Goal: Information Seeking & Learning: Learn about a topic

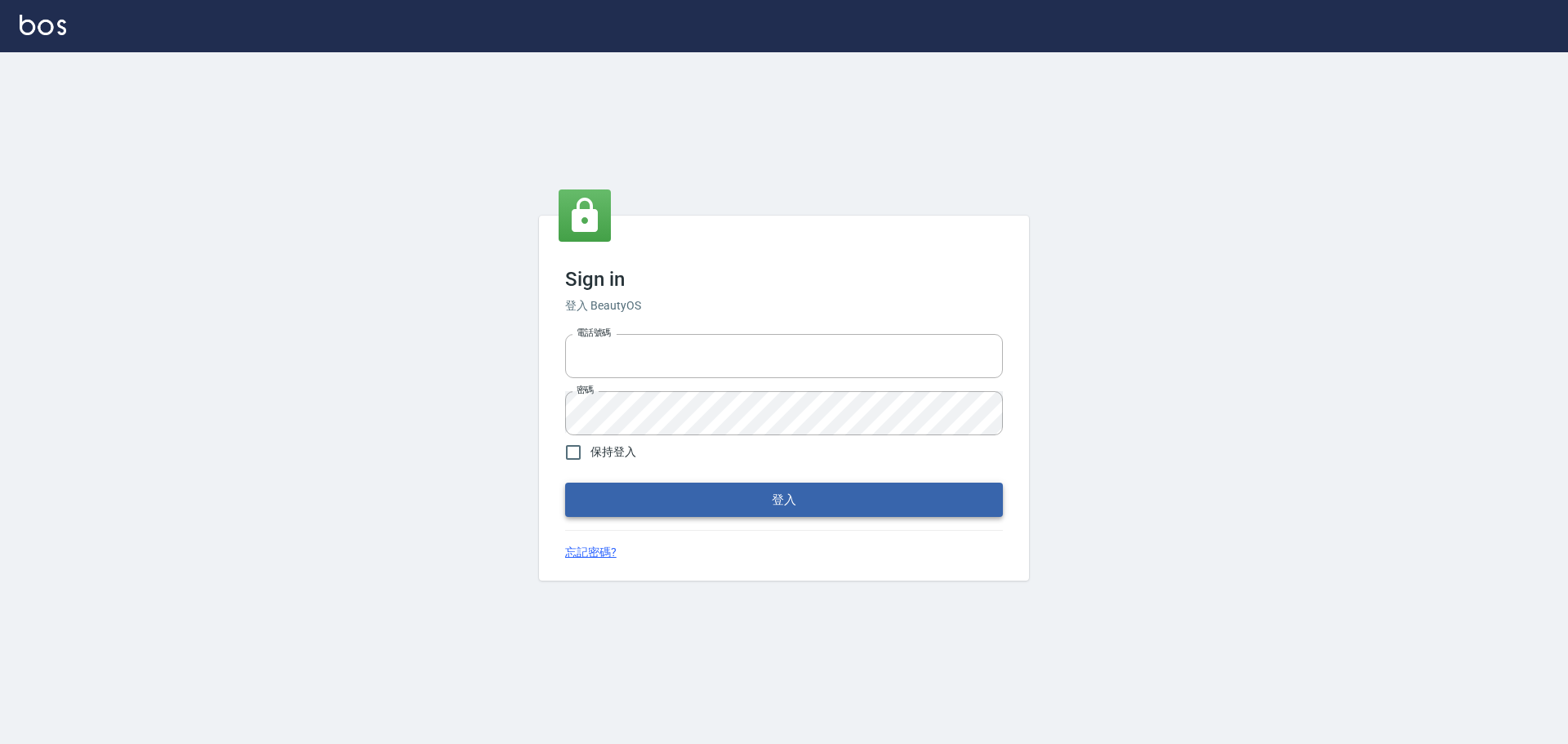
type input "032806709"
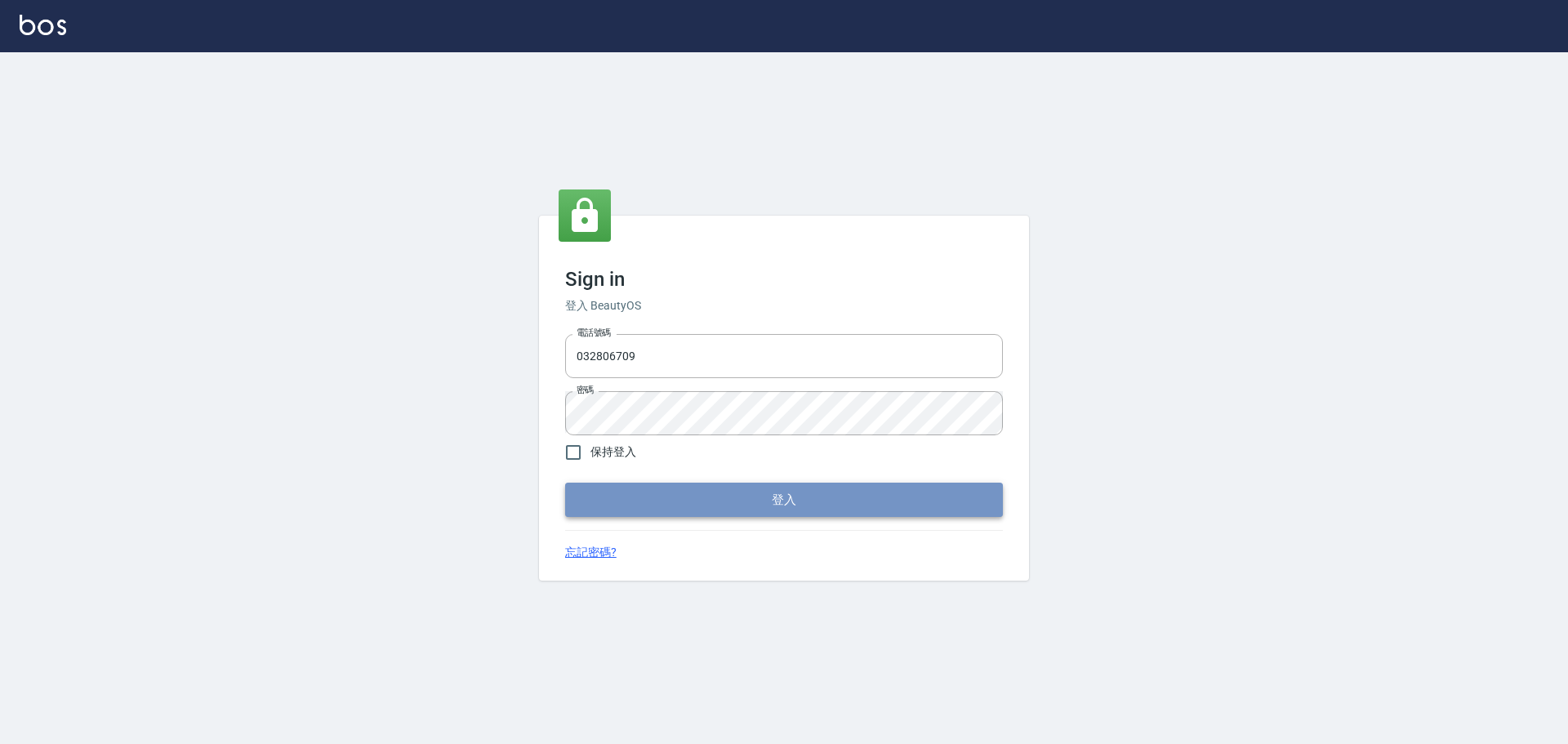
click at [691, 499] on button "登入" at bounding box center [784, 499] width 437 height 34
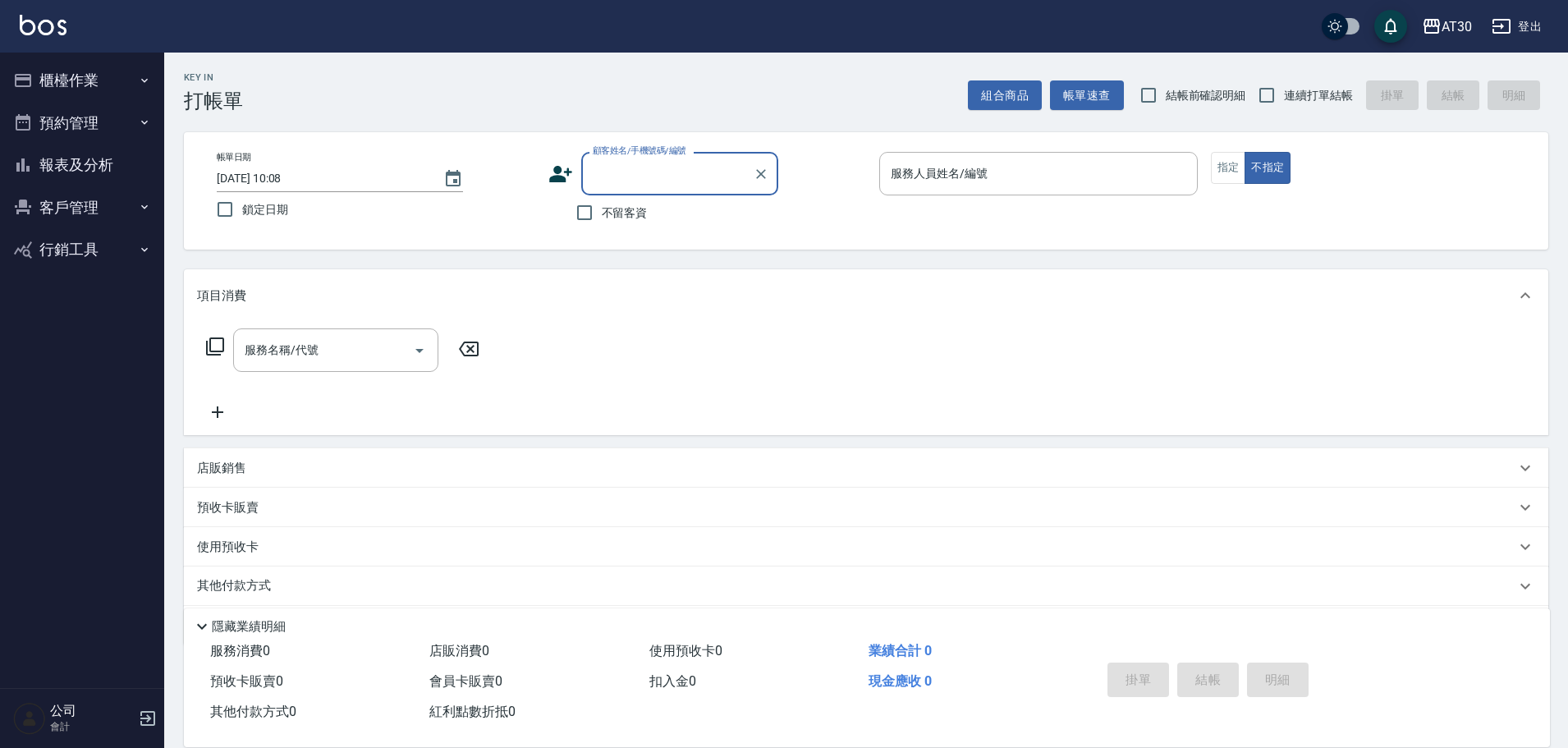
click at [71, 81] on button "櫃檯作業" at bounding box center [82, 80] width 151 height 43
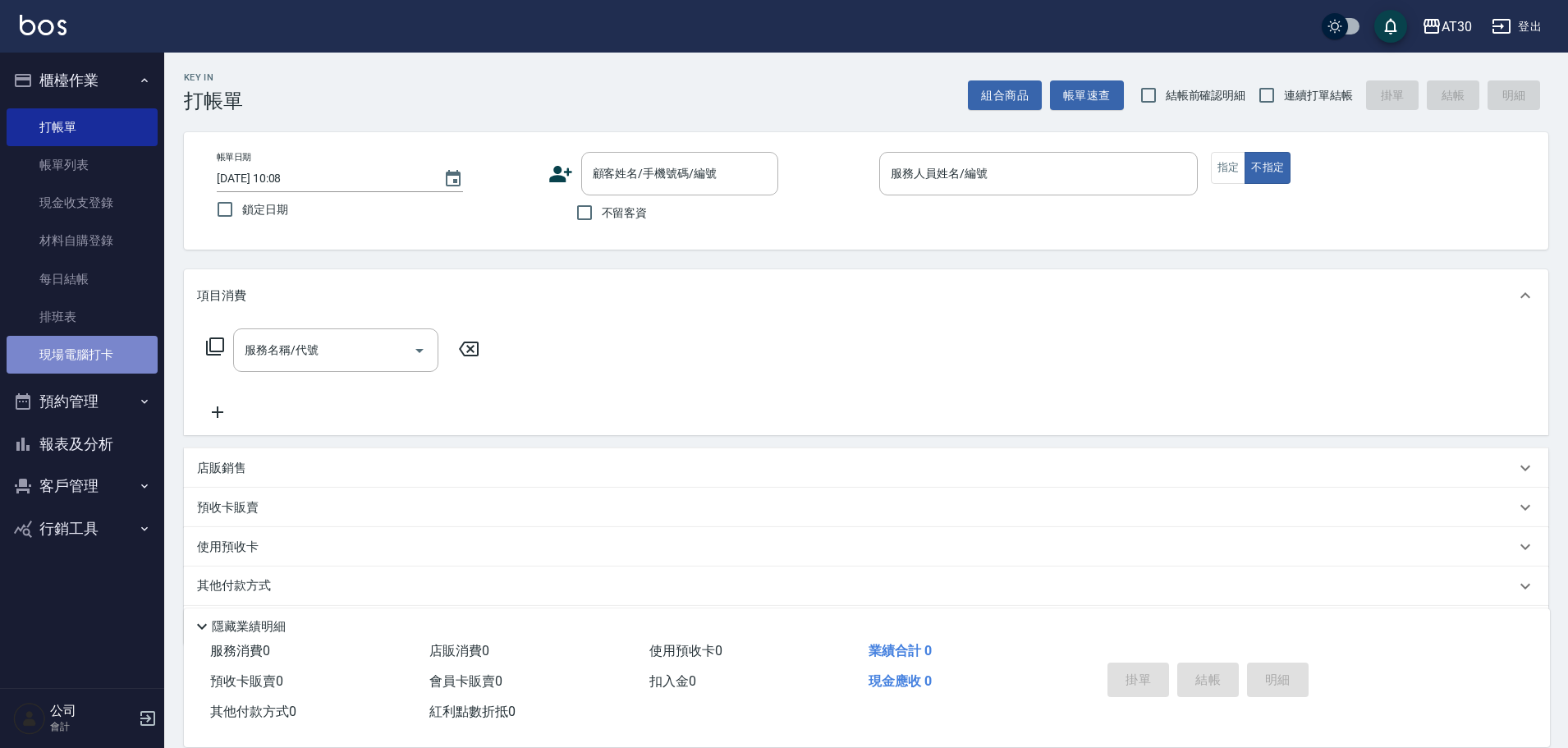
click at [94, 356] on link "現場電腦打卡" at bounding box center [82, 354] width 151 height 38
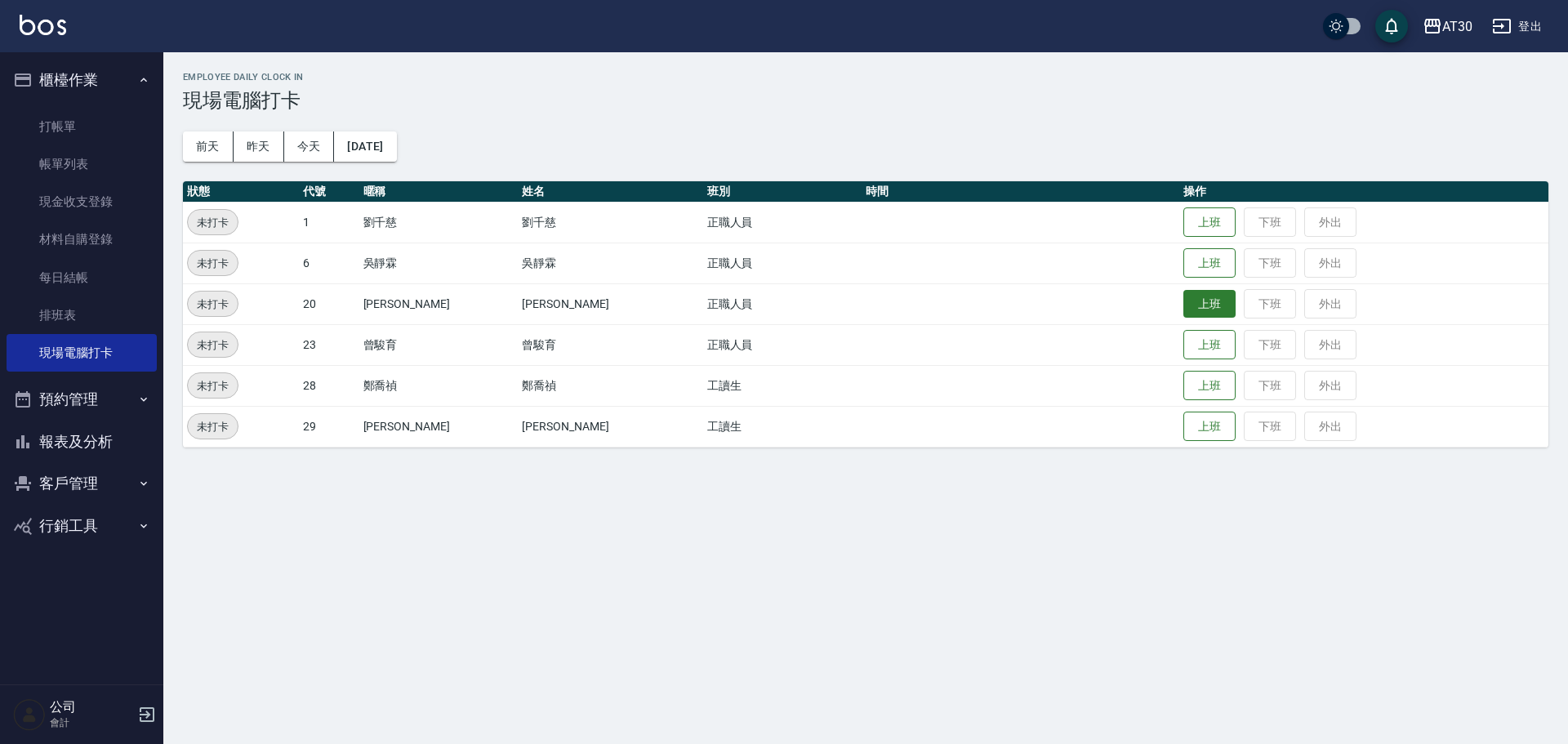
click at [1183, 307] on button "上班" at bounding box center [1209, 304] width 53 height 28
click at [1183, 219] on button "上班" at bounding box center [1209, 222] width 53 height 28
click at [1201, 257] on button "上班" at bounding box center [1209, 263] width 53 height 28
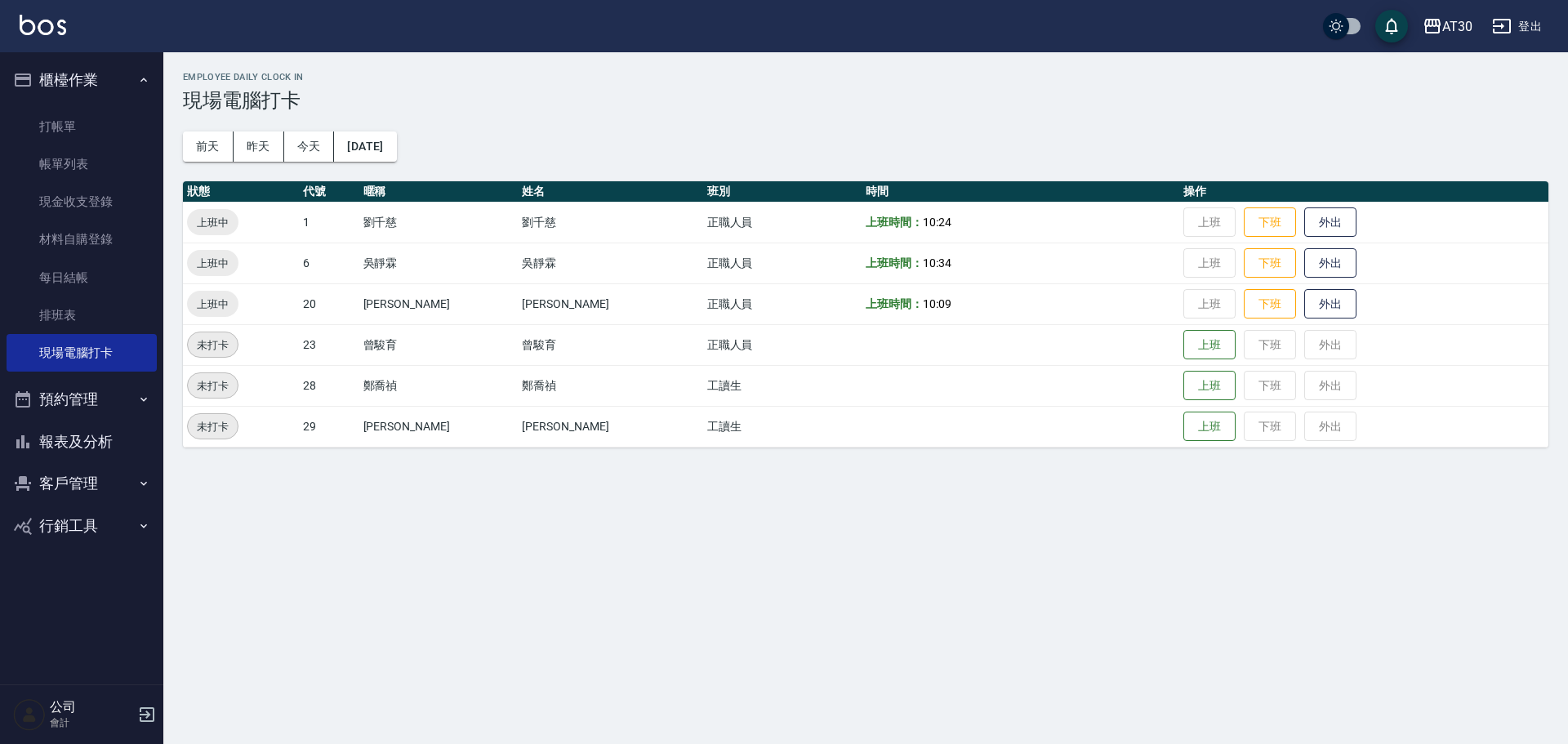
click at [91, 459] on button "報表及分析" at bounding box center [82, 441] width 151 height 43
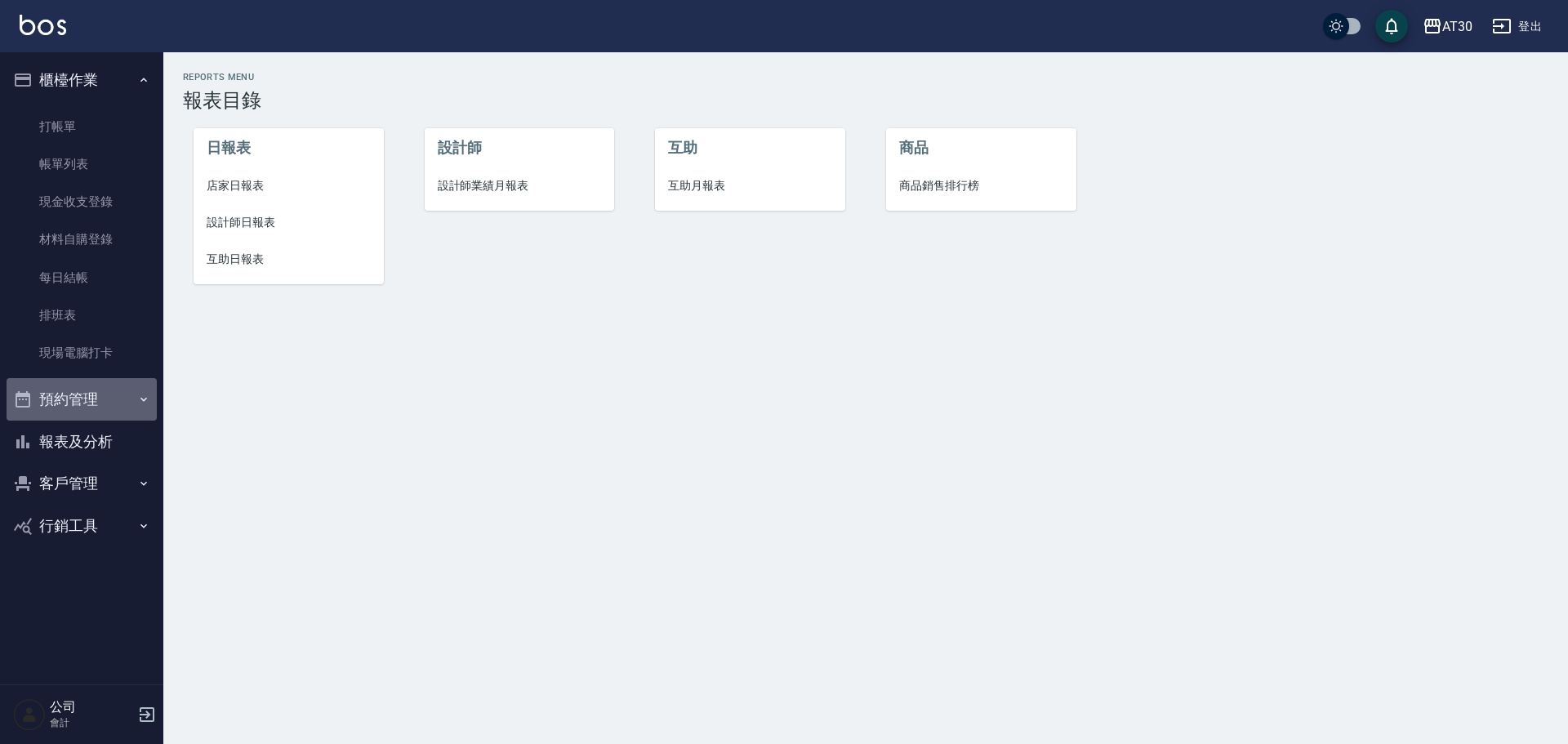
click at [107, 399] on button "預約管理" at bounding box center [82, 399] width 151 height 43
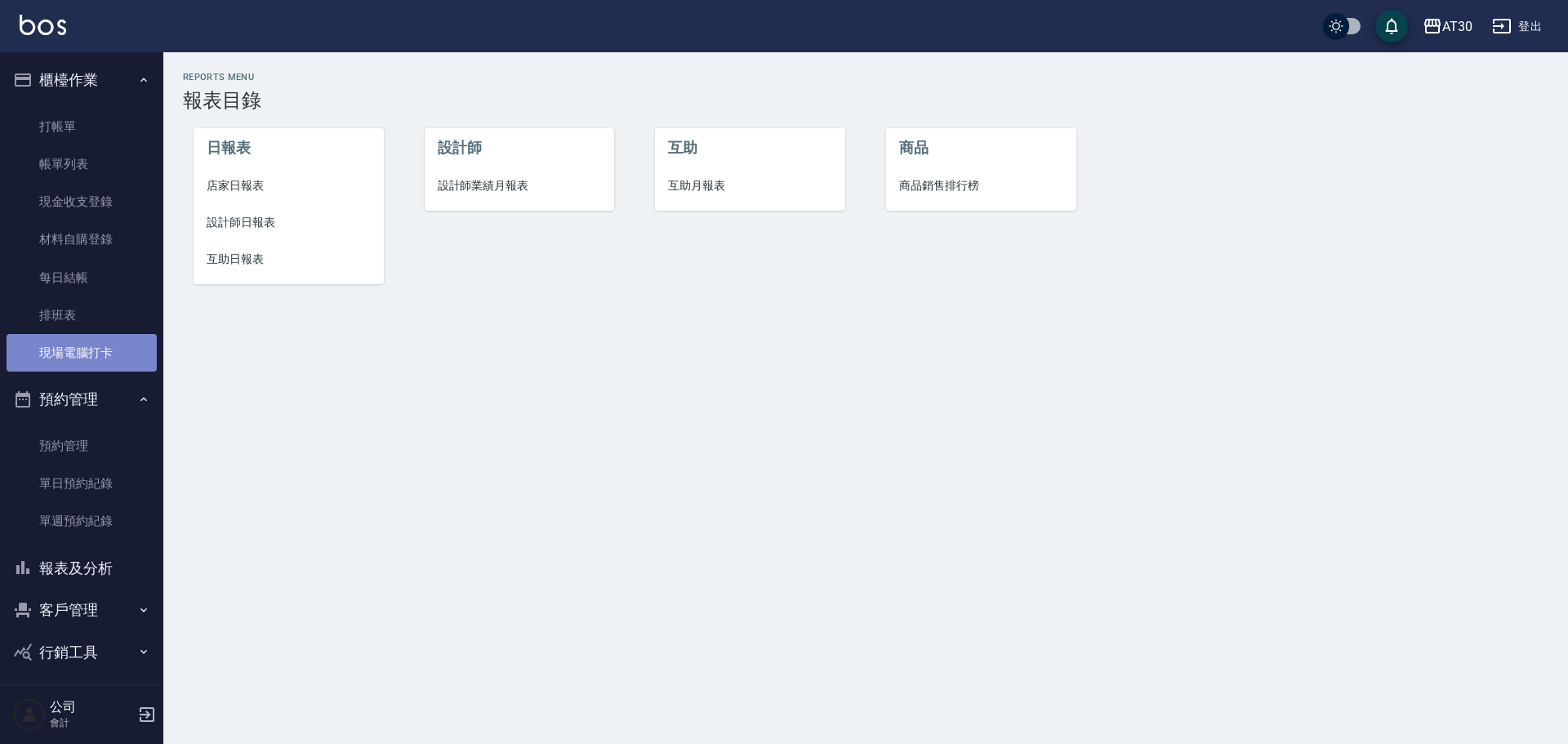
click at [100, 349] on link "現場電腦打卡" at bounding box center [82, 352] width 151 height 38
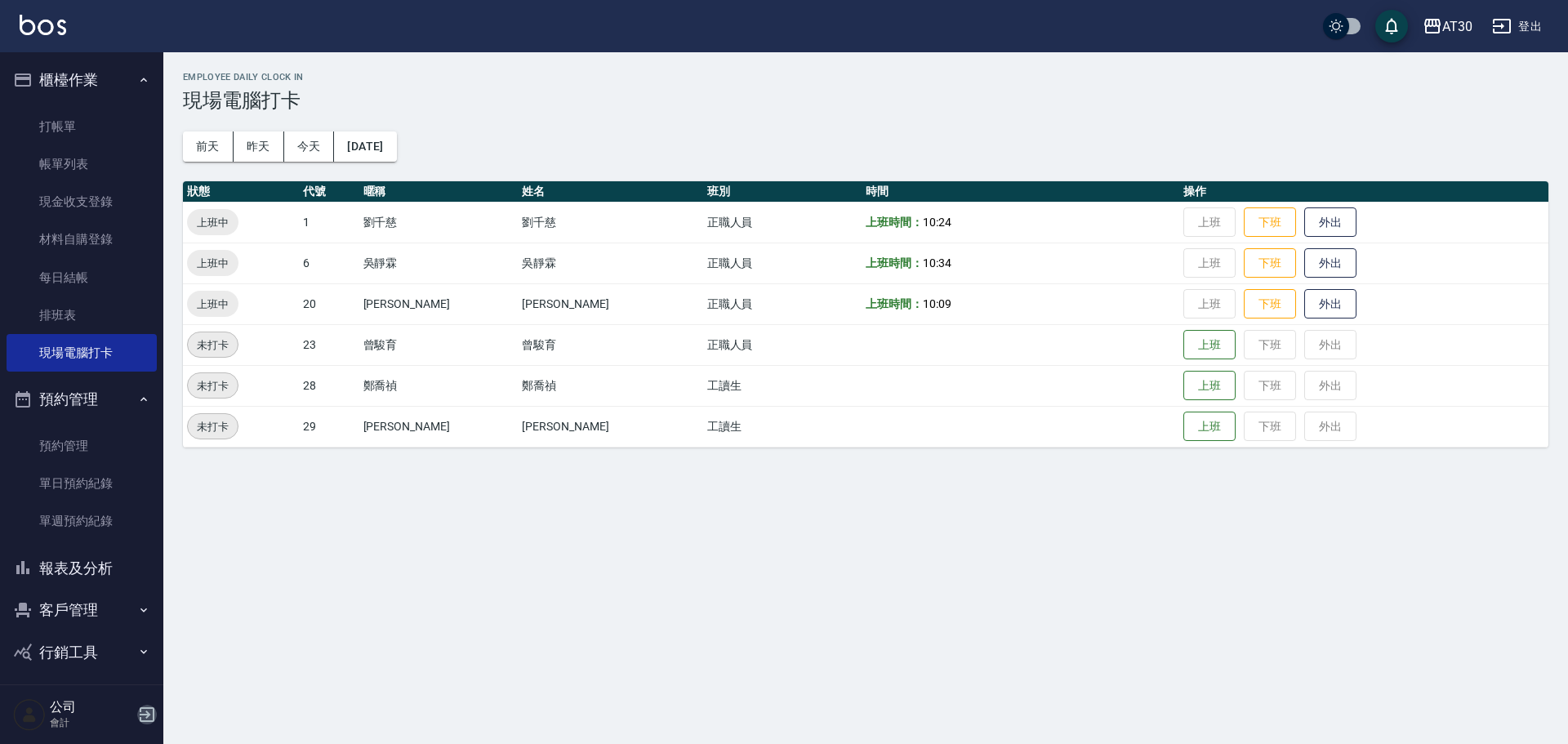
click at [146, 714] on icon "button" at bounding box center [147, 715] width 15 height 15
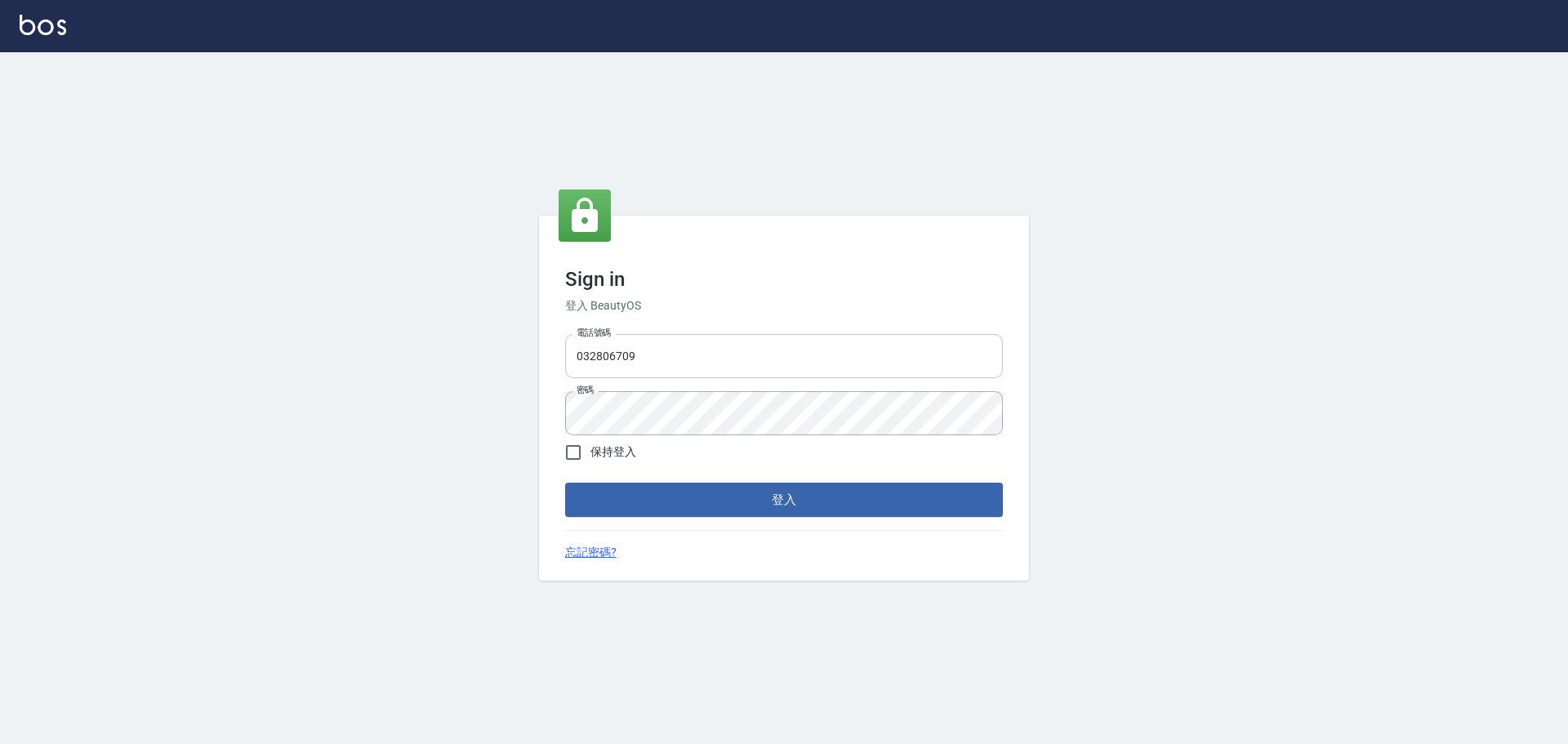
drag, startPoint x: 677, startPoint y: 359, endPoint x: 672, endPoint y: 368, distance: 10.3
click at [675, 364] on input "032806709" at bounding box center [784, 355] width 437 height 44
type input "0976570099"
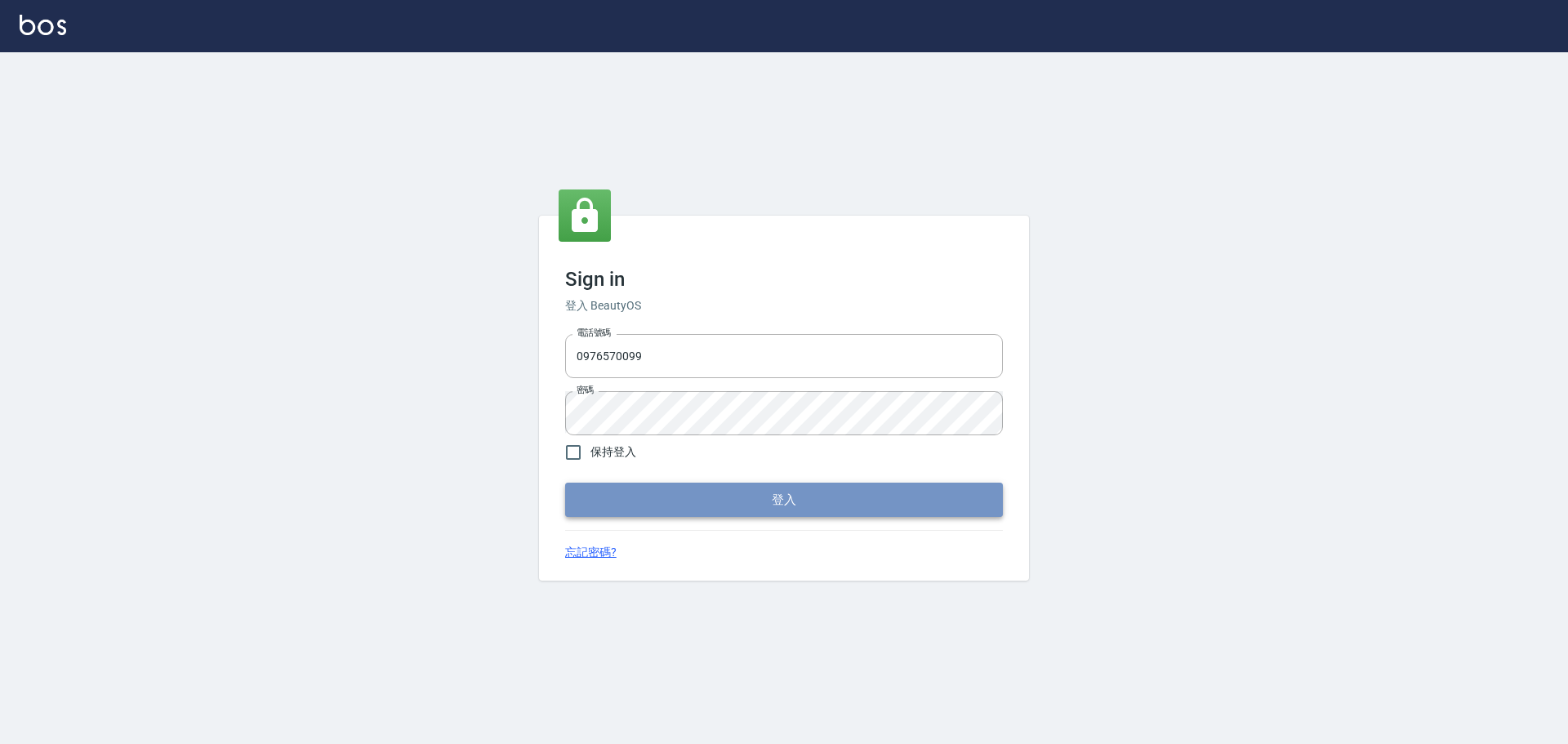
click at [656, 502] on button "登入" at bounding box center [784, 499] width 437 height 34
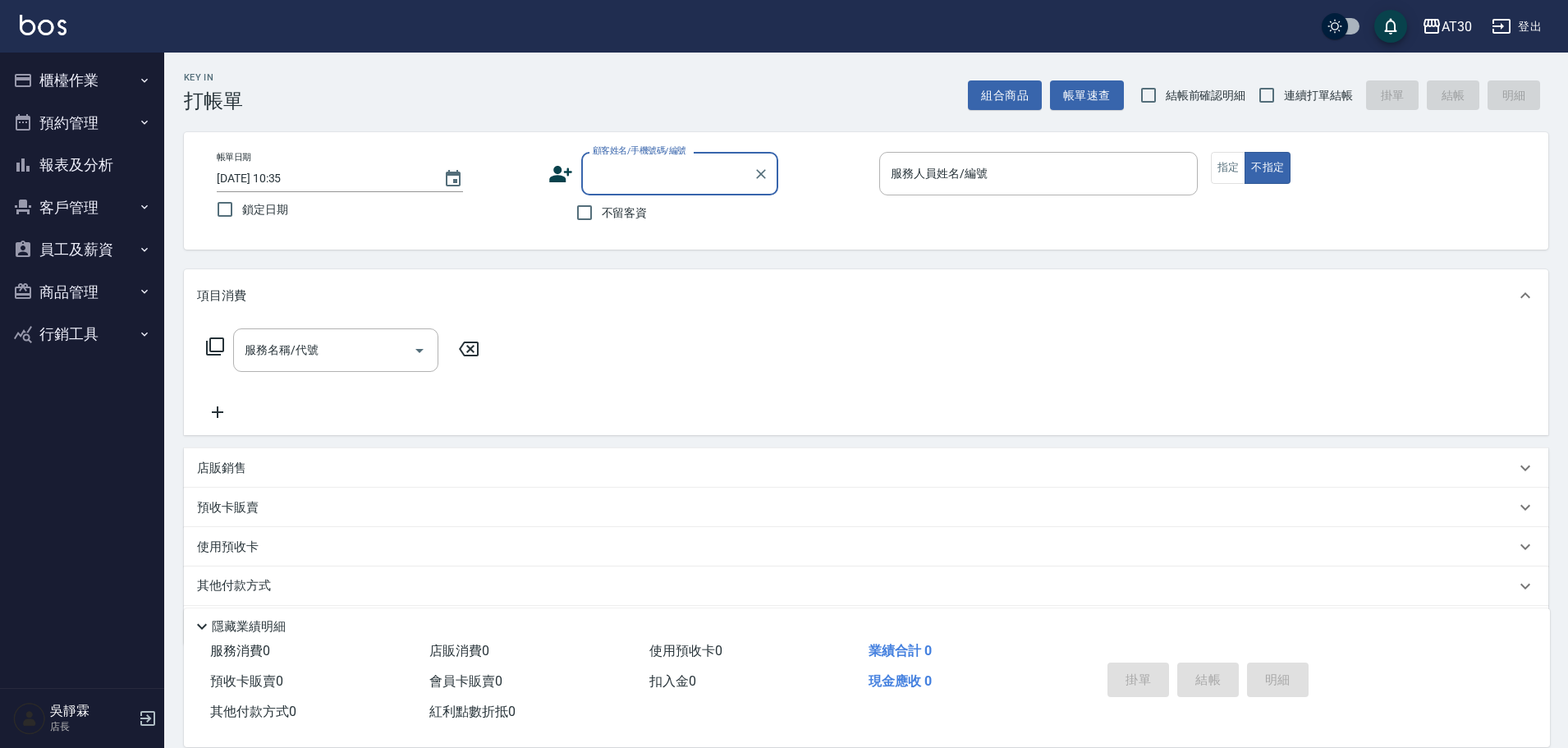
click at [29, 91] on button "櫃檯作業" at bounding box center [82, 80] width 151 height 43
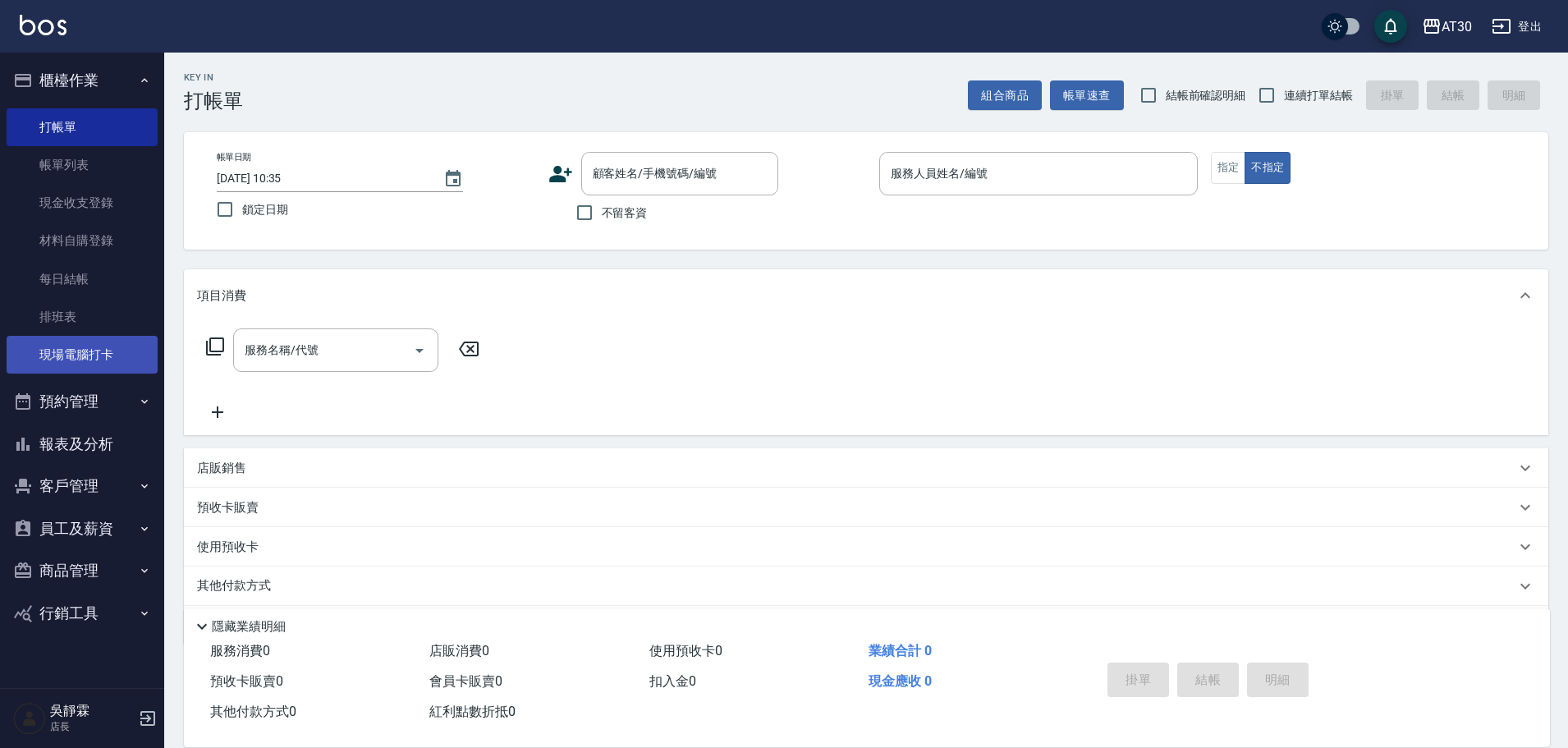
click at [61, 352] on link "現場電腦打卡" at bounding box center [82, 354] width 151 height 38
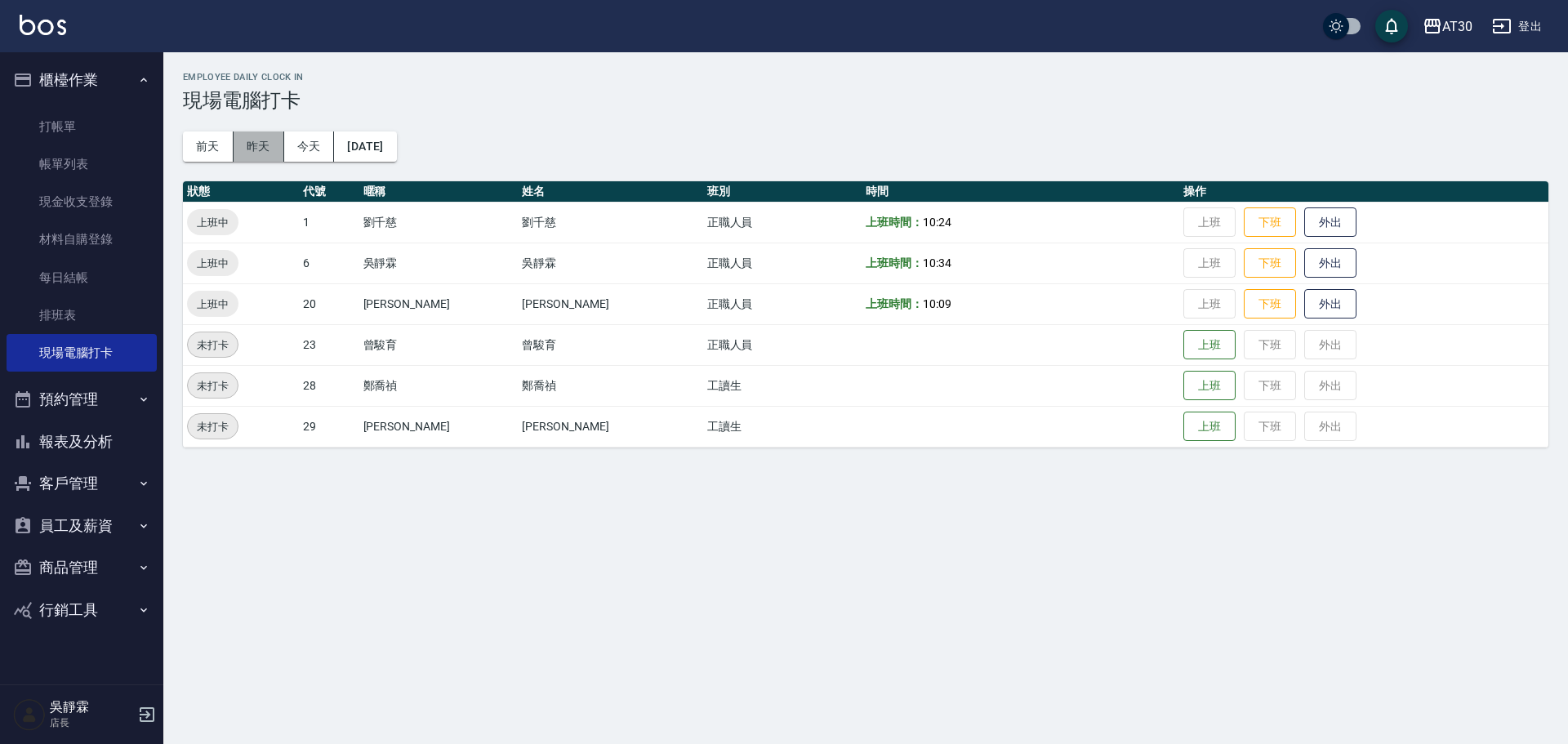
click at [253, 145] on button "昨天" at bounding box center [258, 146] width 51 height 30
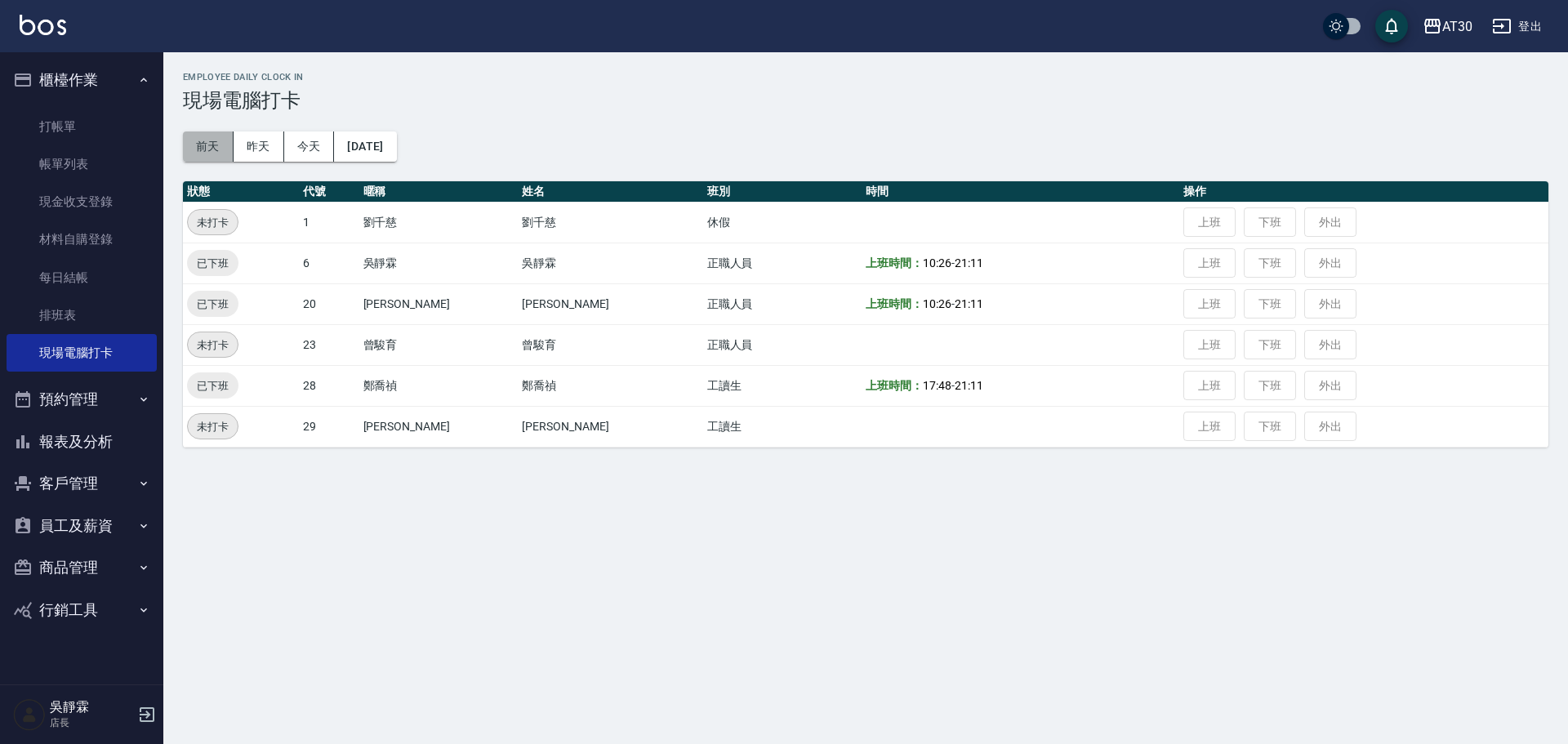
click at [211, 147] on button "前天" at bounding box center [208, 146] width 51 height 30
click at [263, 146] on button "昨天" at bounding box center [258, 146] width 51 height 30
click at [300, 150] on button "今天" at bounding box center [309, 146] width 51 height 30
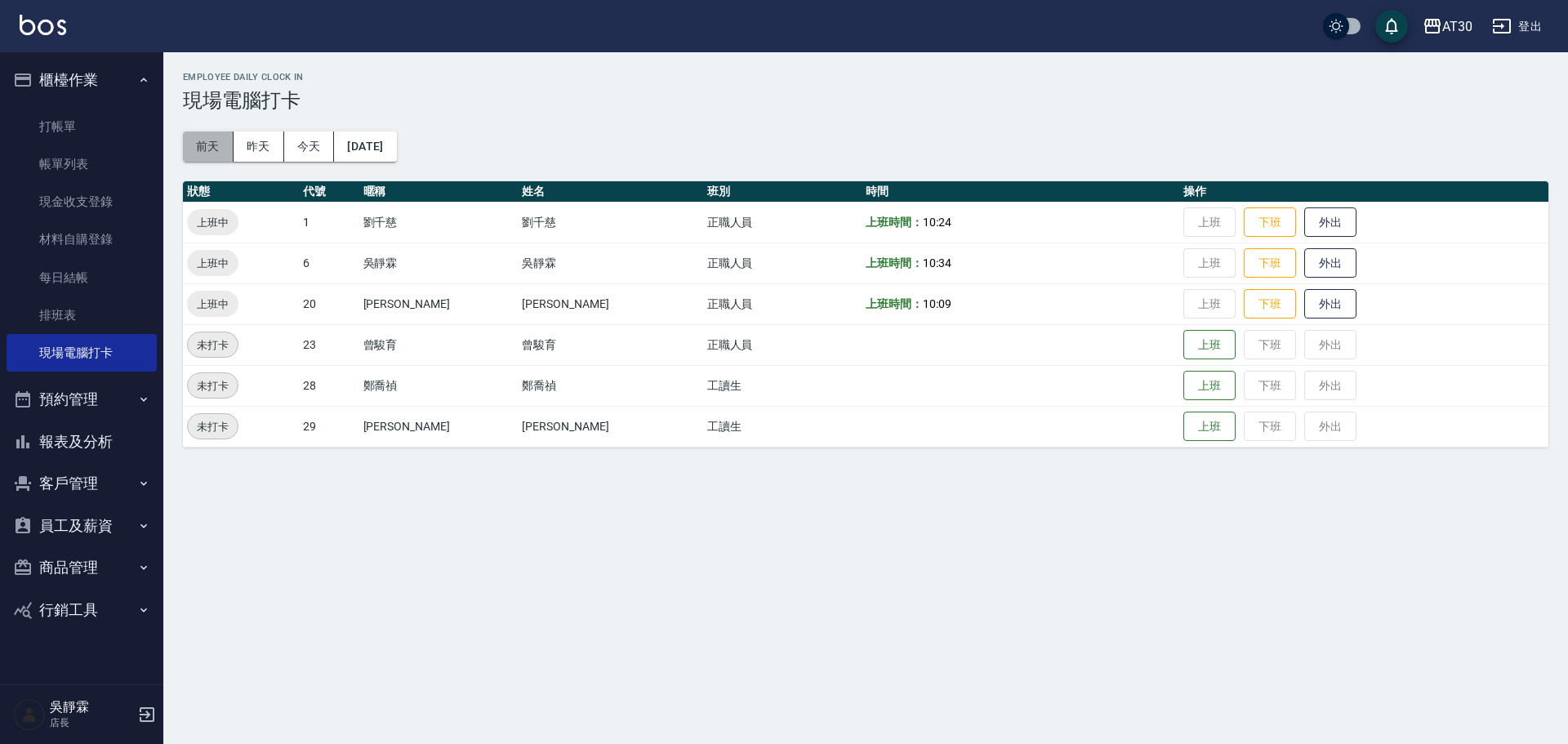
click at [193, 146] on button "前天" at bounding box center [208, 146] width 51 height 30
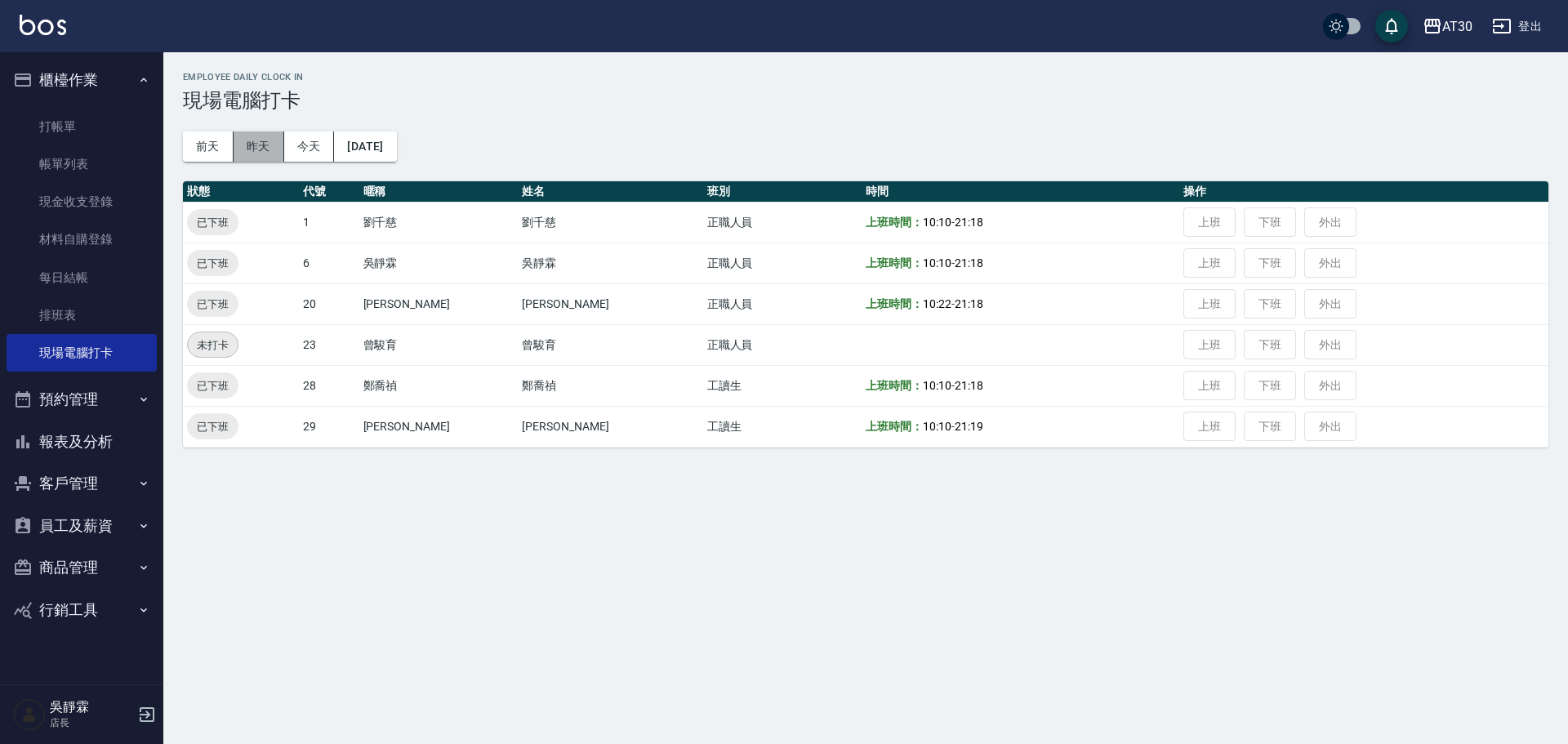
click at [261, 148] on button "昨天" at bounding box center [258, 146] width 51 height 30
click at [300, 147] on button "今天" at bounding box center [309, 146] width 51 height 30
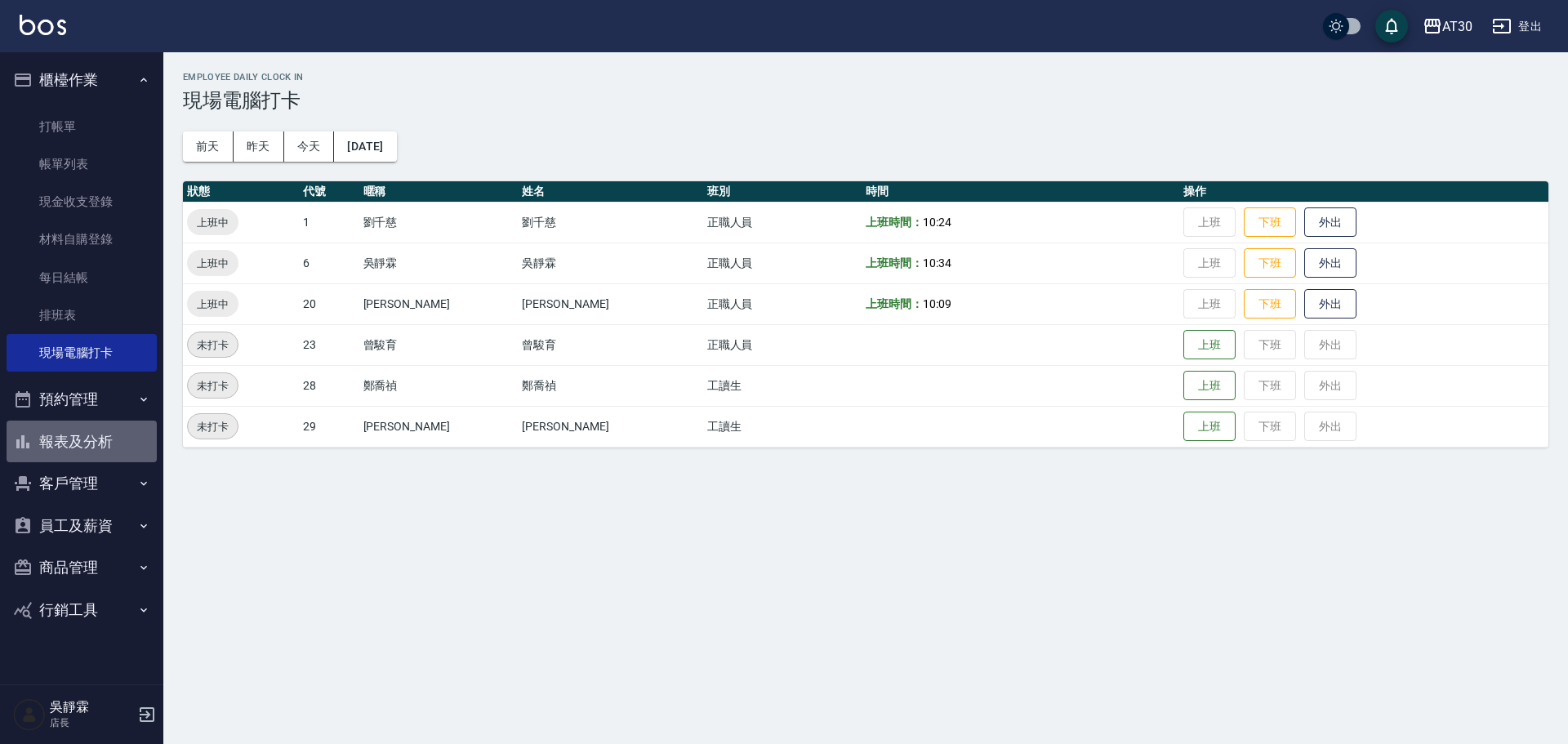
click at [122, 444] on button "報表及分析" at bounding box center [82, 441] width 151 height 43
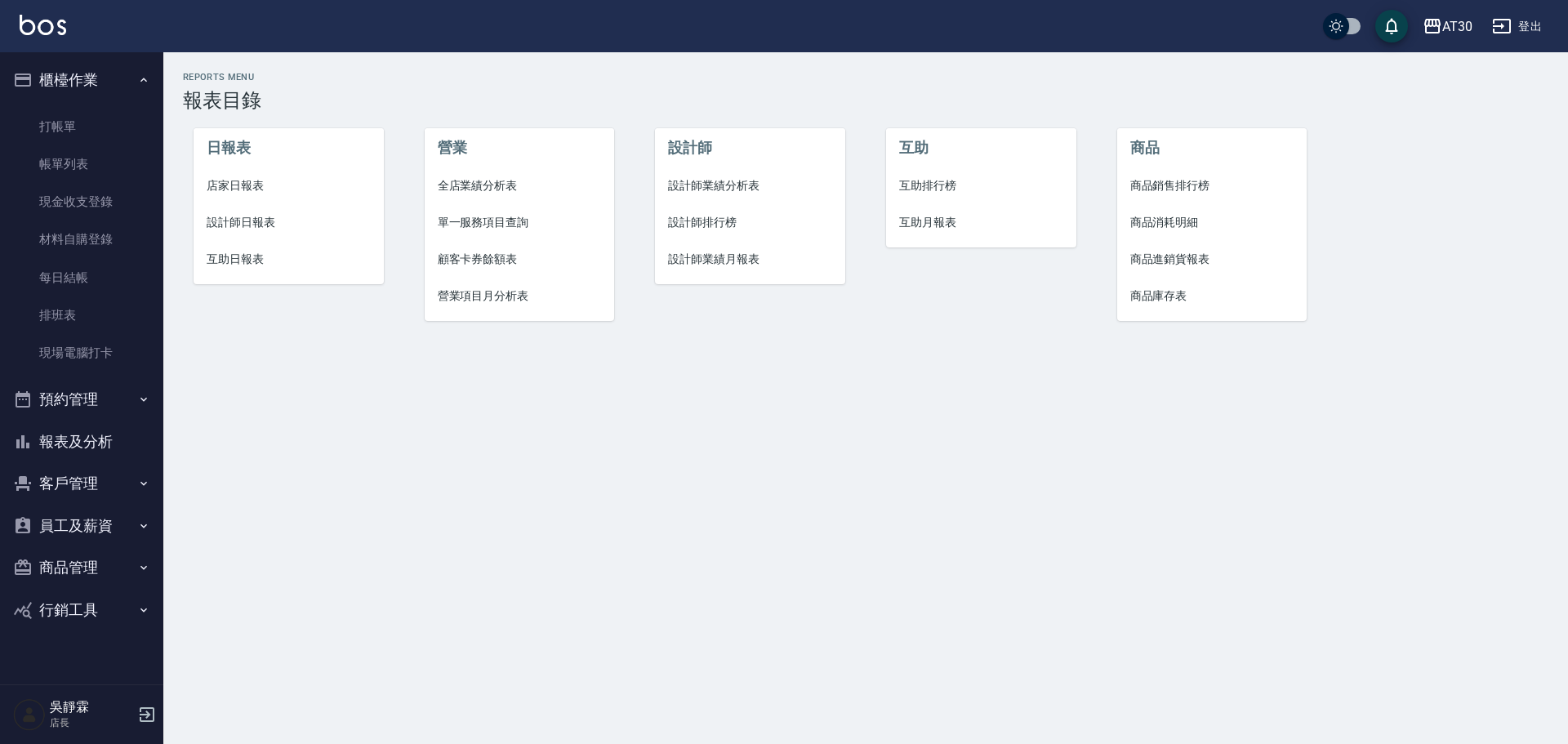
click at [249, 217] on span "設計師日報表" at bounding box center [289, 222] width 164 height 18
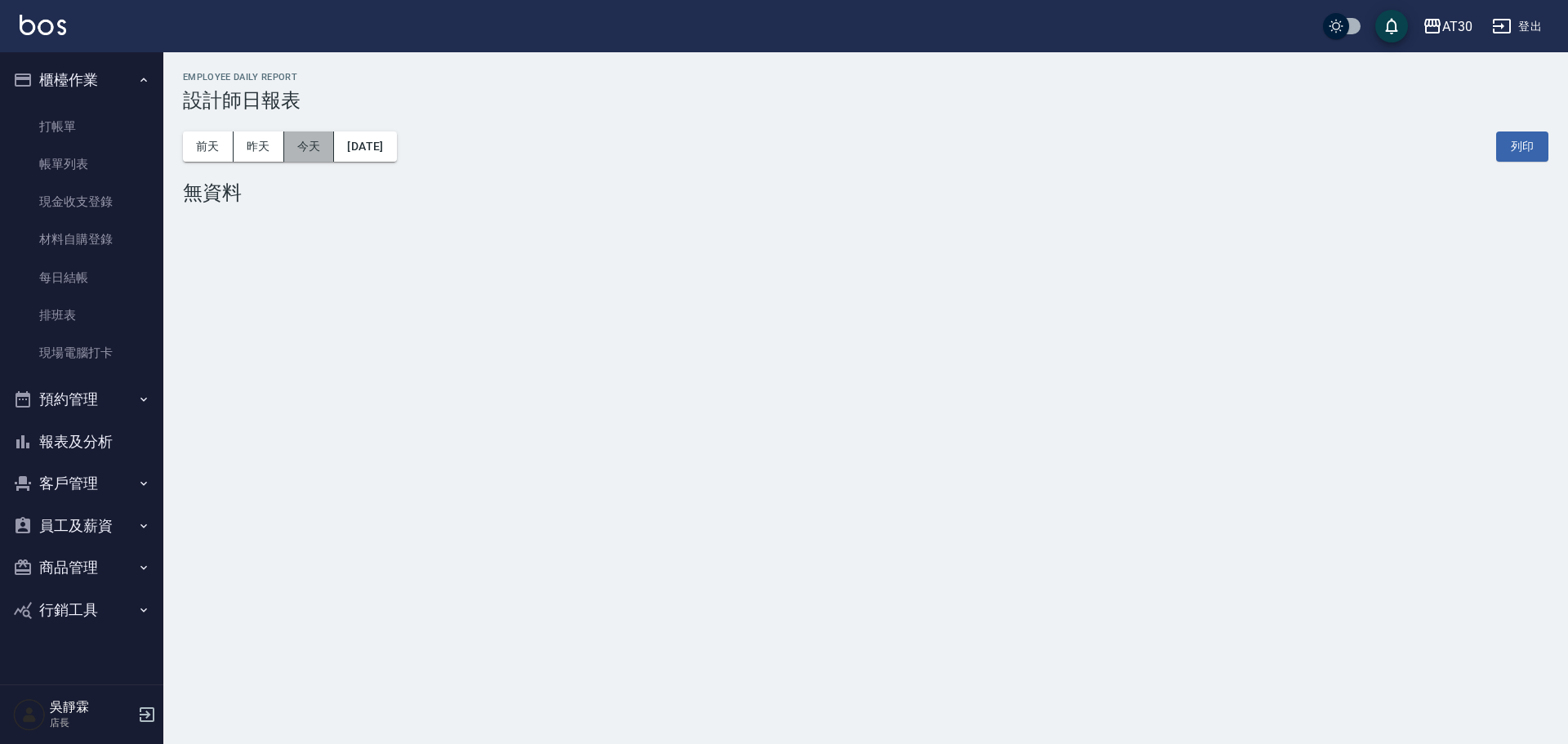
drag, startPoint x: 319, startPoint y: 139, endPoint x: 309, endPoint y: 147, distance: 12.8
click at [319, 145] on button "今天" at bounding box center [309, 146] width 51 height 30
click at [256, 144] on button "昨天" at bounding box center [258, 146] width 51 height 30
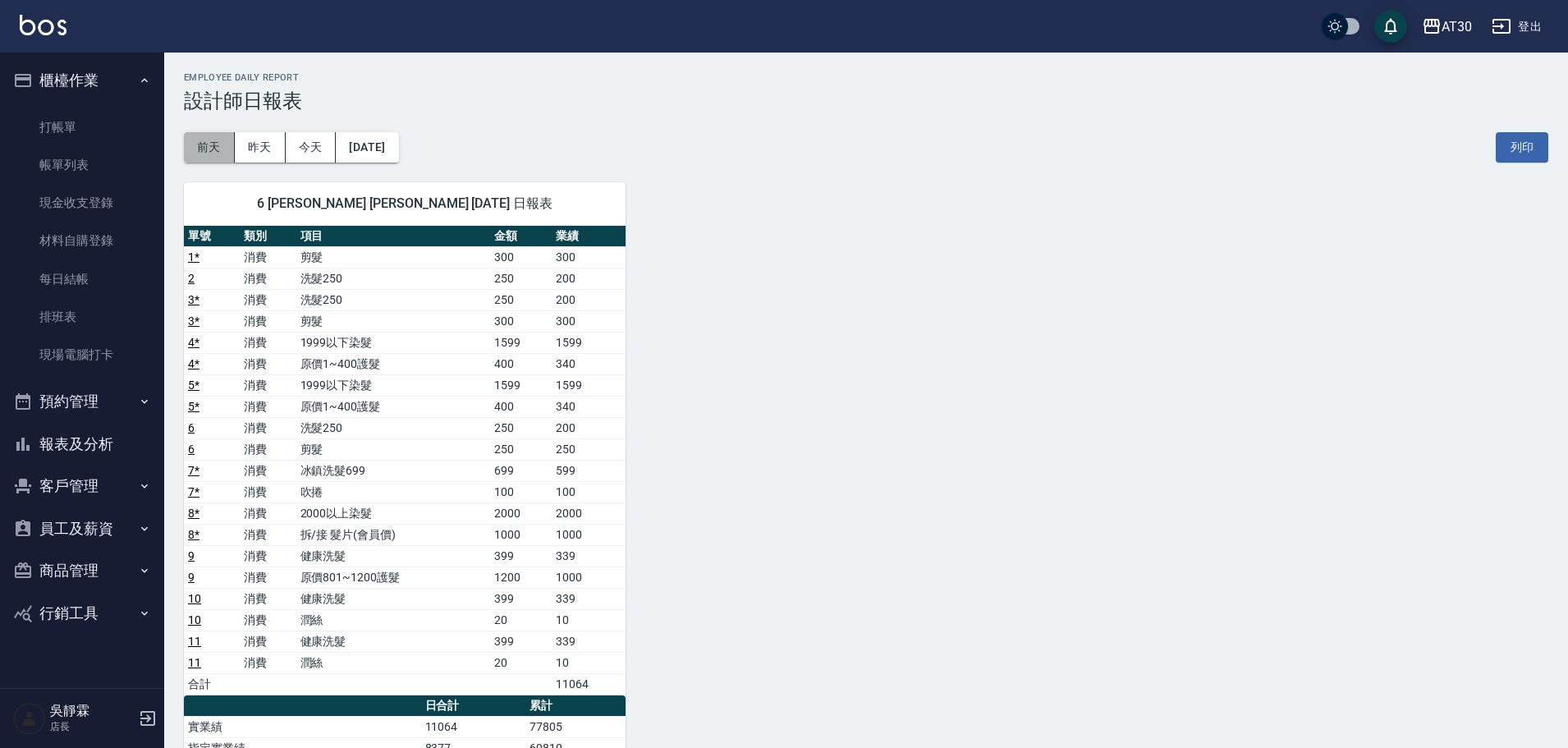
click at [203, 142] on button "前天" at bounding box center [209, 147] width 51 height 30
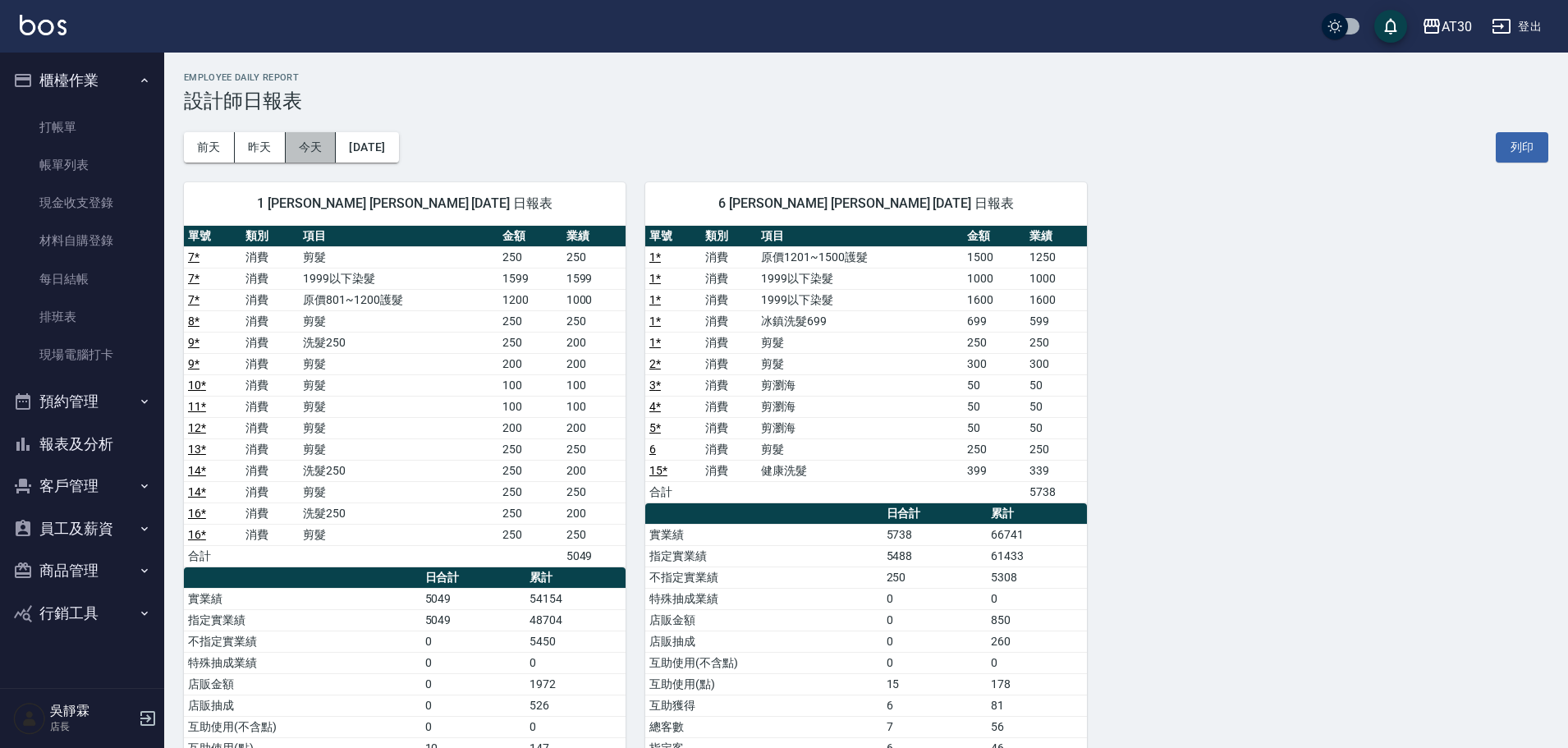
drag, startPoint x: 314, startPoint y: 151, endPoint x: 197, endPoint y: 303, distance: 191.8
click at [313, 152] on button "今天" at bounding box center [311, 147] width 51 height 30
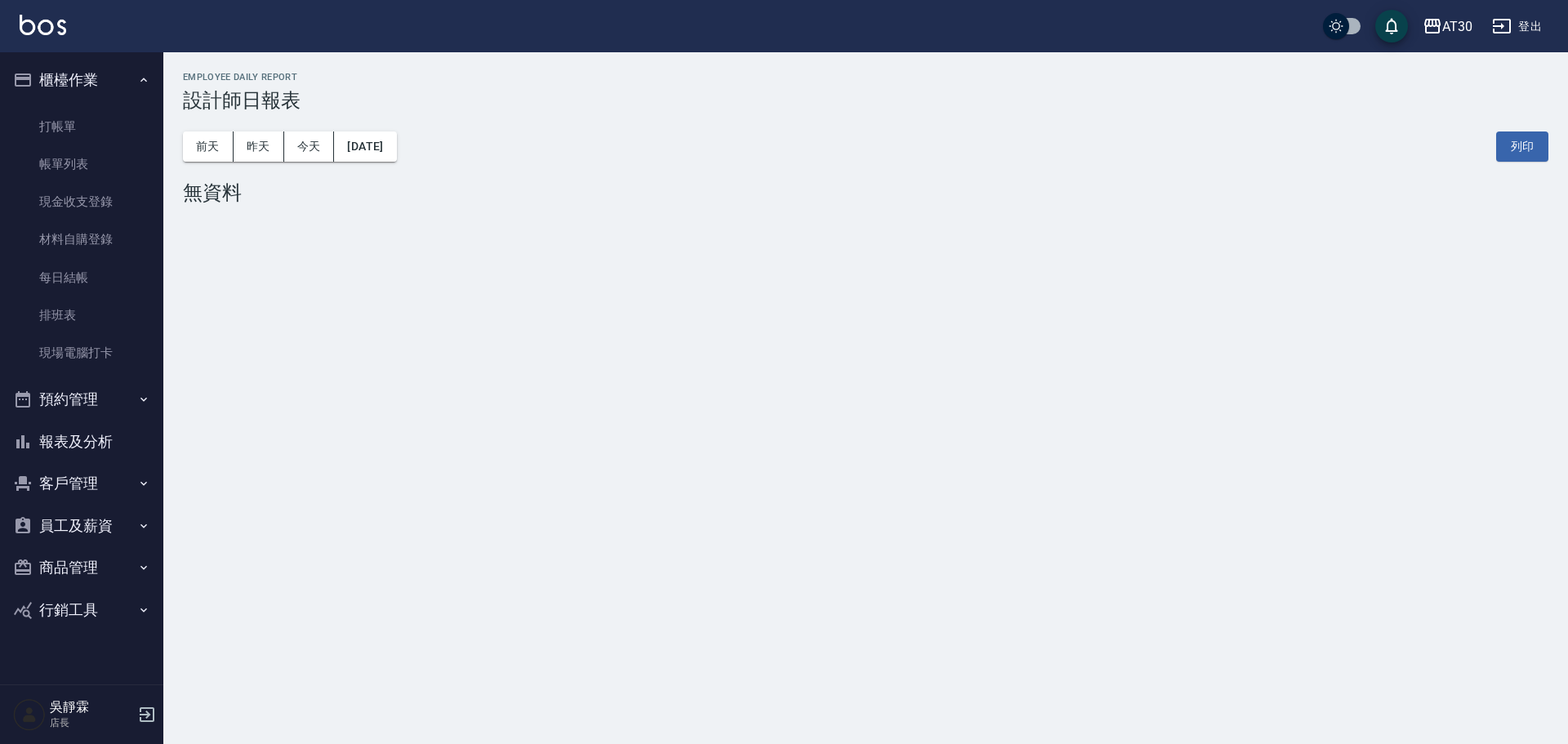
click at [84, 463] on button "客戶管理" at bounding box center [82, 483] width 151 height 43
click at [76, 529] on link "客戶列表" at bounding box center [82, 529] width 151 height 38
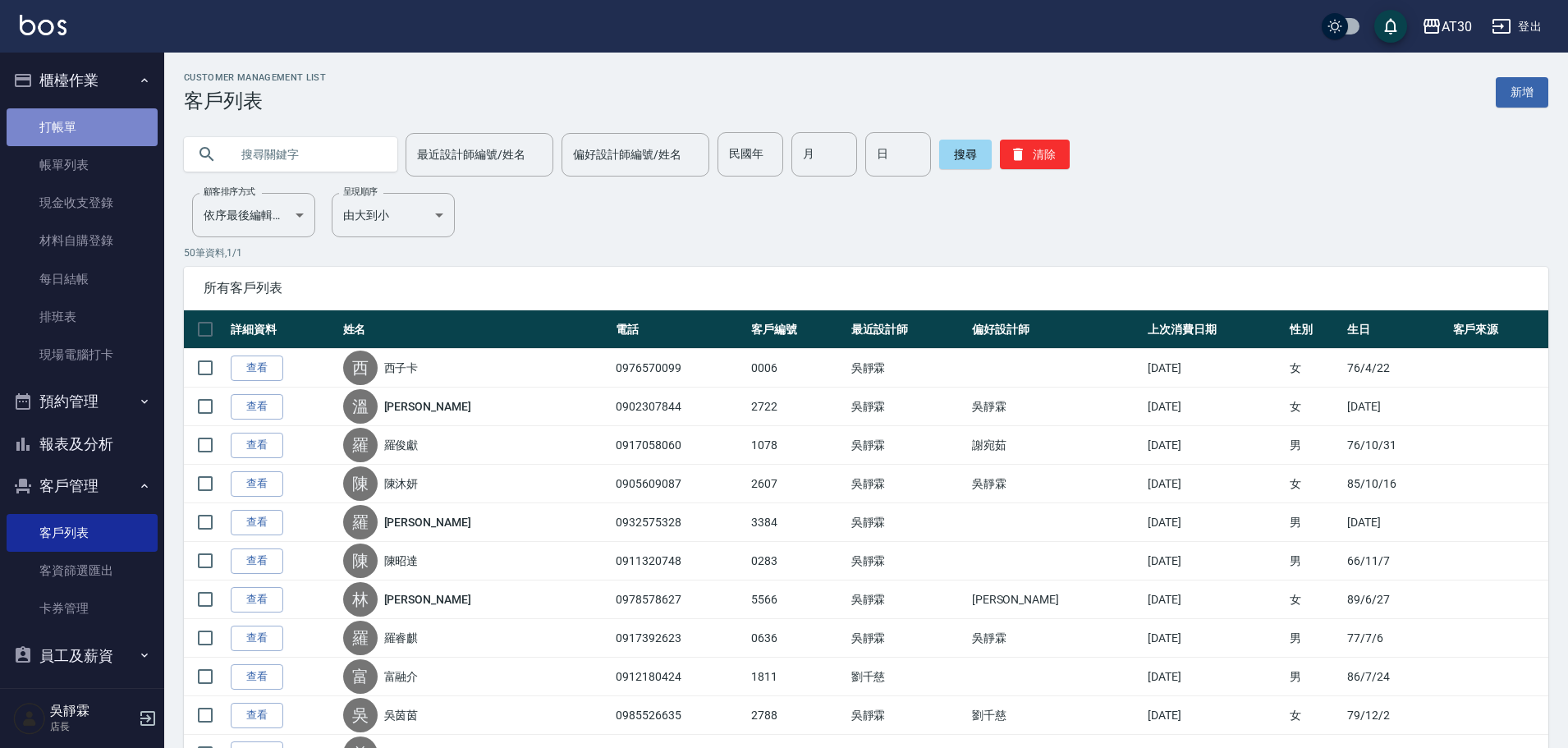
click at [113, 123] on link "打帳單" at bounding box center [82, 127] width 151 height 38
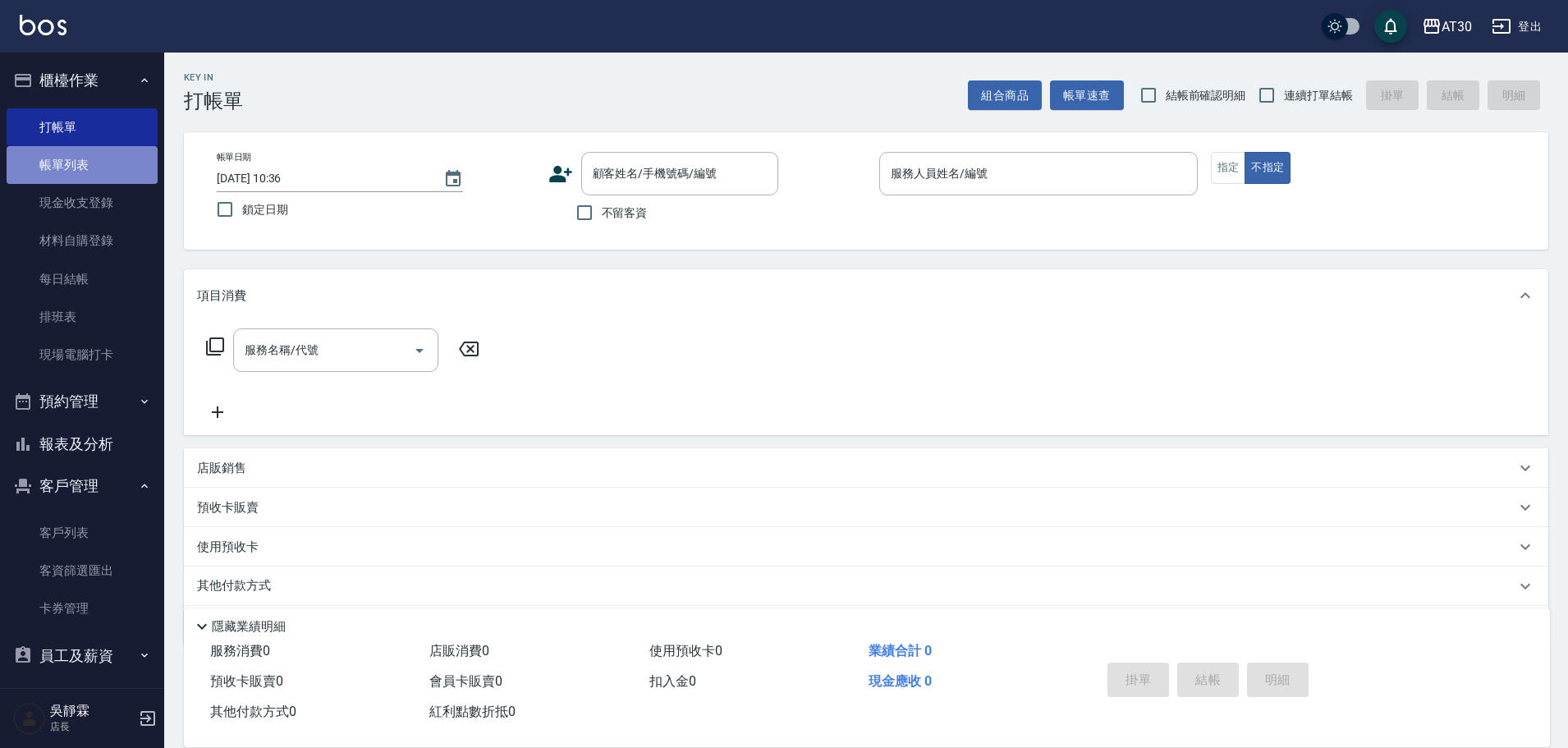
click at [114, 153] on link "帳單列表" at bounding box center [82, 165] width 151 height 38
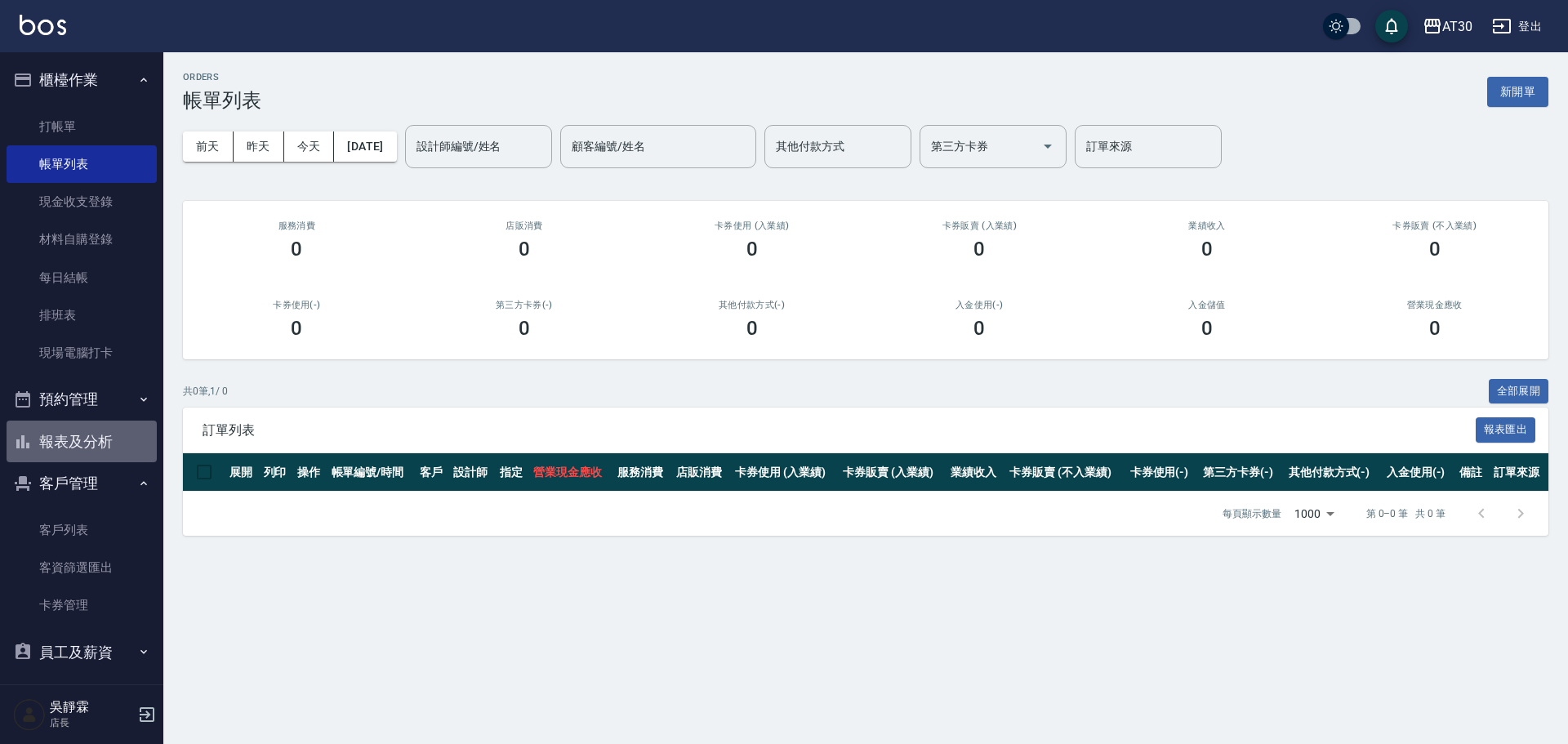
click at [95, 442] on button "報表及分析" at bounding box center [82, 441] width 151 height 43
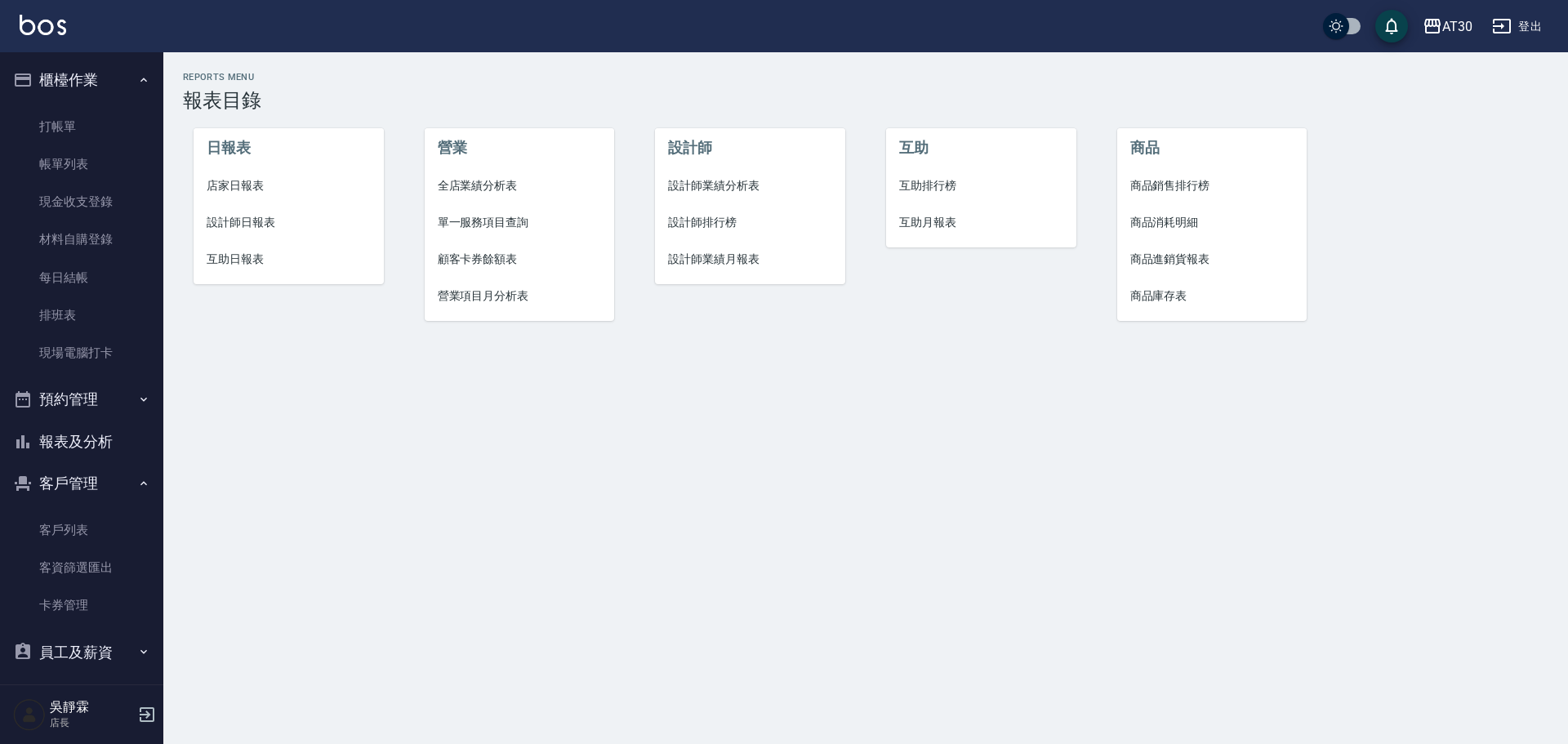
click at [710, 225] on span "設計師排行榜" at bounding box center [750, 222] width 164 height 18
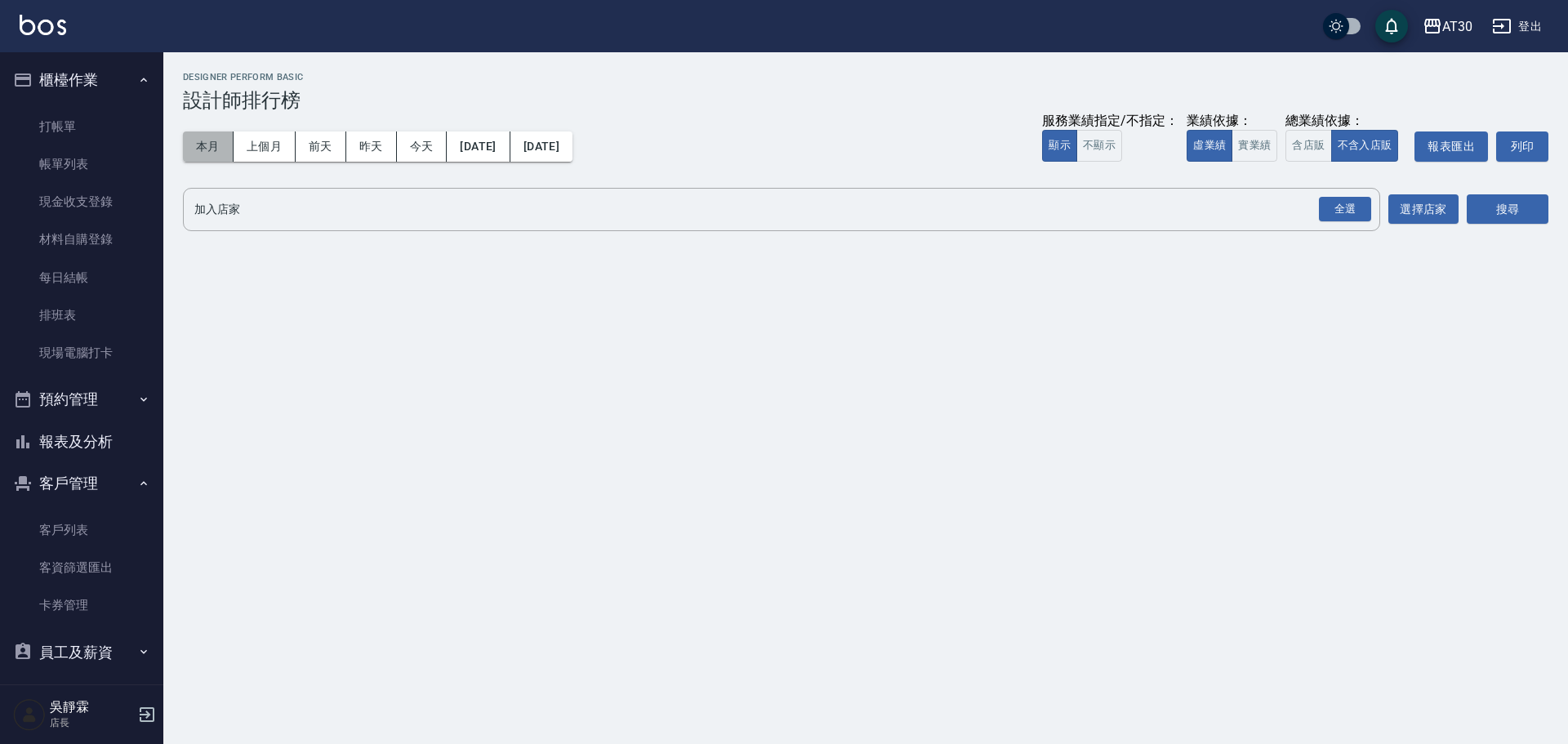
click at [202, 144] on button "本月" at bounding box center [208, 146] width 51 height 30
click at [1339, 204] on div "全選" at bounding box center [1345, 209] width 53 height 25
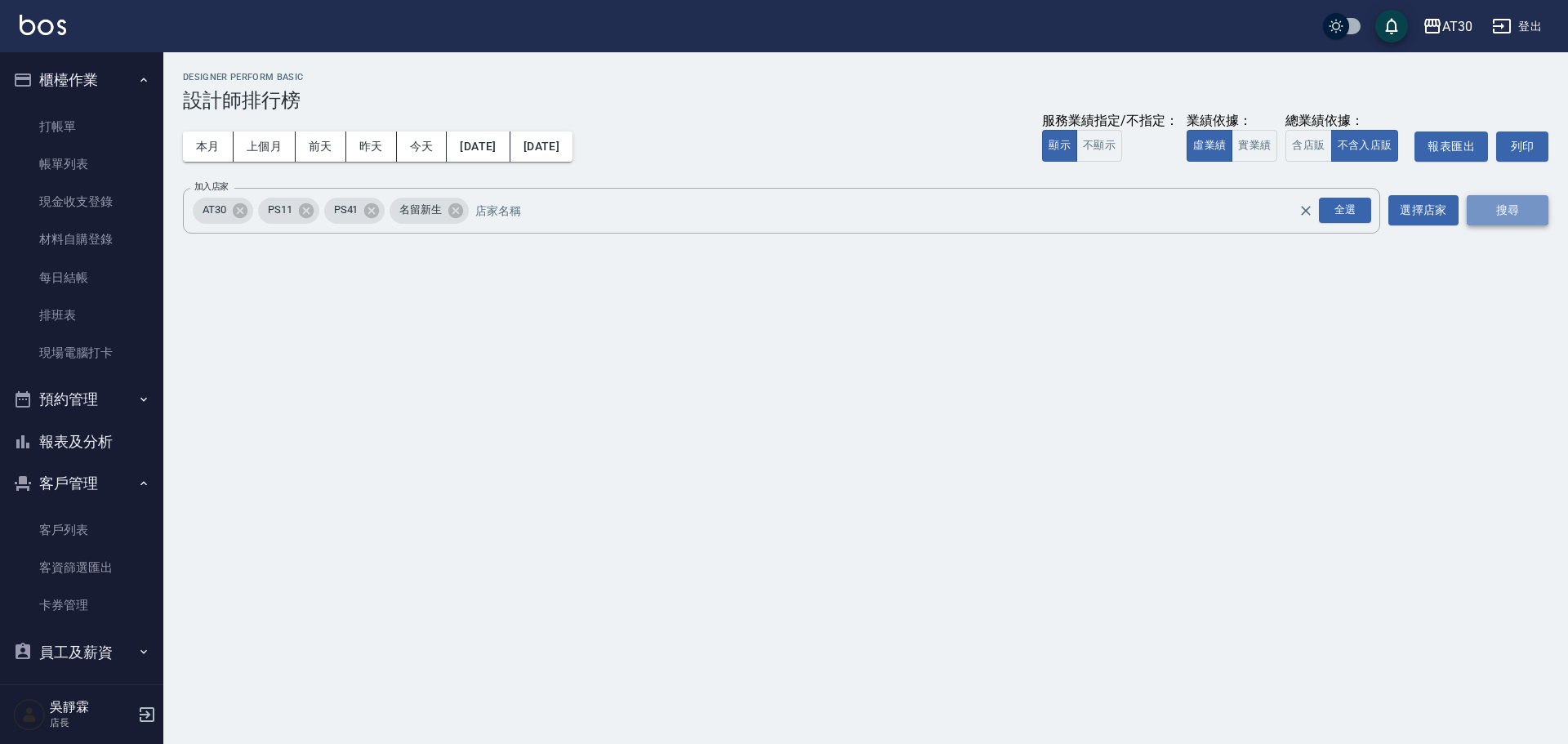
drag, startPoint x: 1510, startPoint y: 222, endPoint x: 1498, endPoint y: 222, distance: 12.0
click at [1503, 222] on button "搜尋" at bounding box center [1508, 210] width 82 height 30
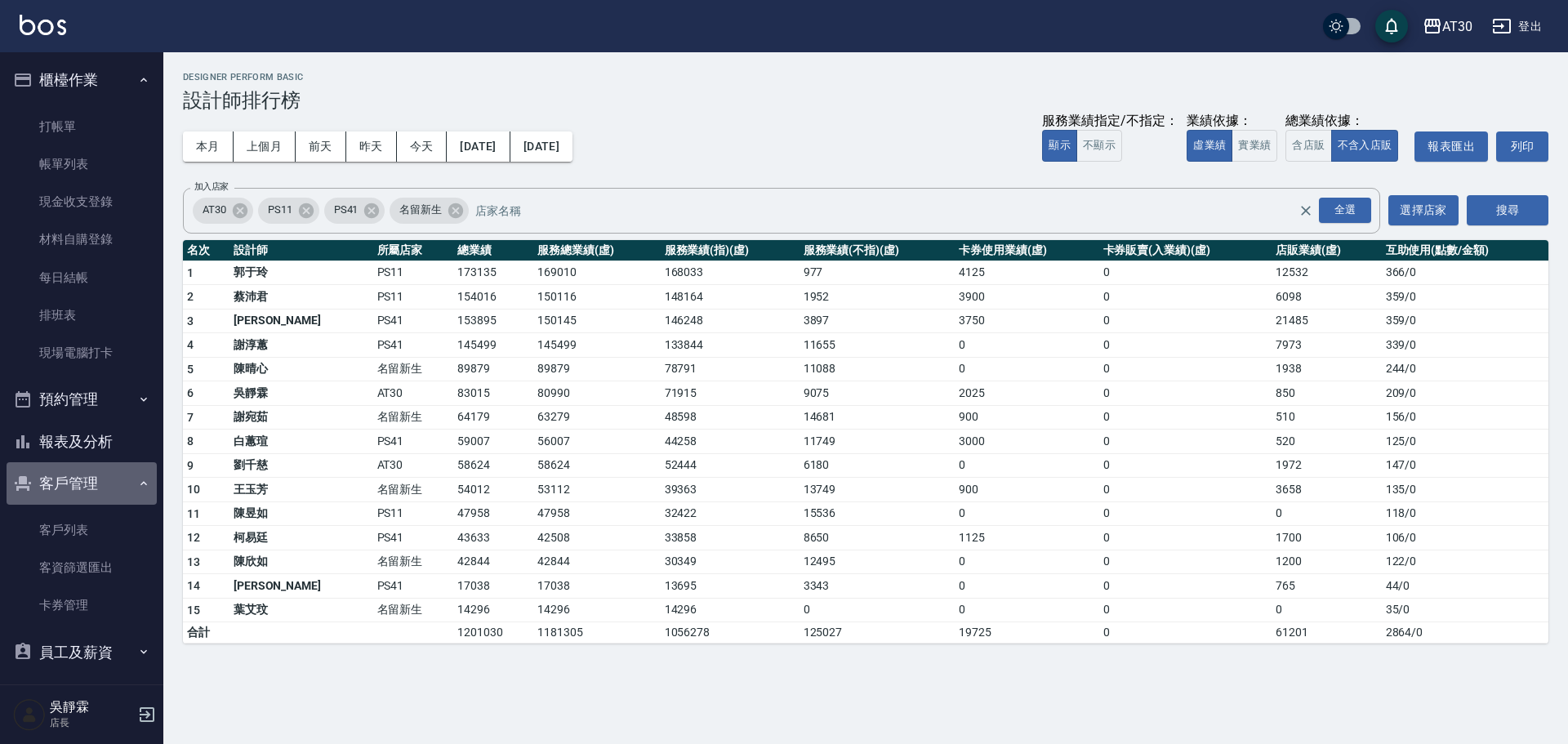
click at [128, 487] on button "客戶管理" at bounding box center [82, 483] width 151 height 43
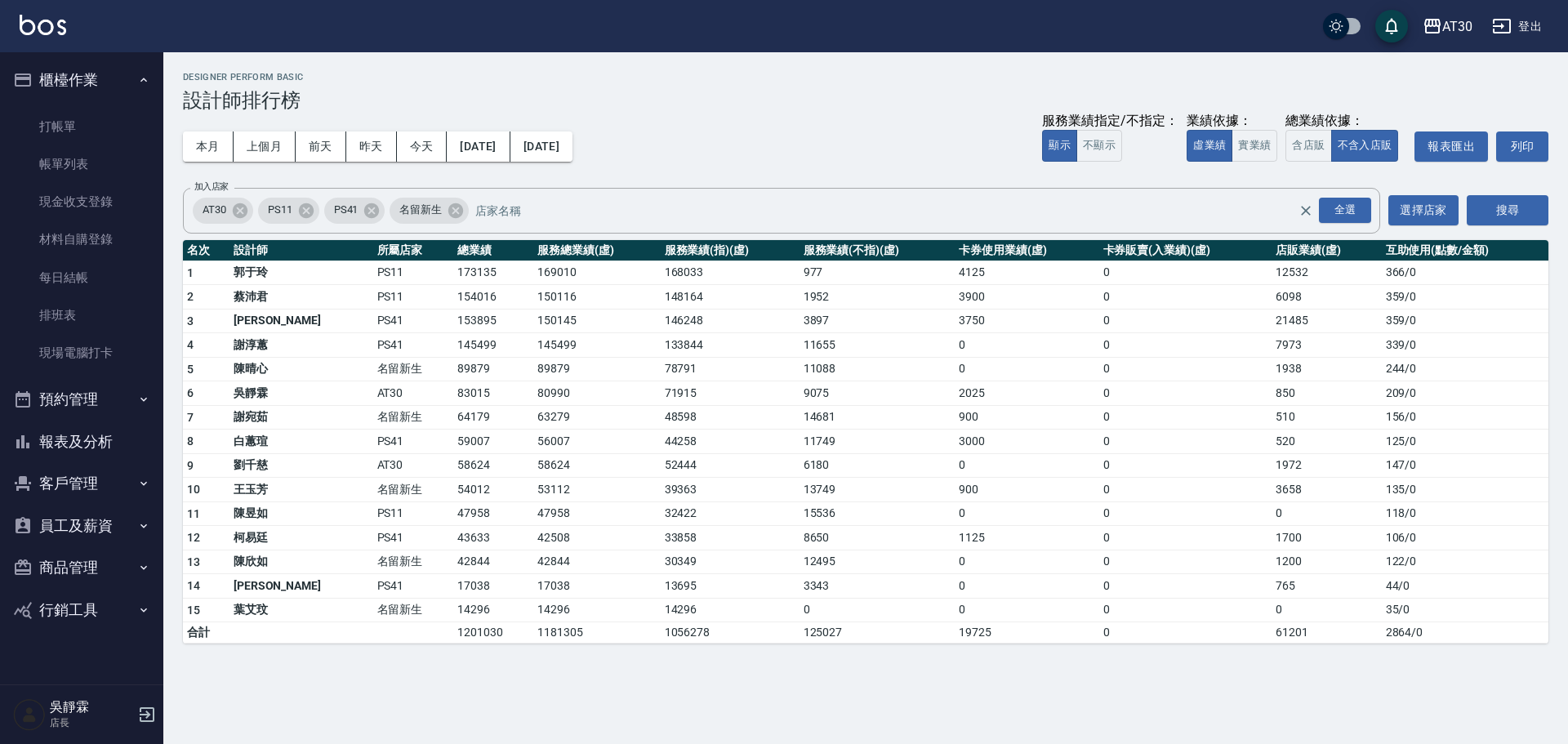
click at [113, 525] on button "員工及薪資" at bounding box center [82, 526] width 151 height 43
click at [101, 609] on link "全店打卡記錄" at bounding box center [82, 609] width 151 height 38
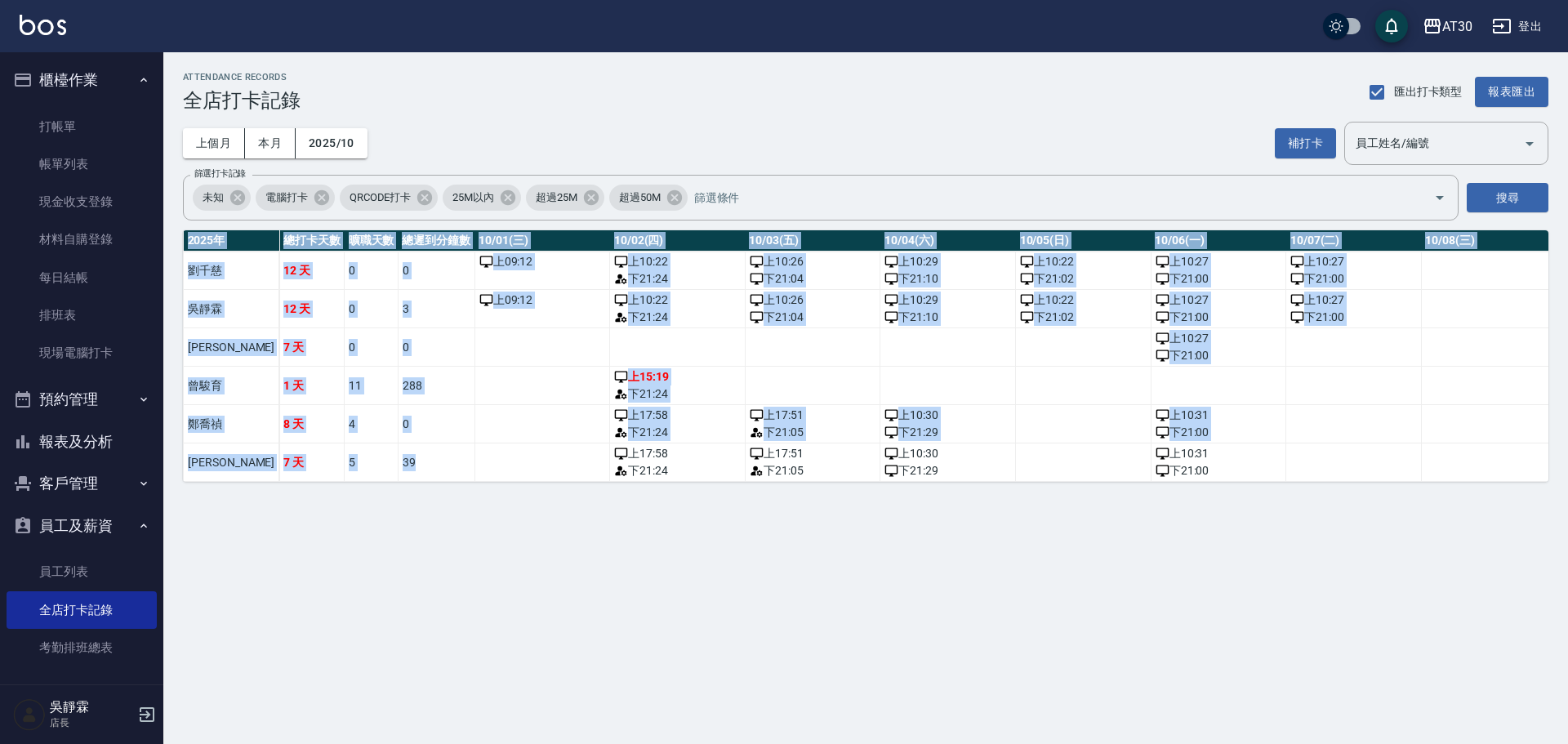
drag, startPoint x: 551, startPoint y: 480, endPoint x: 656, endPoint y: 483, distance: 105.0
click at [656, 482] on div "[DATE] 總打卡天數 曠職天數 總遲到分鐘數 10/01(三) 10/02(四) 10/03(五) 10/04(六) 10/05(日) 10/06(一) …" at bounding box center [866, 355] width 1366 height 252
click at [577, 497] on div "ATTENDANCE RECORDS 全店打卡記錄 匯出打卡類型 報表匯出 上個月 本月 2025/10 補打卡 員工姓名/編號 員工姓名/編號 篩選打卡記錄…" at bounding box center [866, 277] width 1405 height 449
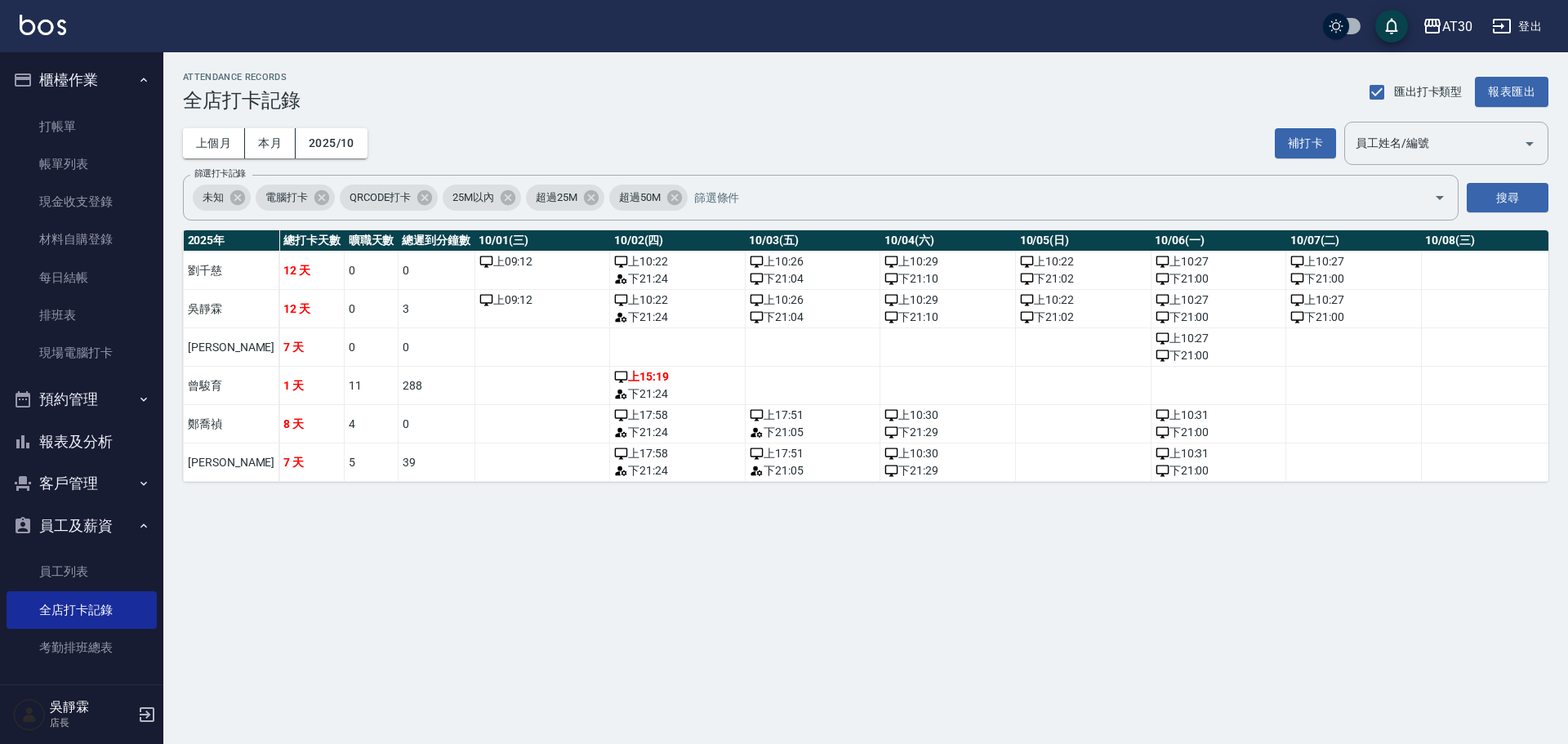
drag, startPoint x: 568, startPoint y: 494, endPoint x: 668, endPoint y: 492, distance: 100.0
click at [668, 482] on div "[DATE] 總打卡天數 曠職天數 總遲到分鐘數 10/01(三) 10/02(四) 10/03(五) 10/04(六) 10/05(日) 10/06(一) …" at bounding box center [866, 355] width 1366 height 252
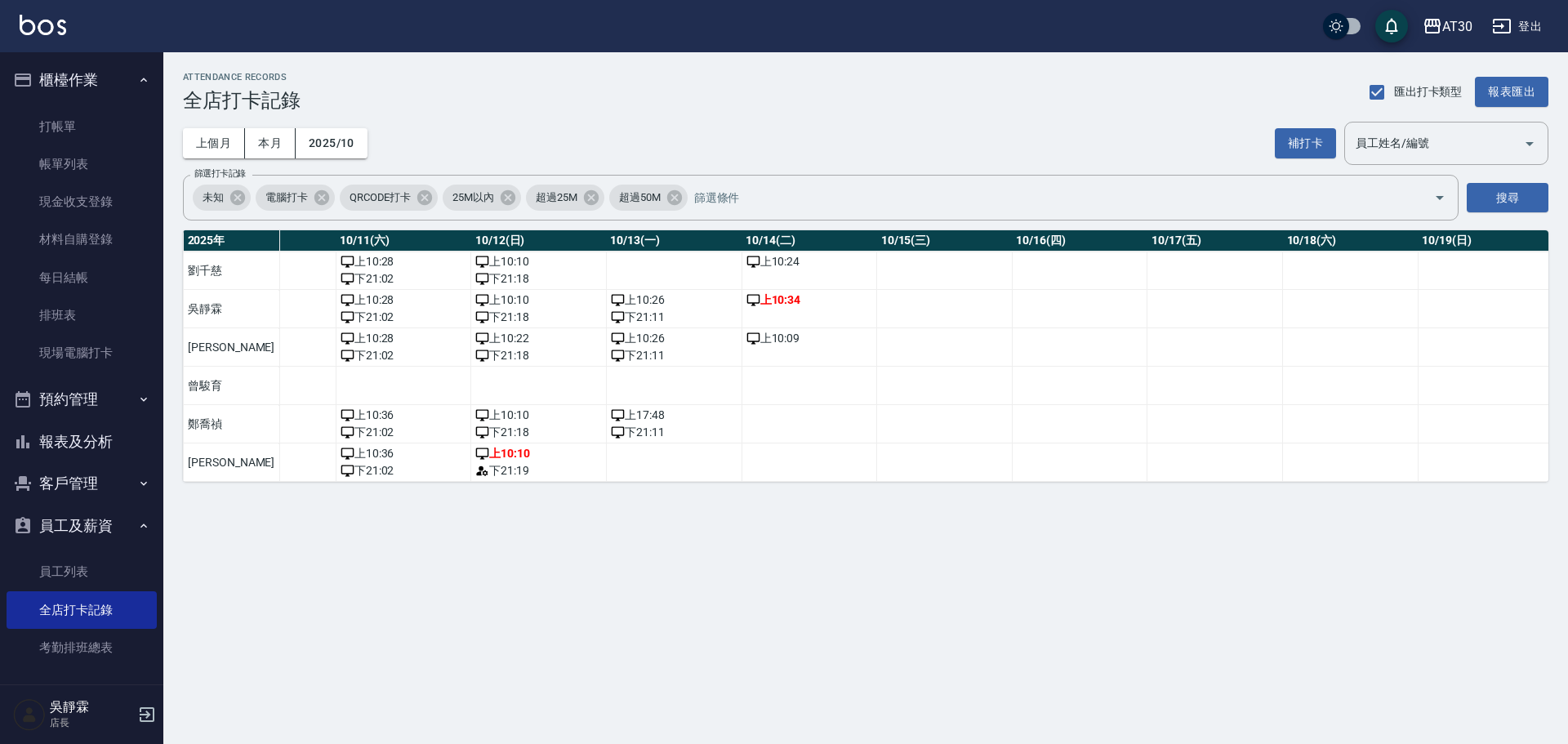
scroll to position [0, 1510]
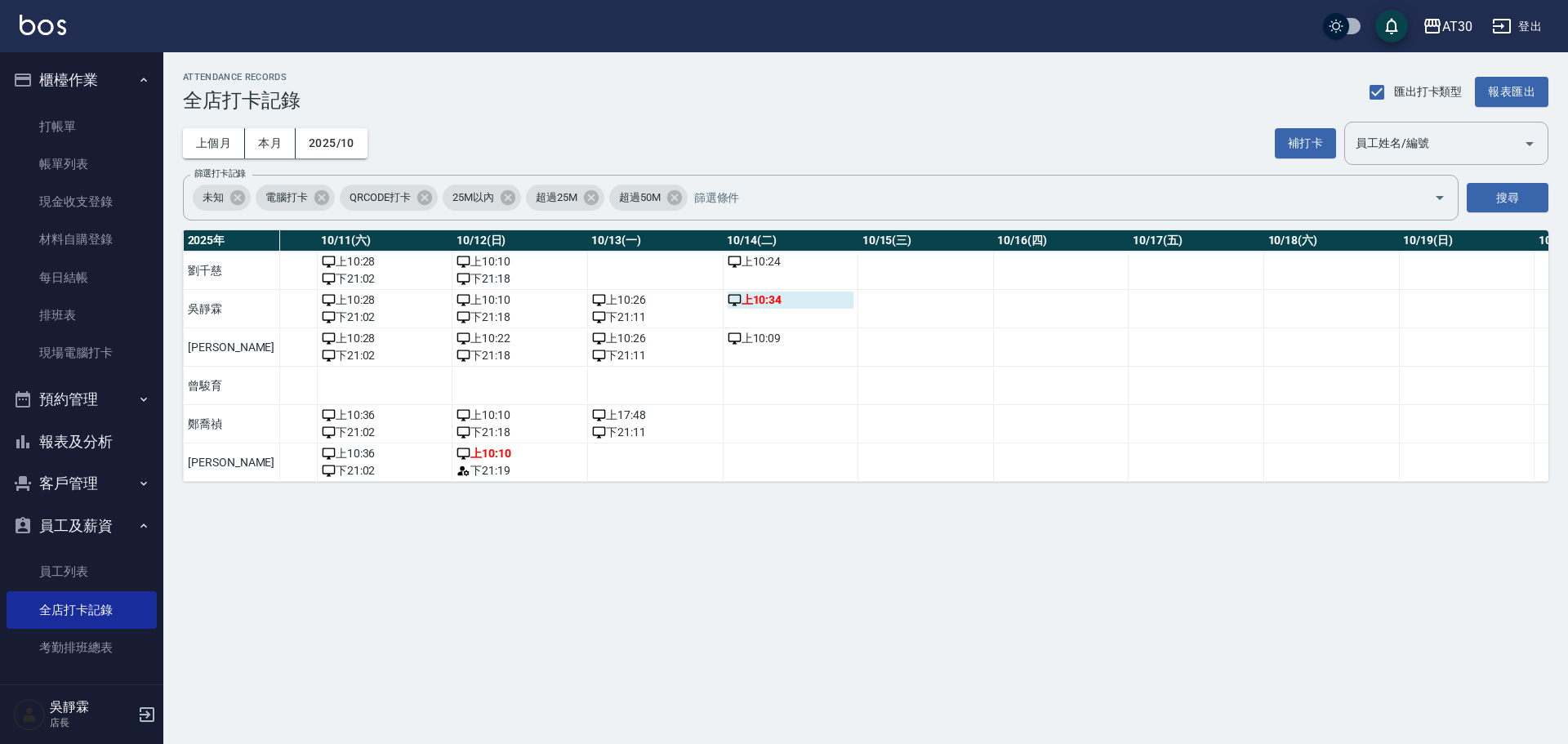
click at [728, 298] on div "上 10:34" at bounding box center [790, 300] width 126 height 18
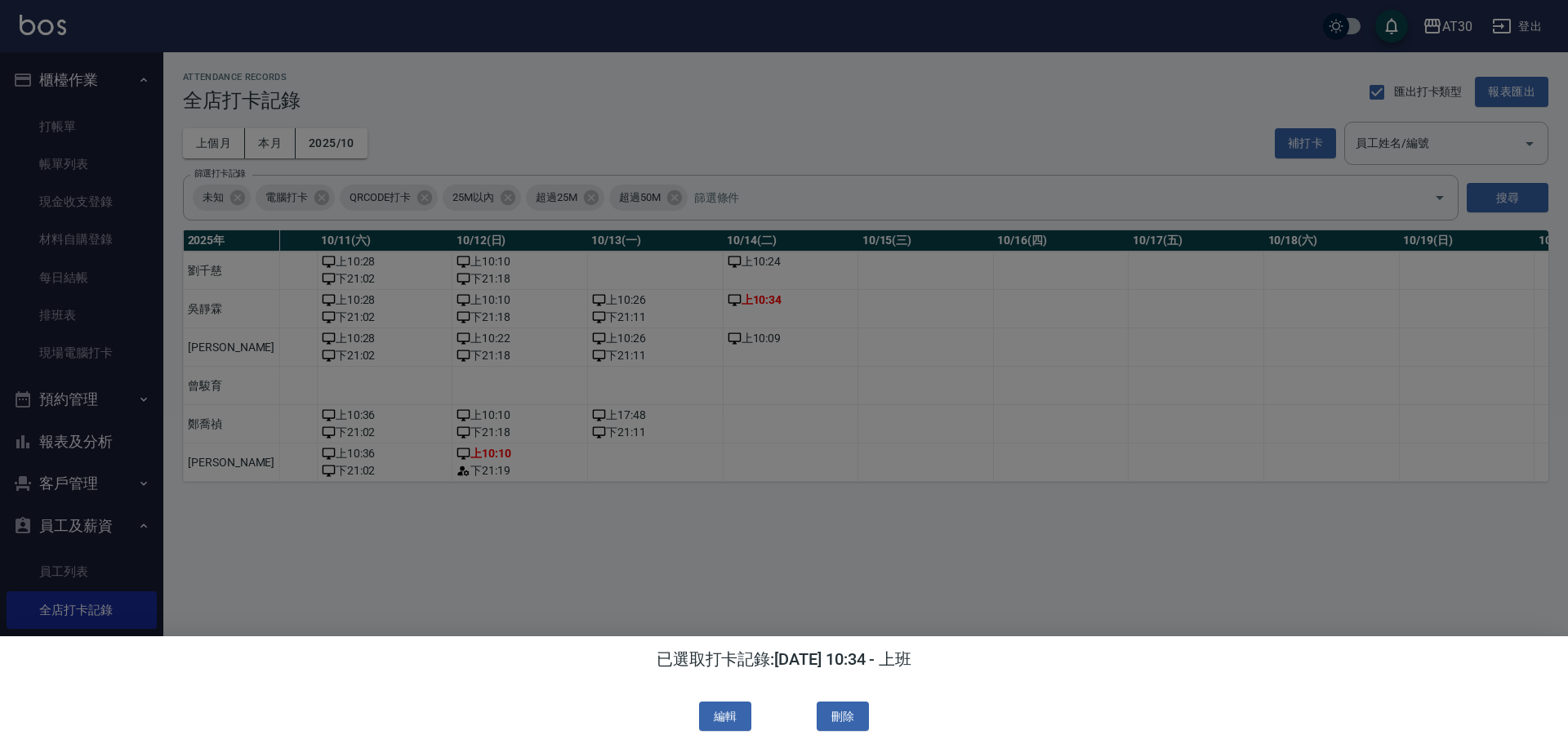
click at [774, 351] on div at bounding box center [784, 372] width 1568 height 744
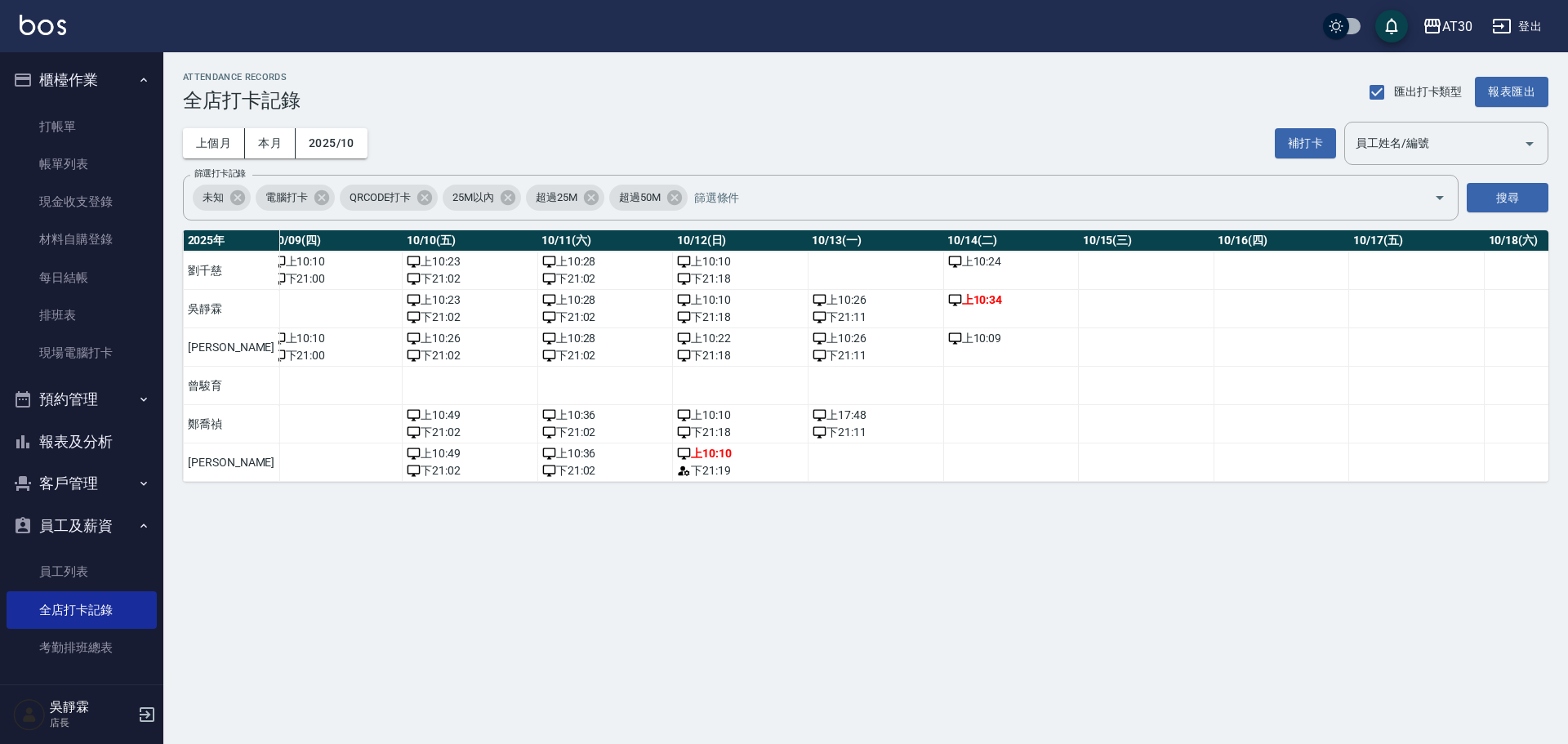
scroll to position [0, 1218]
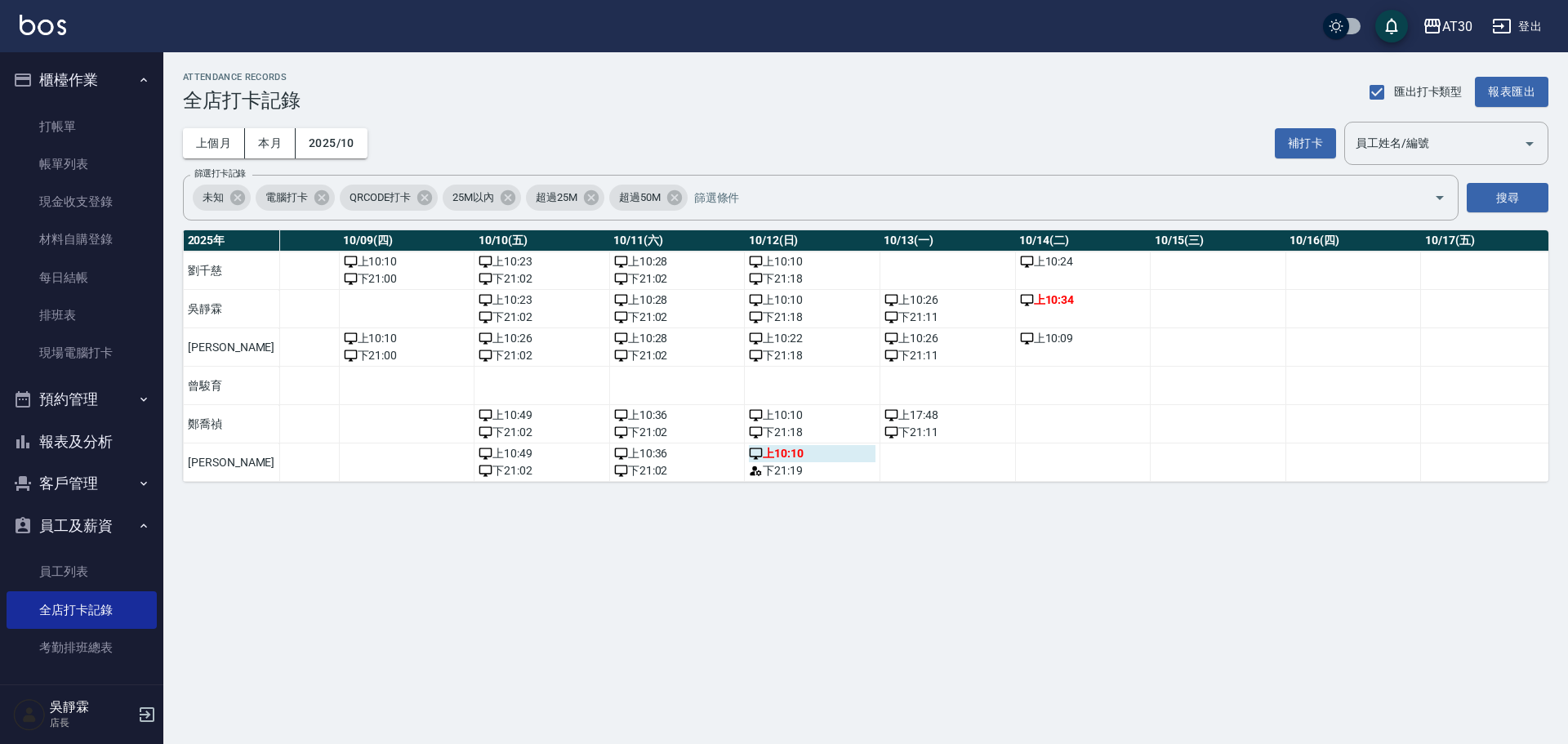
click at [749, 451] on div "上 10:10" at bounding box center [812, 453] width 126 height 18
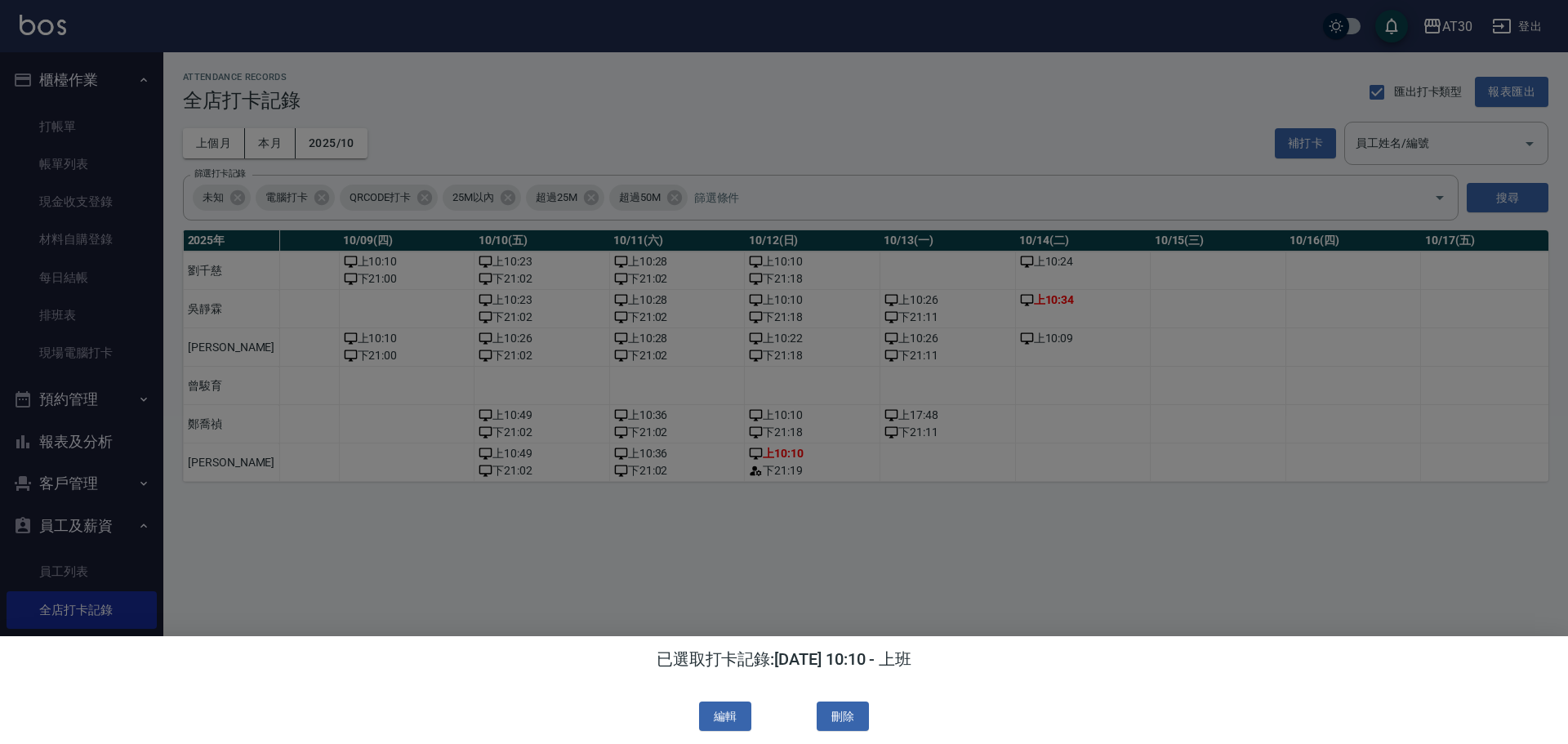
click at [847, 579] on div at bounding box center [784, 372] width 1568 height 744
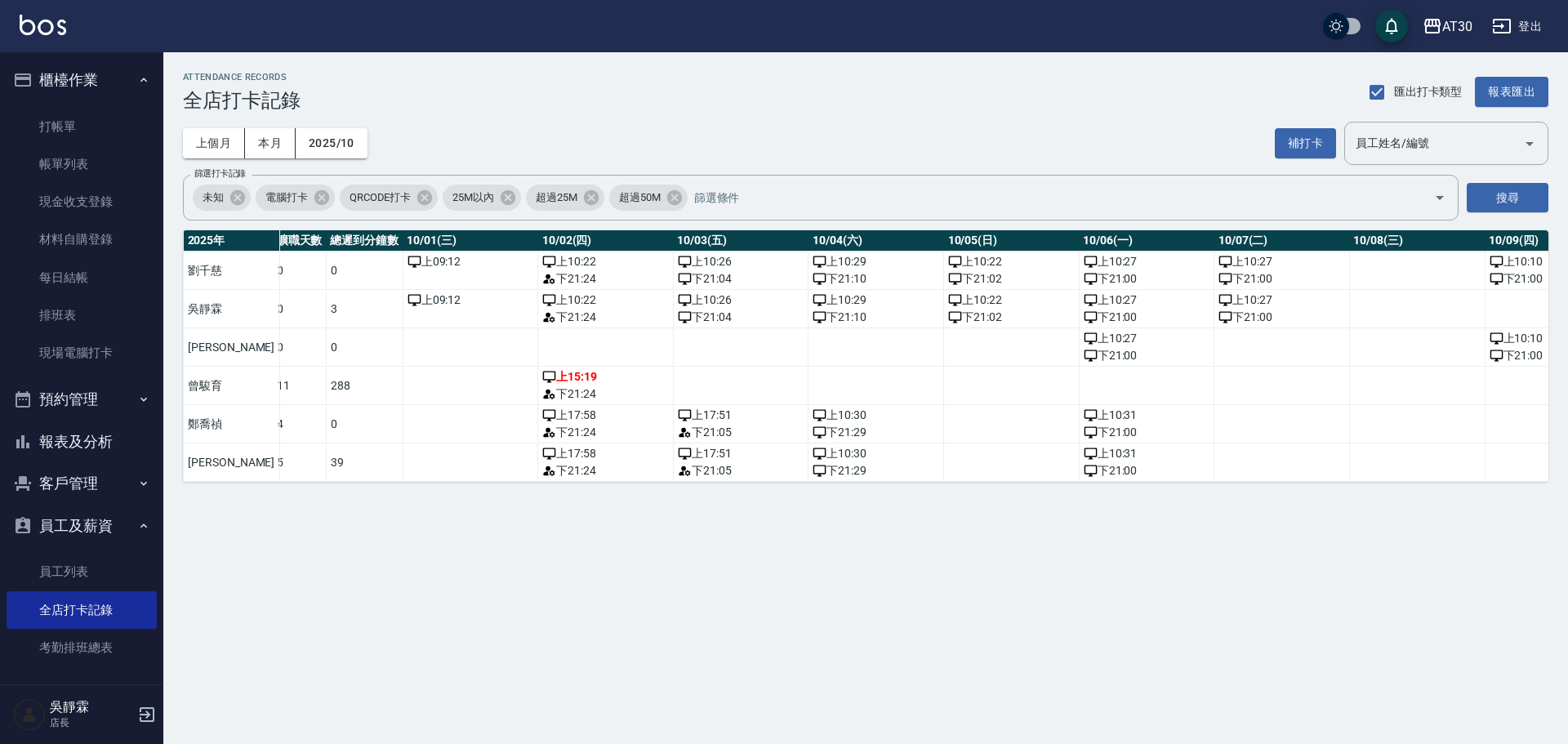
scroll to position [0, 0]
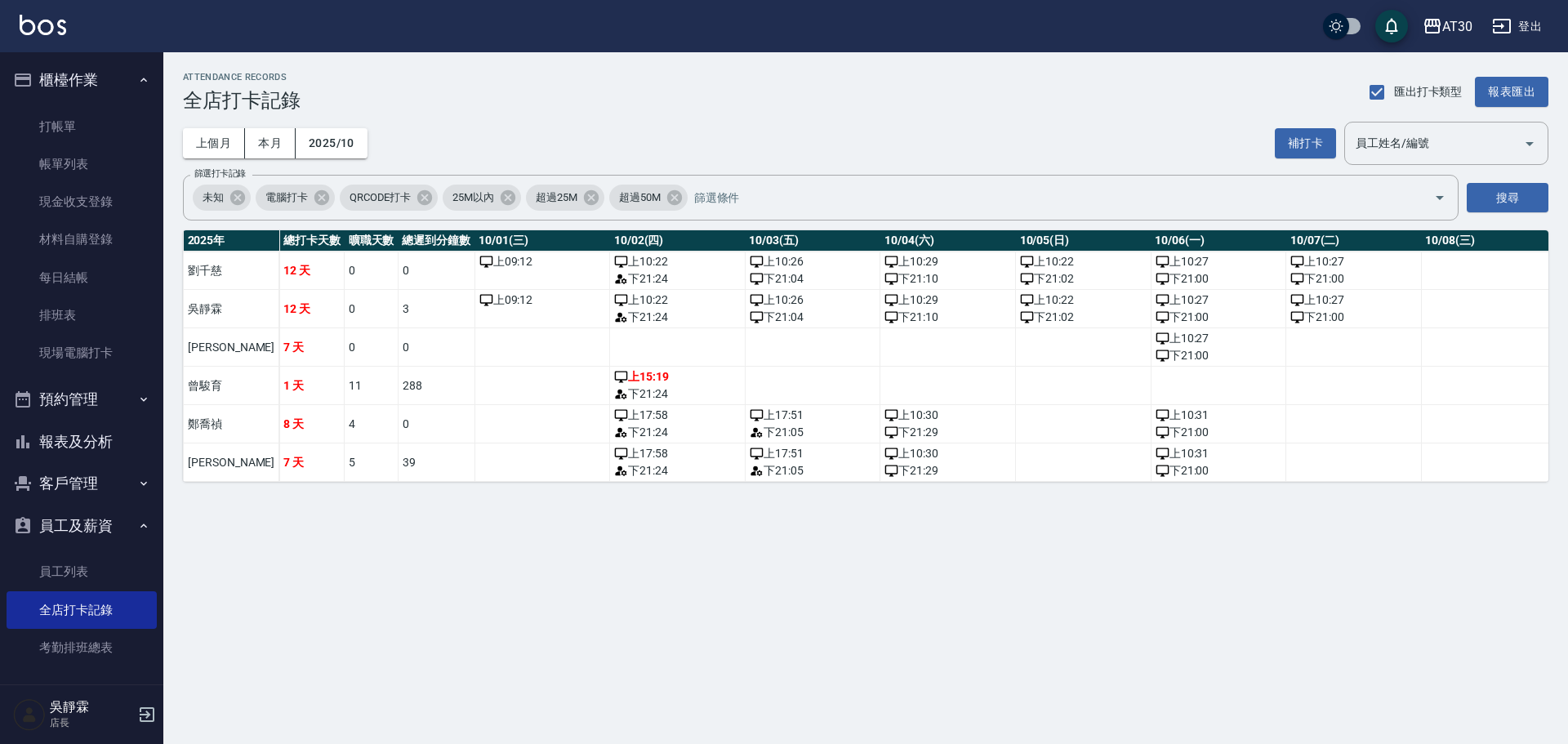
click at [101, 460] on button "報表及分析" at bounding box center [82, 441] width 151 height 43
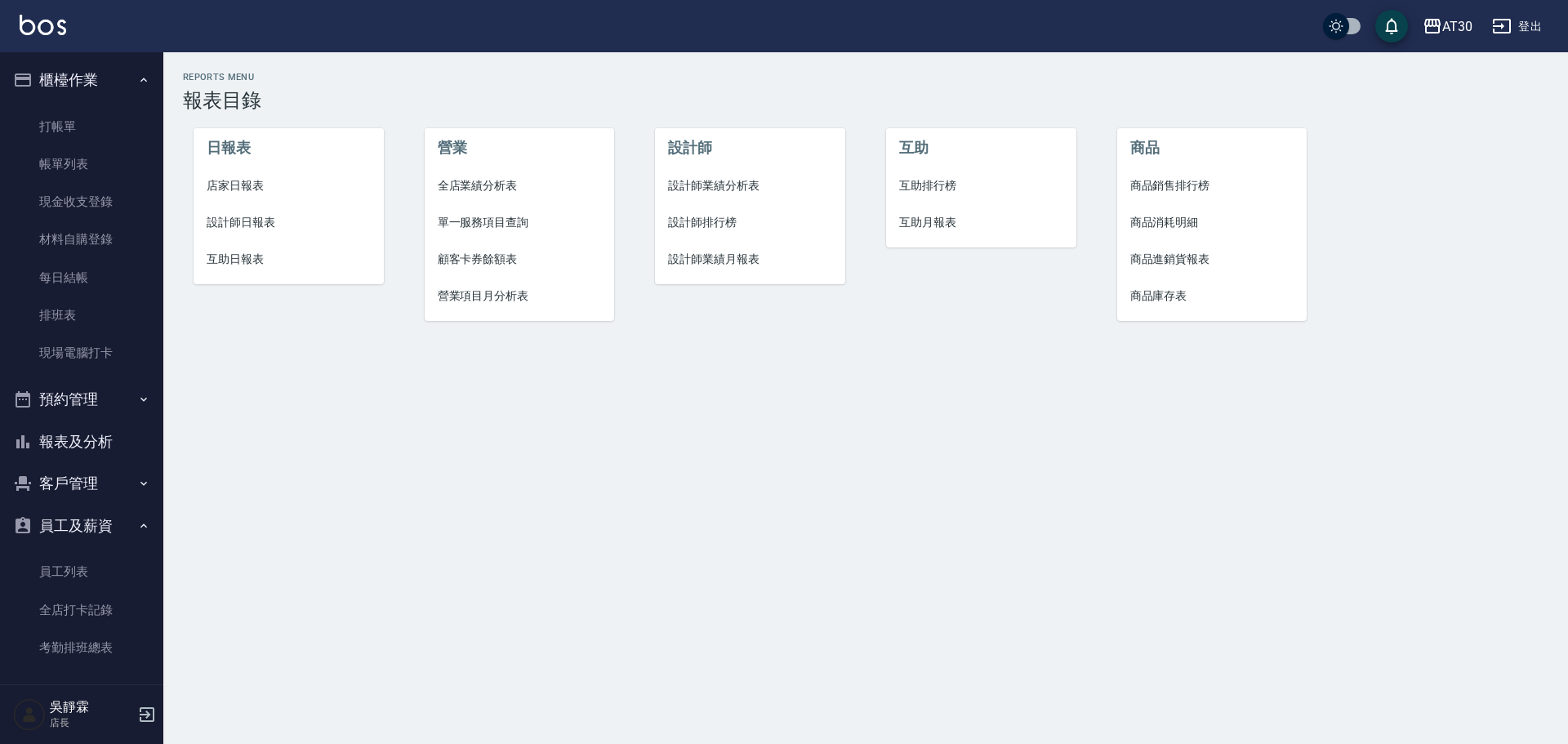
click at [87, 74] on button "櫃檯作業" at bounding box center [82, 79] width 151 height 43
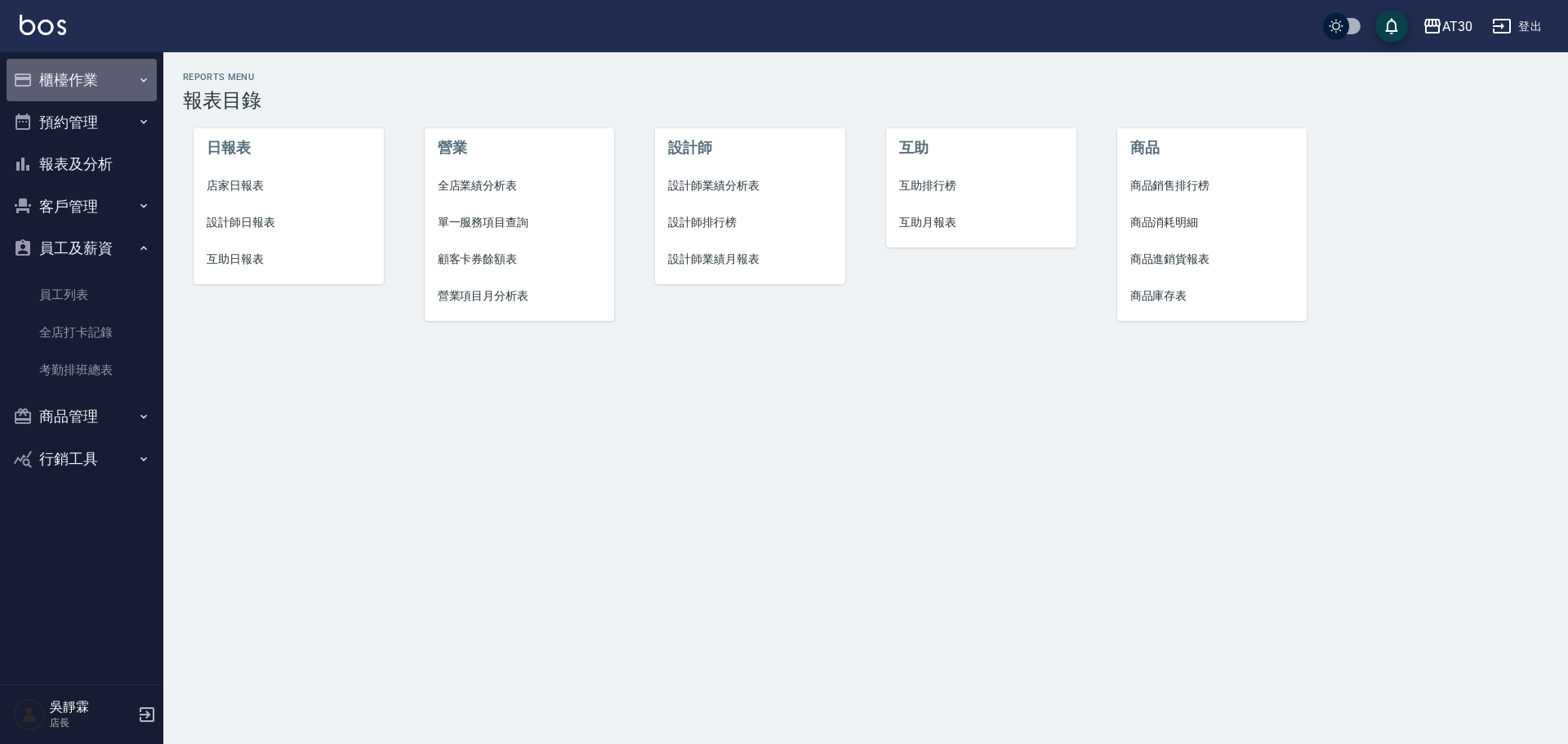
click at [105, 88] on button "櫃檯作業" at bounding box center [82, 79] width 151 height 43
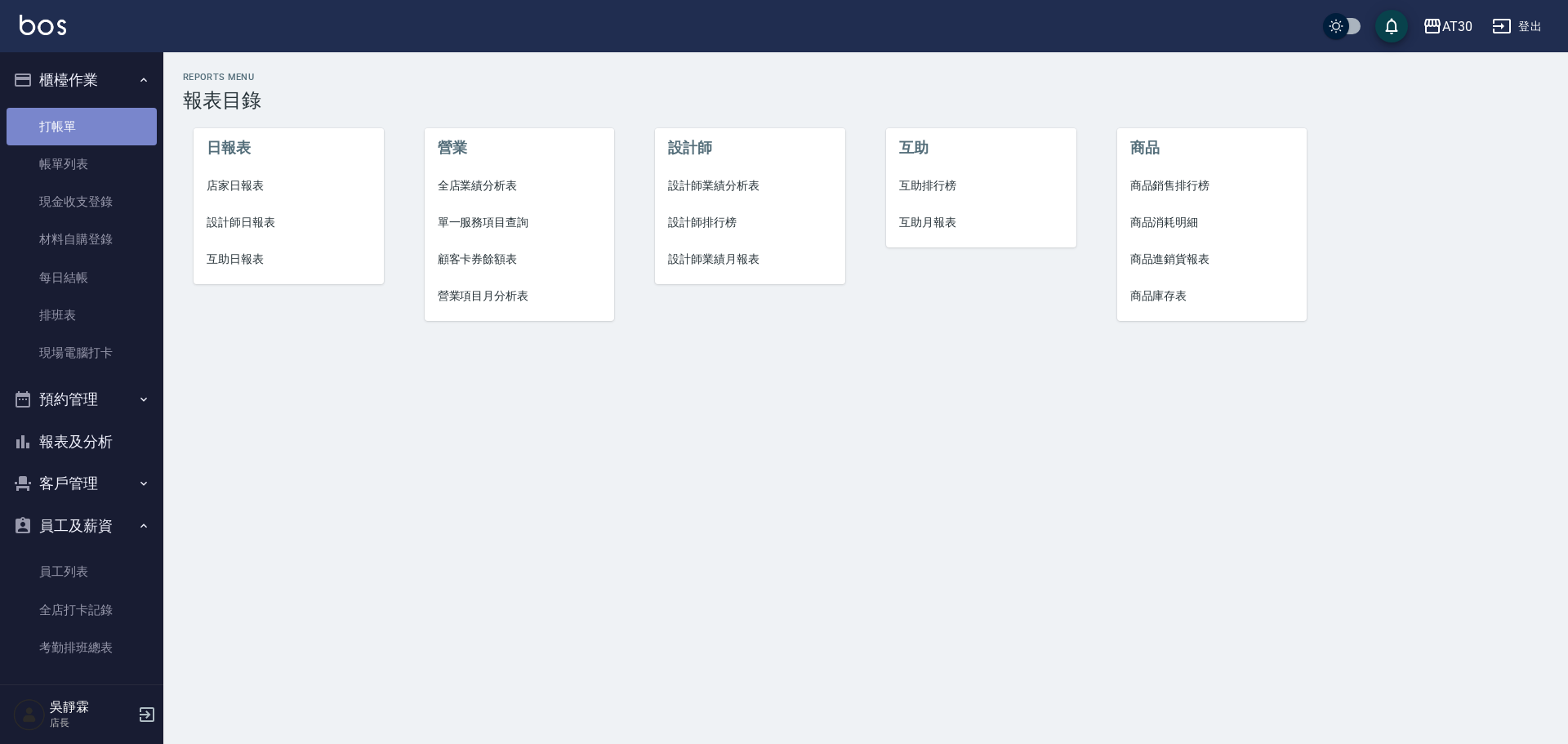
click at [88, 124] on link "打帳單" at bounding box center [82, 126] width 151 height 38
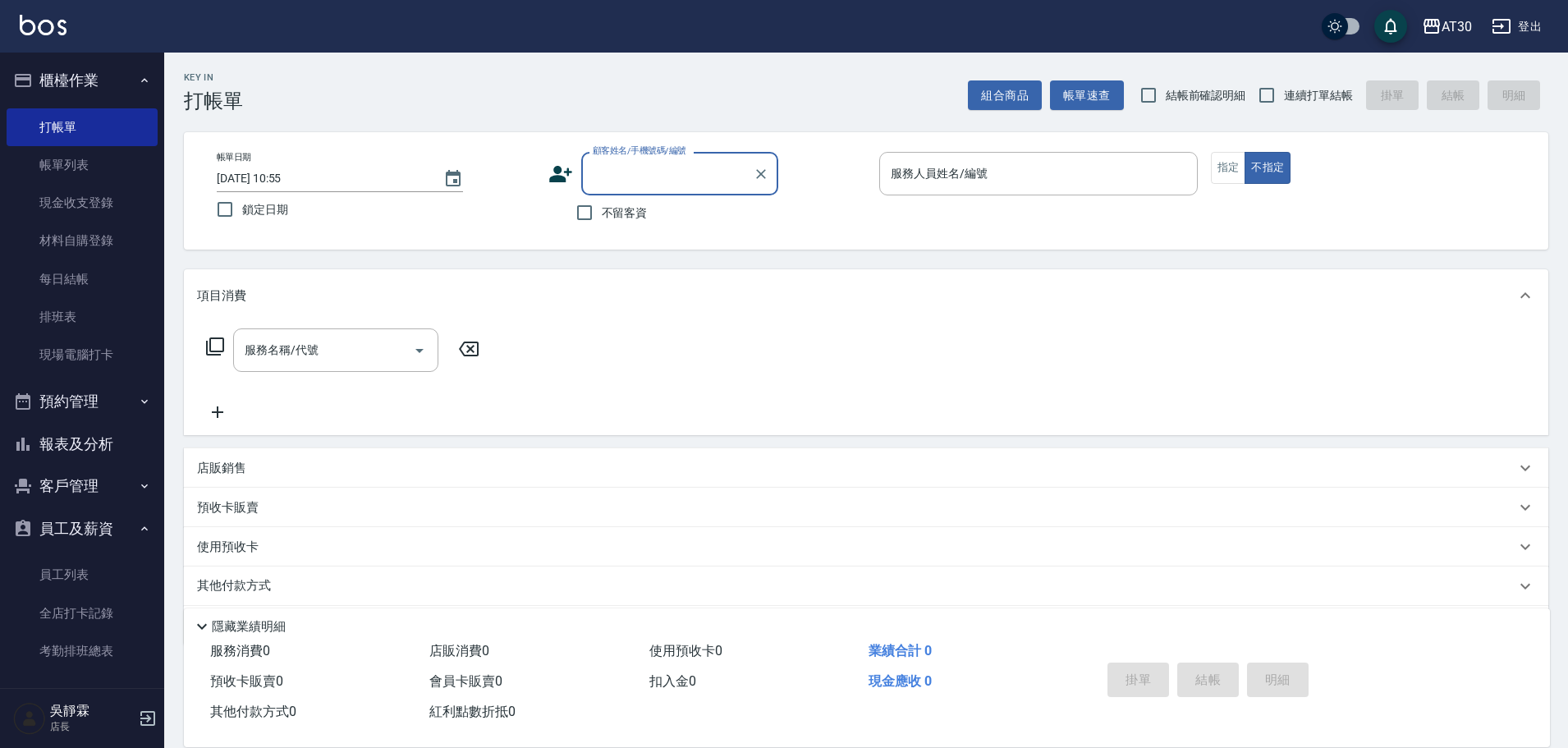
click at [105, 92] on button "櫃檯作業" at bounding box center [82, 80] width 151 height 43
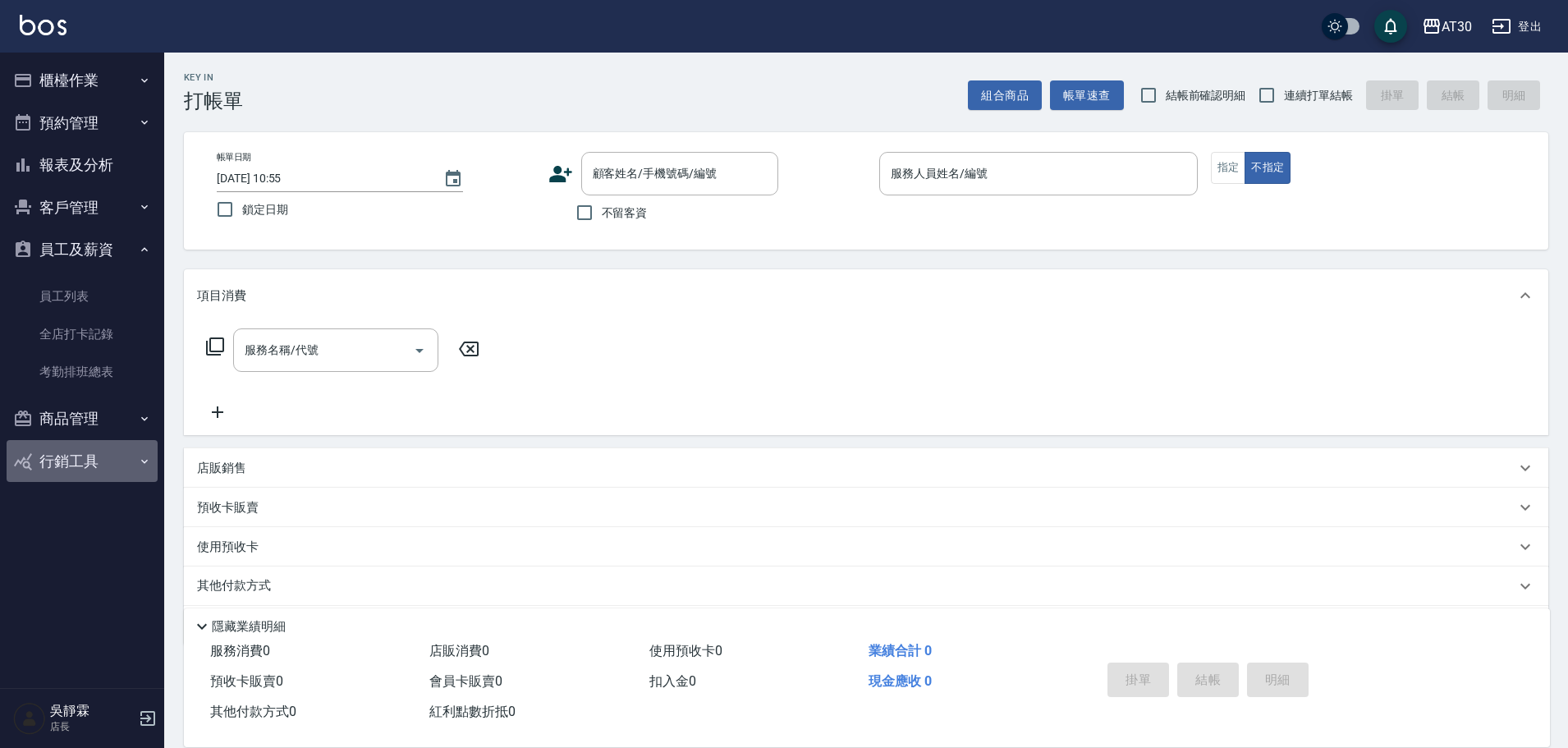
click at [94, 467] on button "行銷工具" at bounding box center [82, 461] width 151 height 43
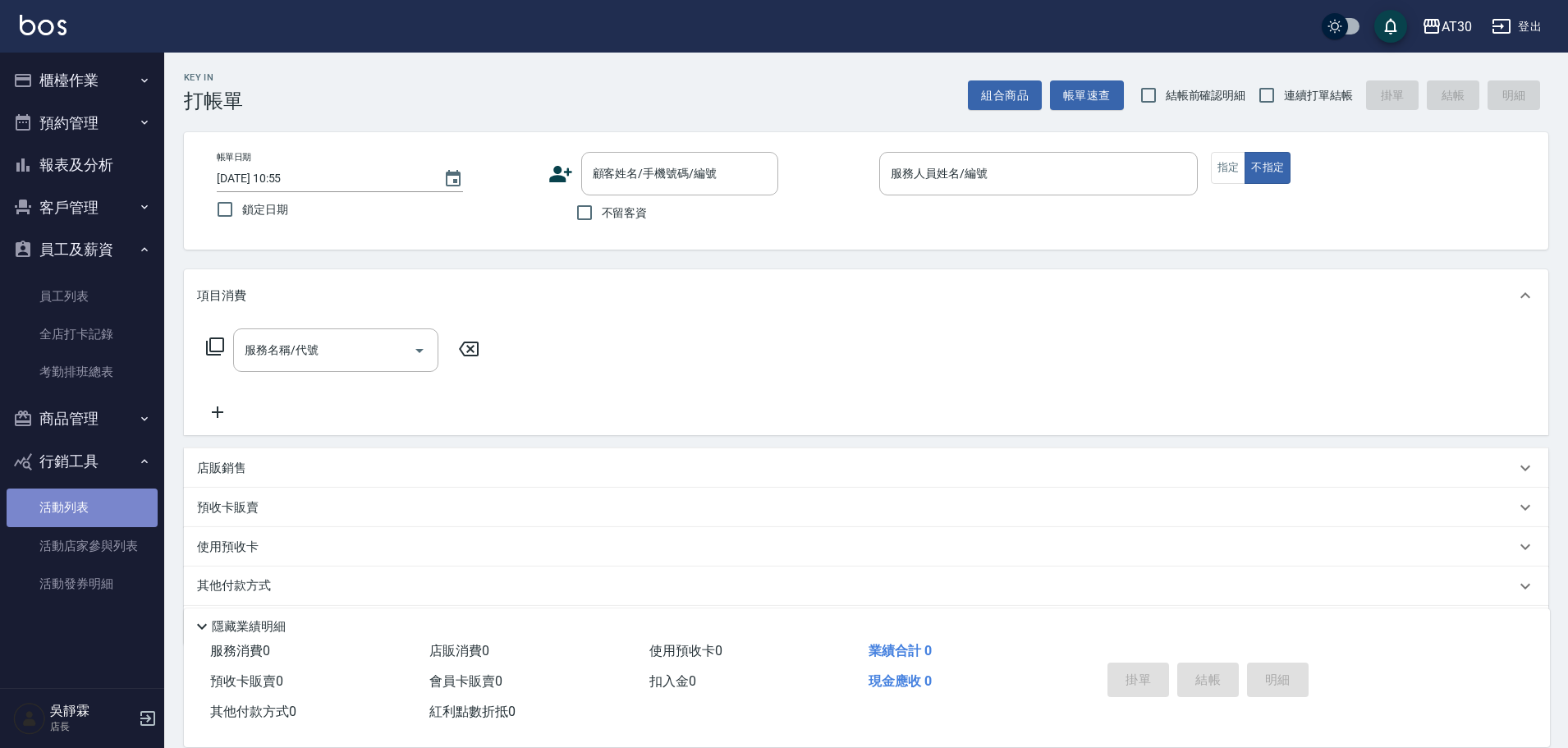
click at [78, 503] on link "活動列表" at bounding box center [82, 507] width 151 height 38
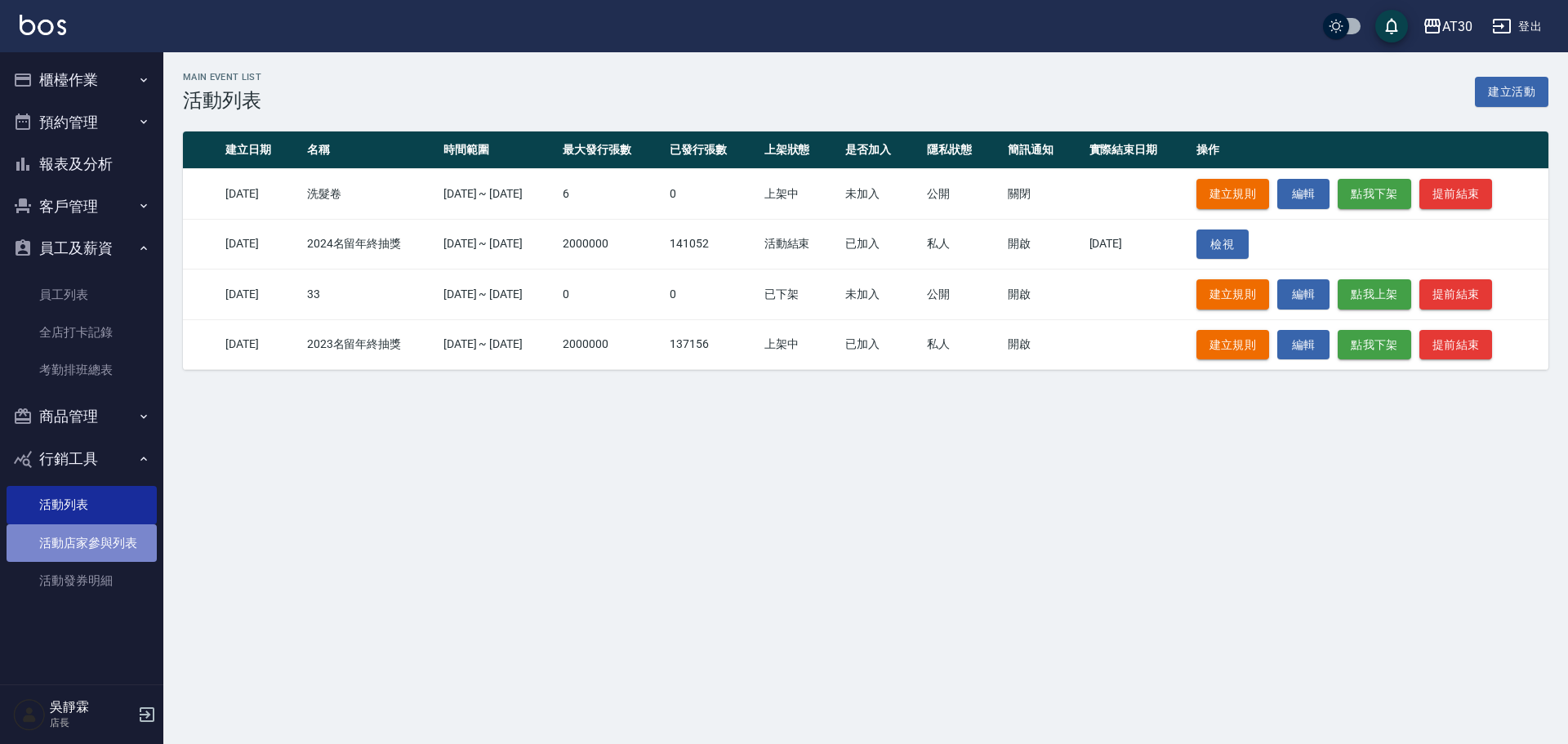
click at [82, 552] on link "活動店家參與列表" at bounding box center [82, 543] width 151 height 38
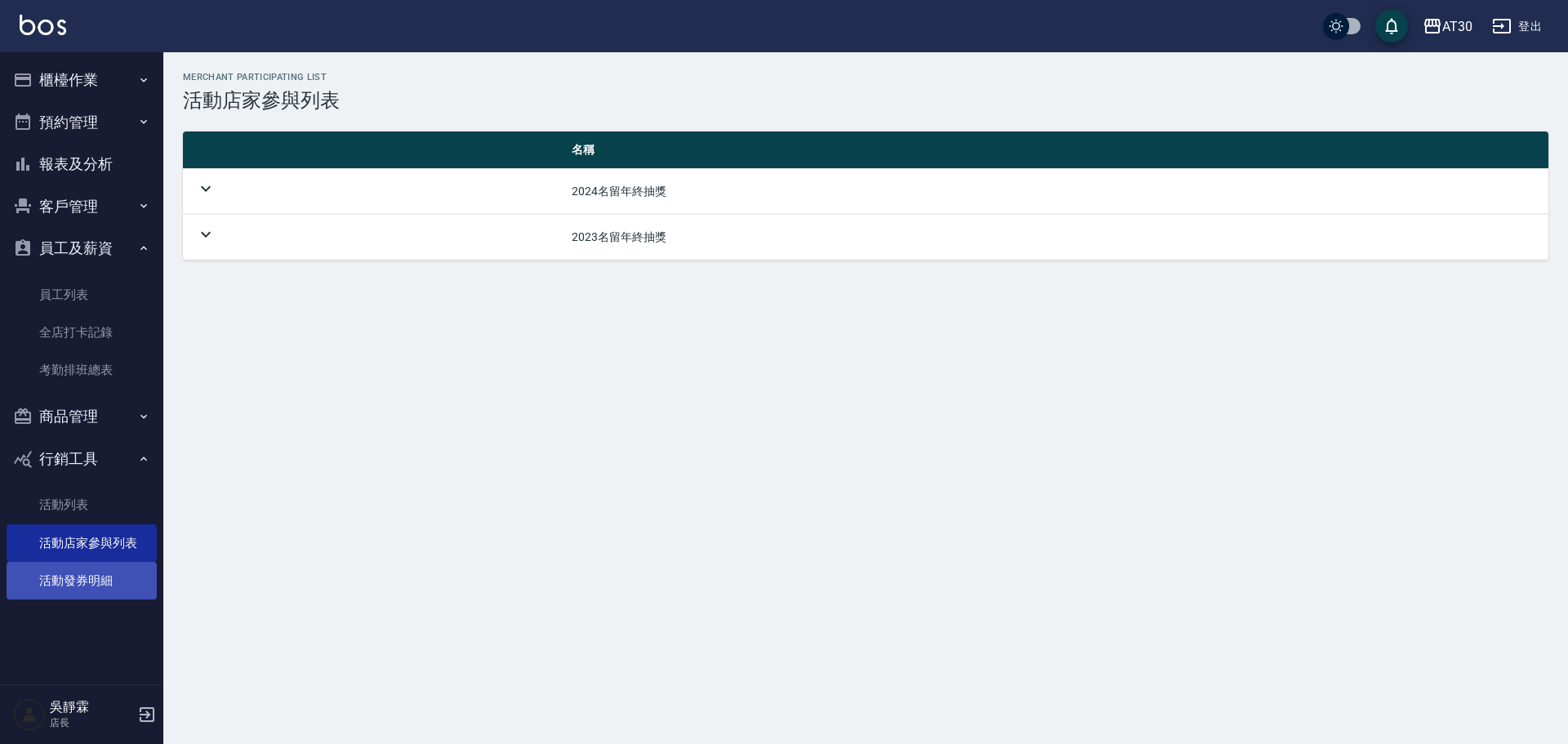
click at [79, 595] on link "活動發券明細" at bounding box center [82, 580] width 151 height 38
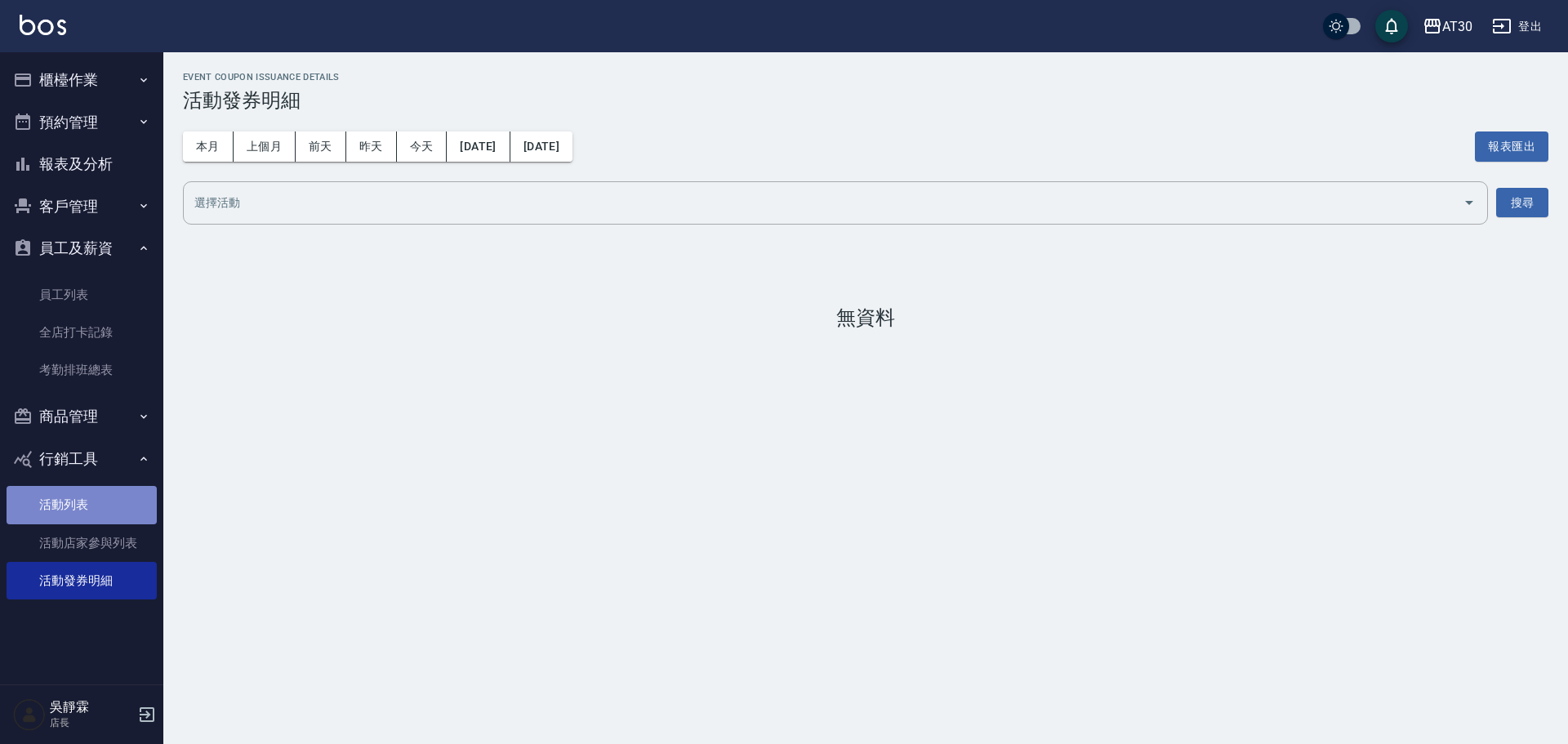
click at [93, 489] on link "活動列表" at bounding box center [82, 504] width 151 height 38
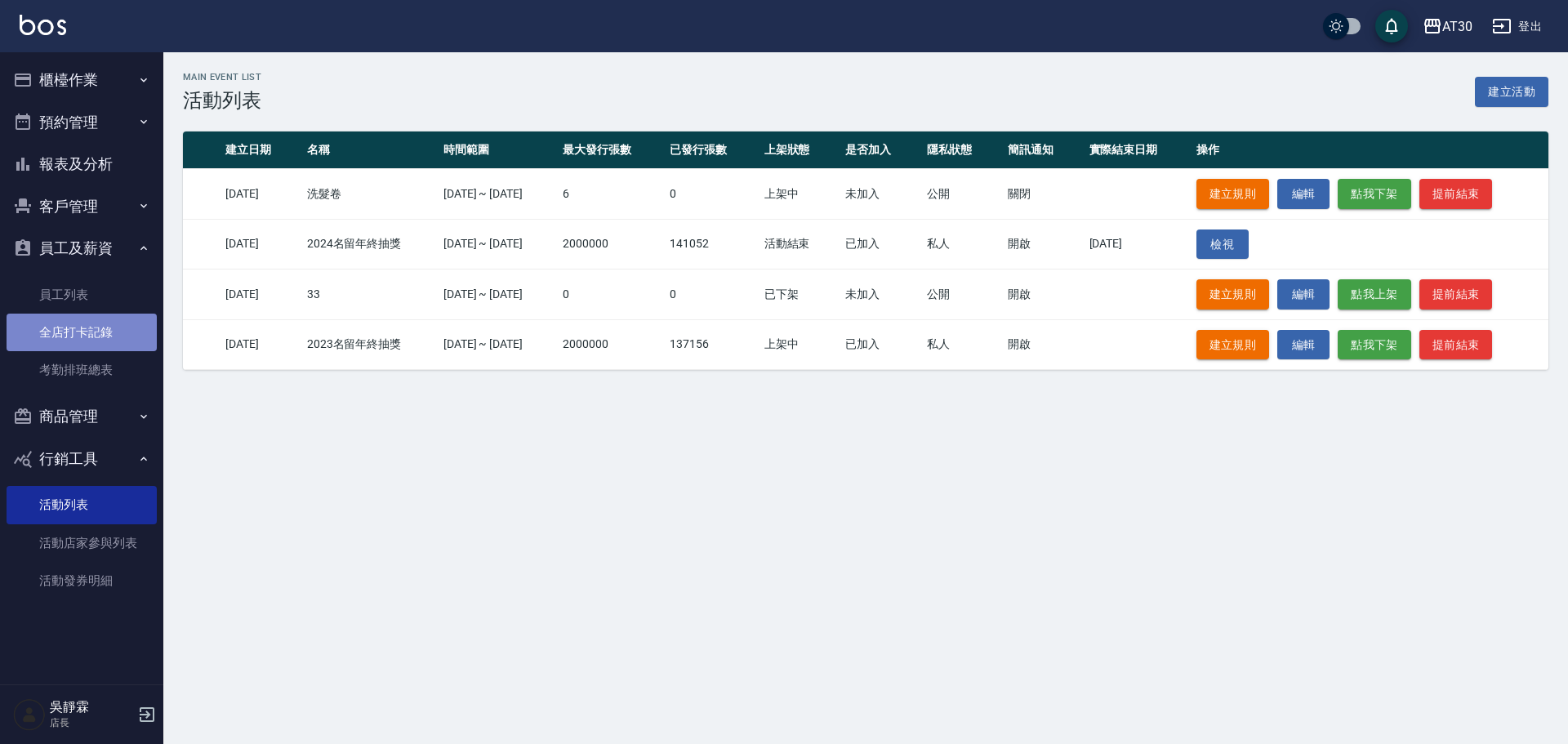
click at [64, 324] on link "全店打卡記錄" at bounding box center [82, 332] width 151 height 38
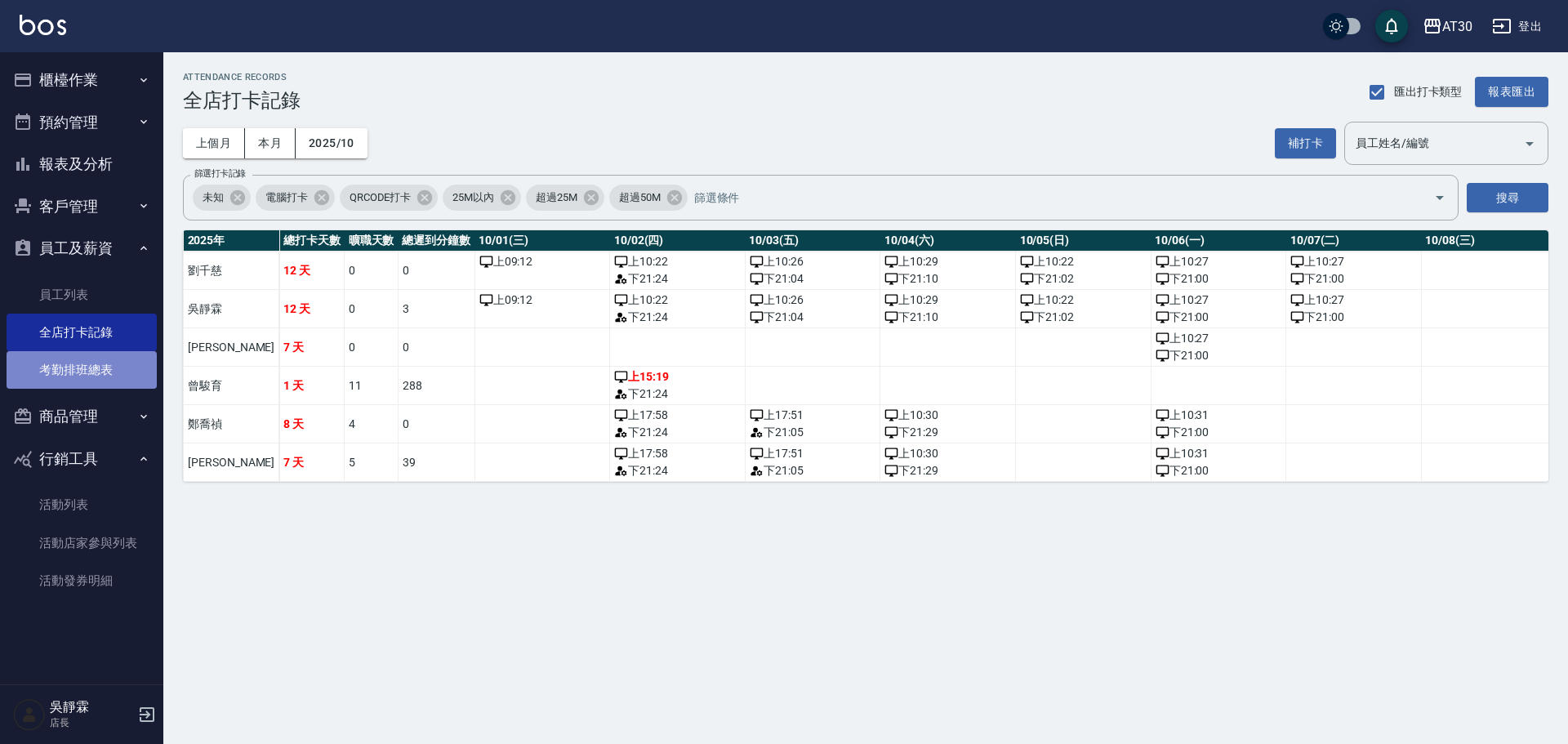
click at [72, 375] on link "考勤排班總表" at bounding box center [82, 369] width 151 height 38
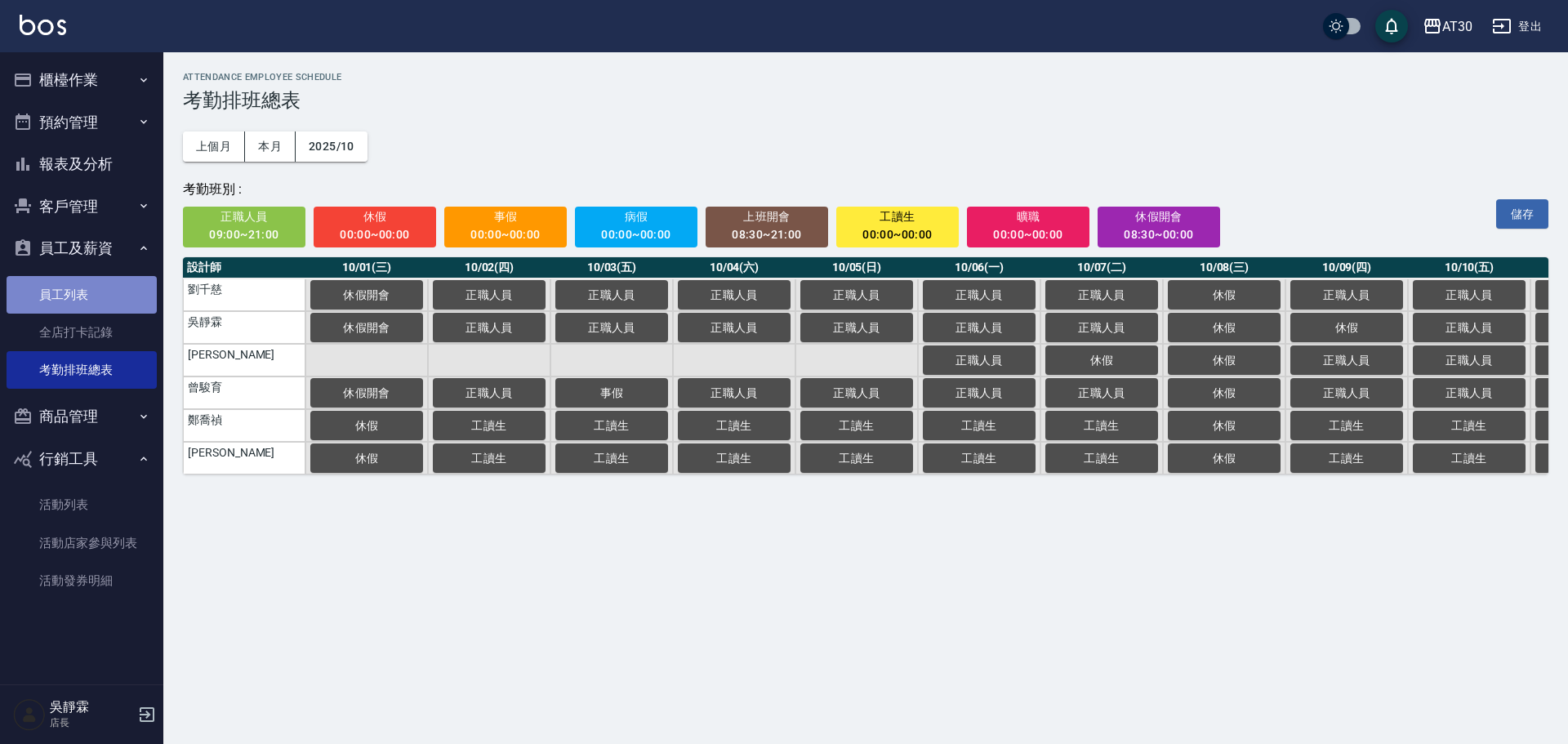
click at [69, 290] on link "員工列表" at bounding box center [82, 294] width 151 height 38
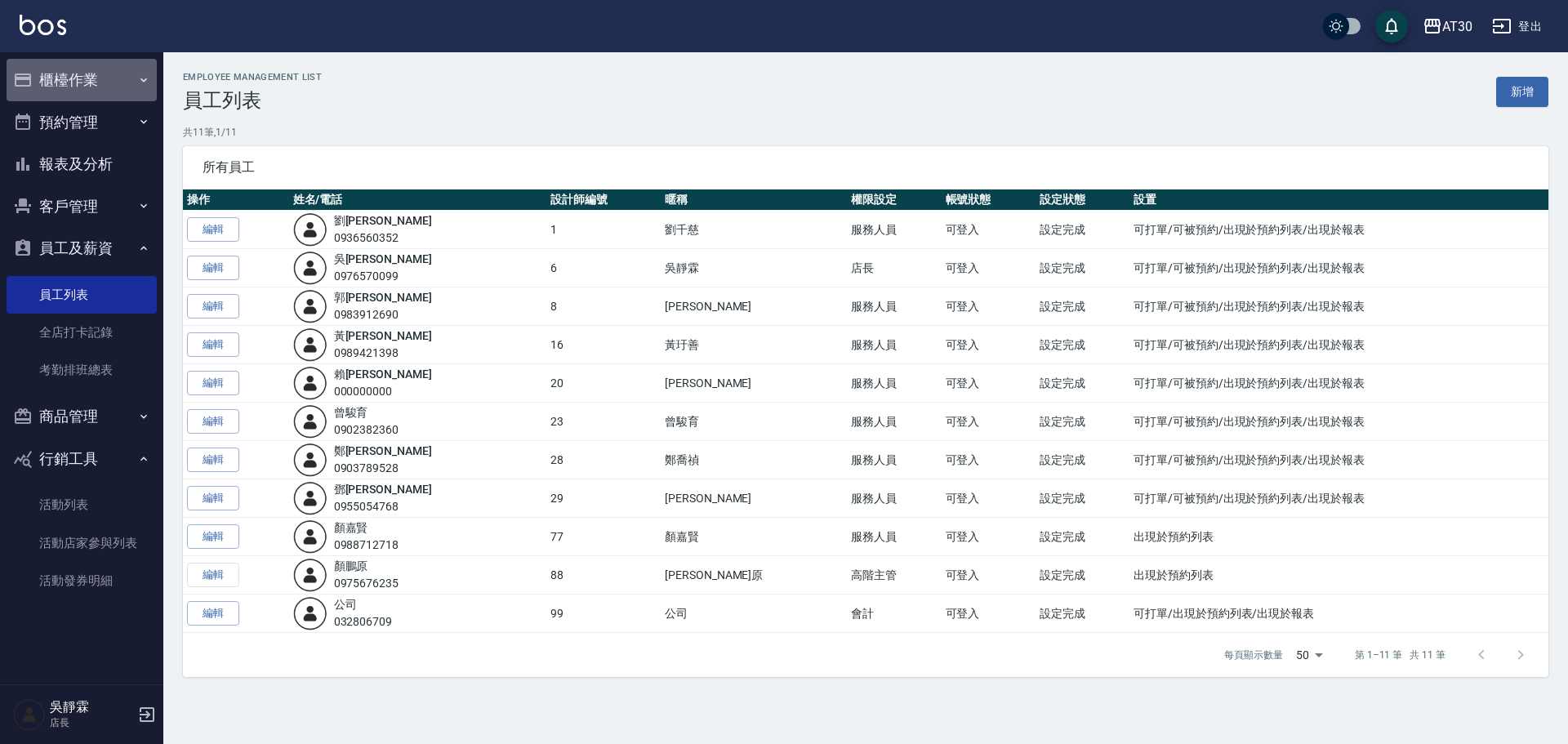
click at [50, 67] on button "櫃檯作業" at bounding box center [82, 79] width 151 height 43
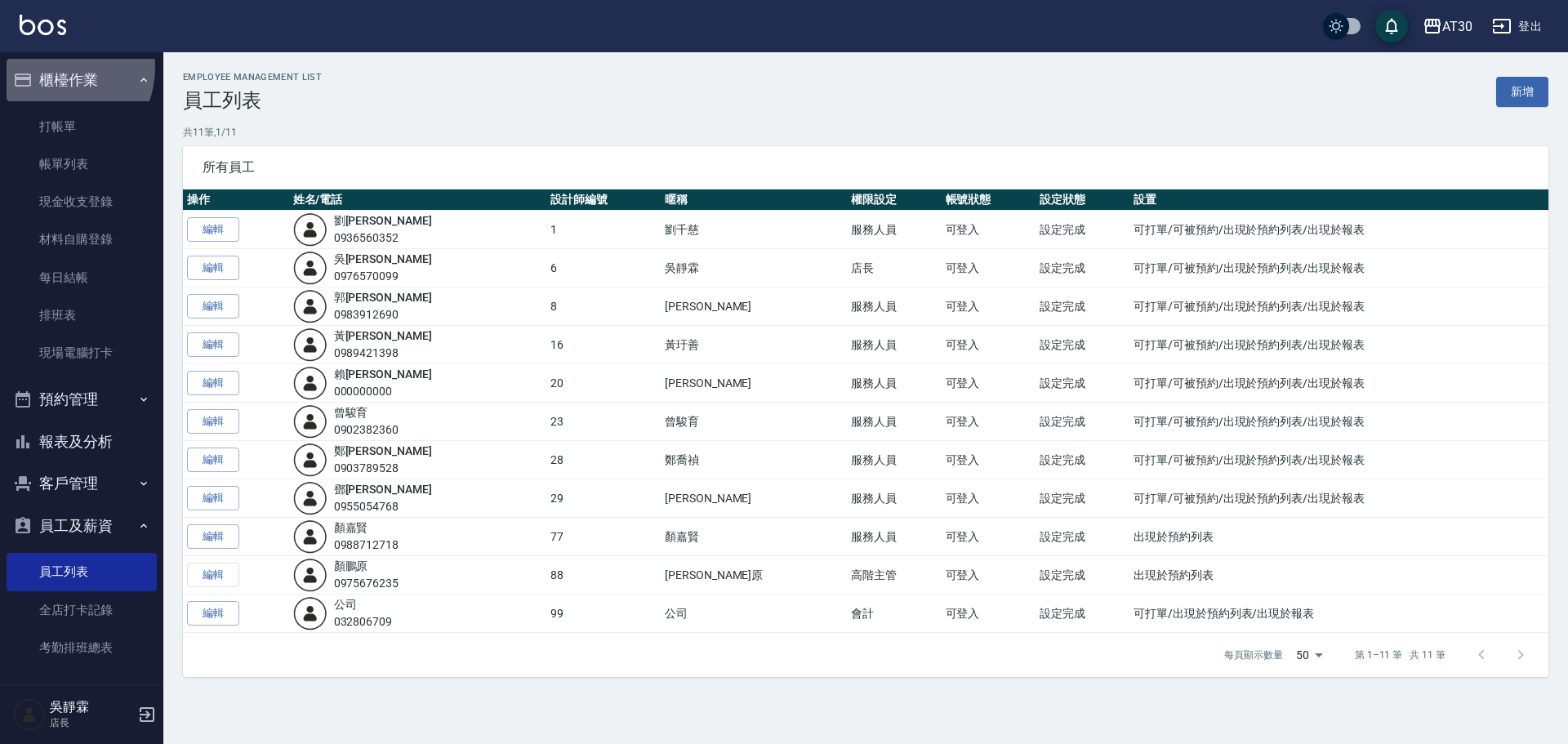
click at [50, 67] on button "櫃檯作業" at bounding box center [82, 79] width 151 height 43
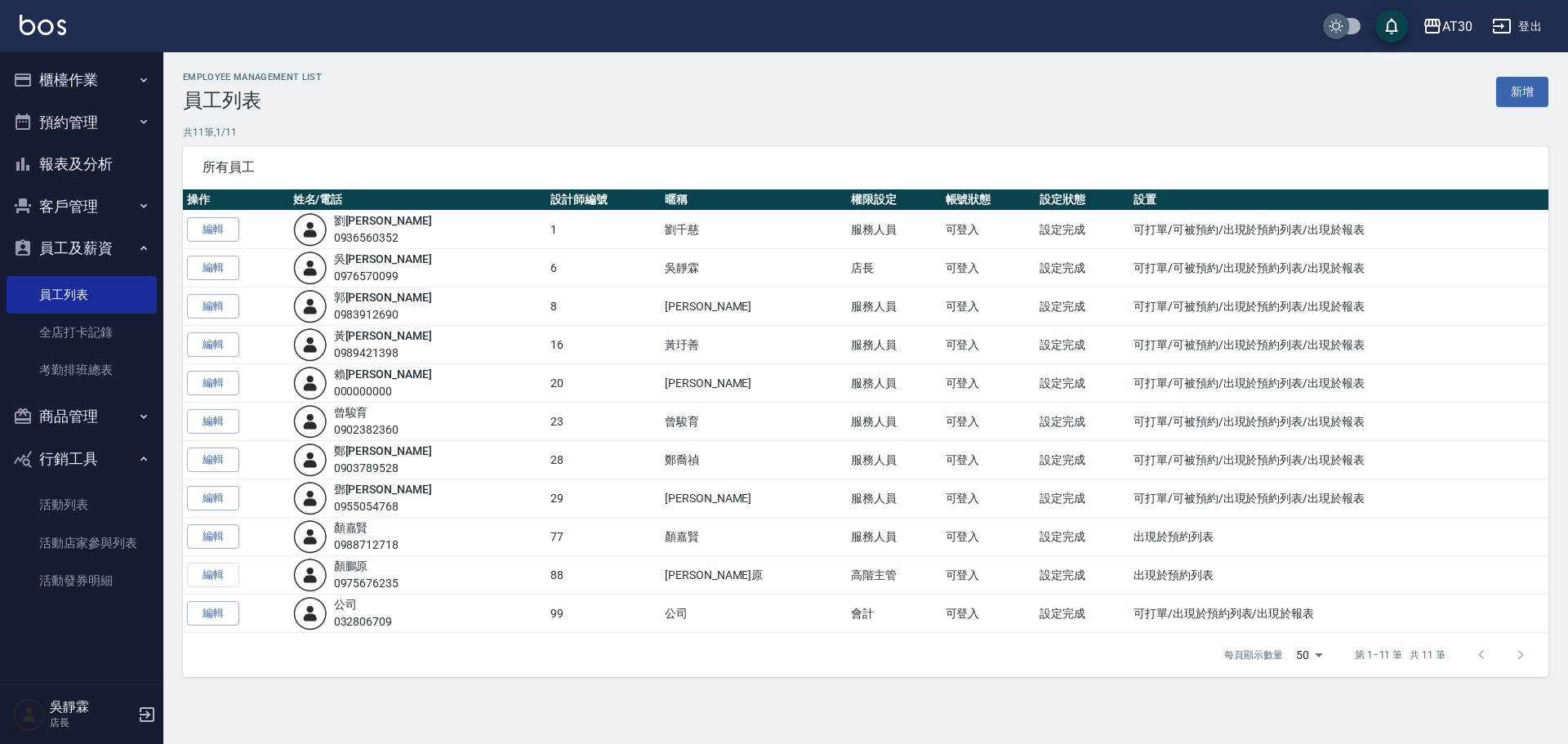
click at [1340, 19] on input "checkbox" at bounding box center [1336, 26] width 79 height 26
checkbox input "true"
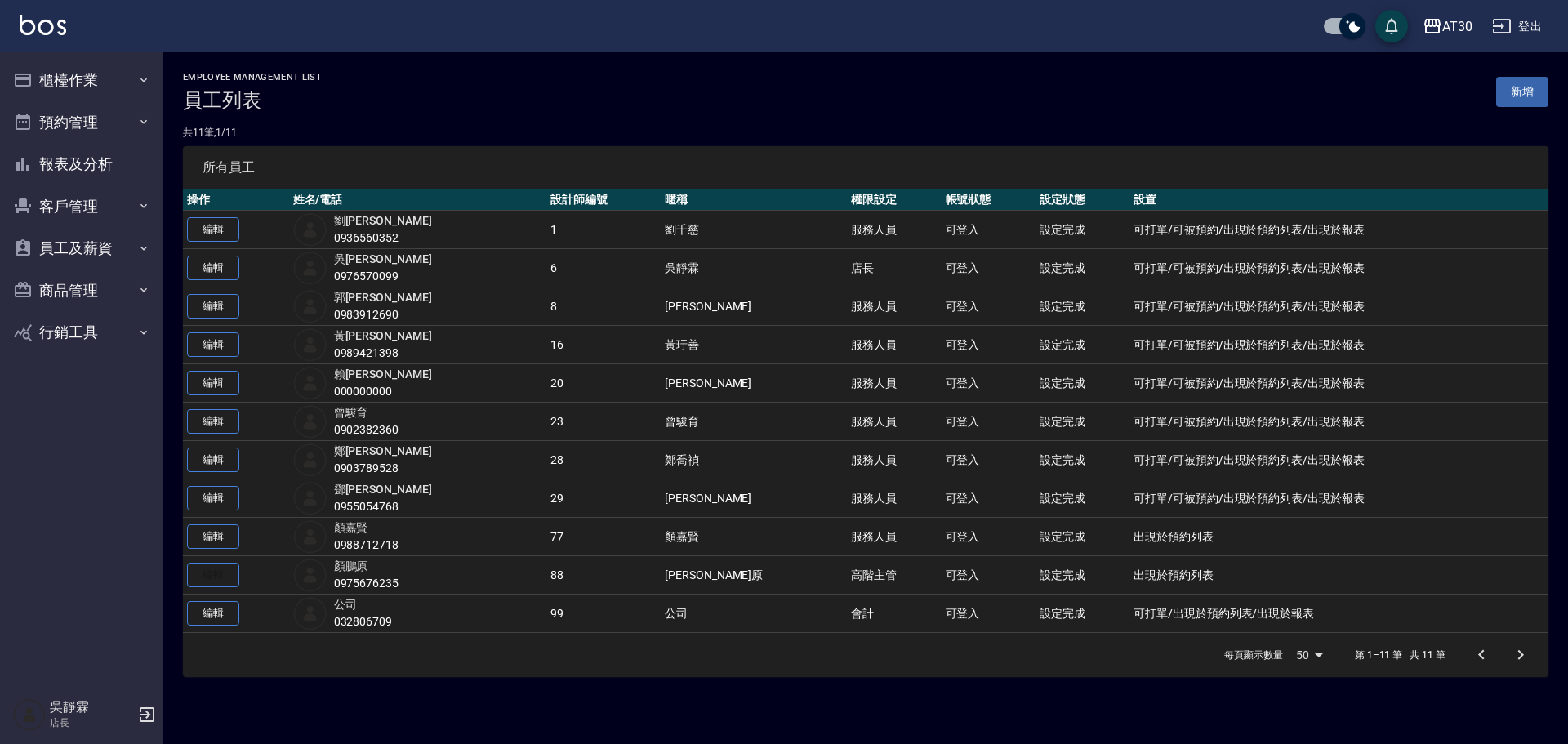
click at [1343, 23] on input "checkbox" at bounding box center [1352, 26] width 79 height 26
checkbox input "false"
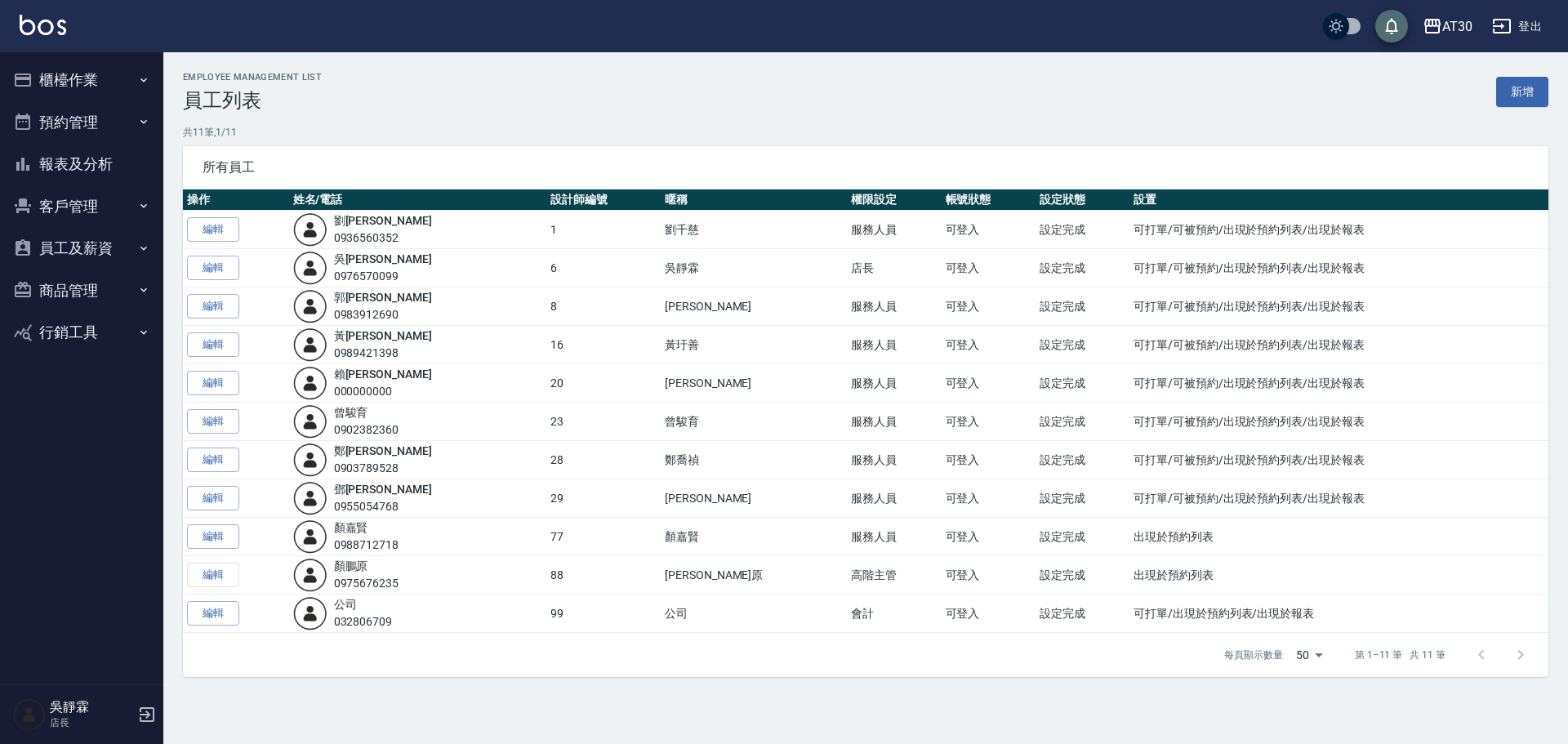
click at [1388, 23] on icon "save" at bounding box center [1392, 27] width 13 height 17
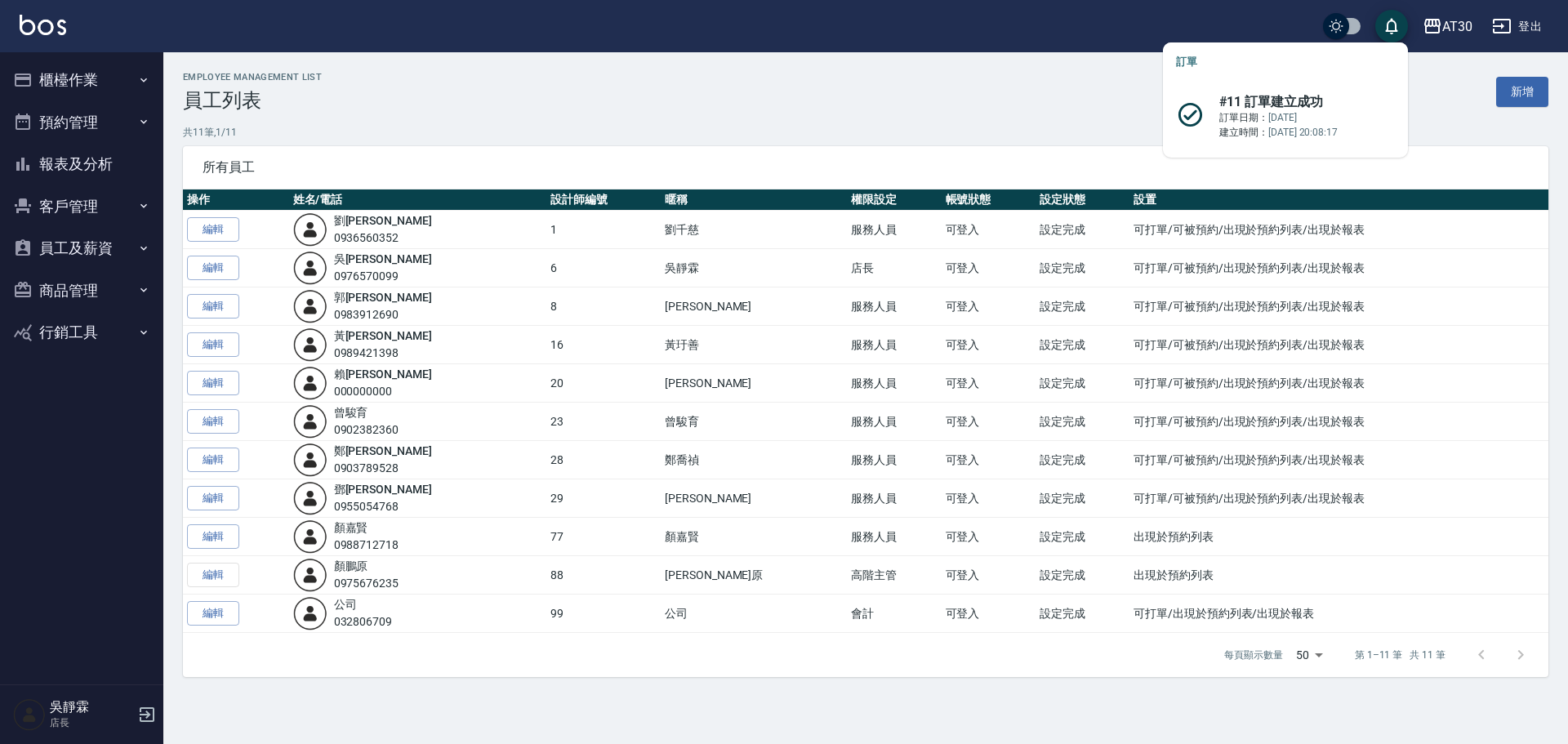
click at [48, 79] on button "櫃檯作業" at bounding box center [82, 79] width 151 height 43
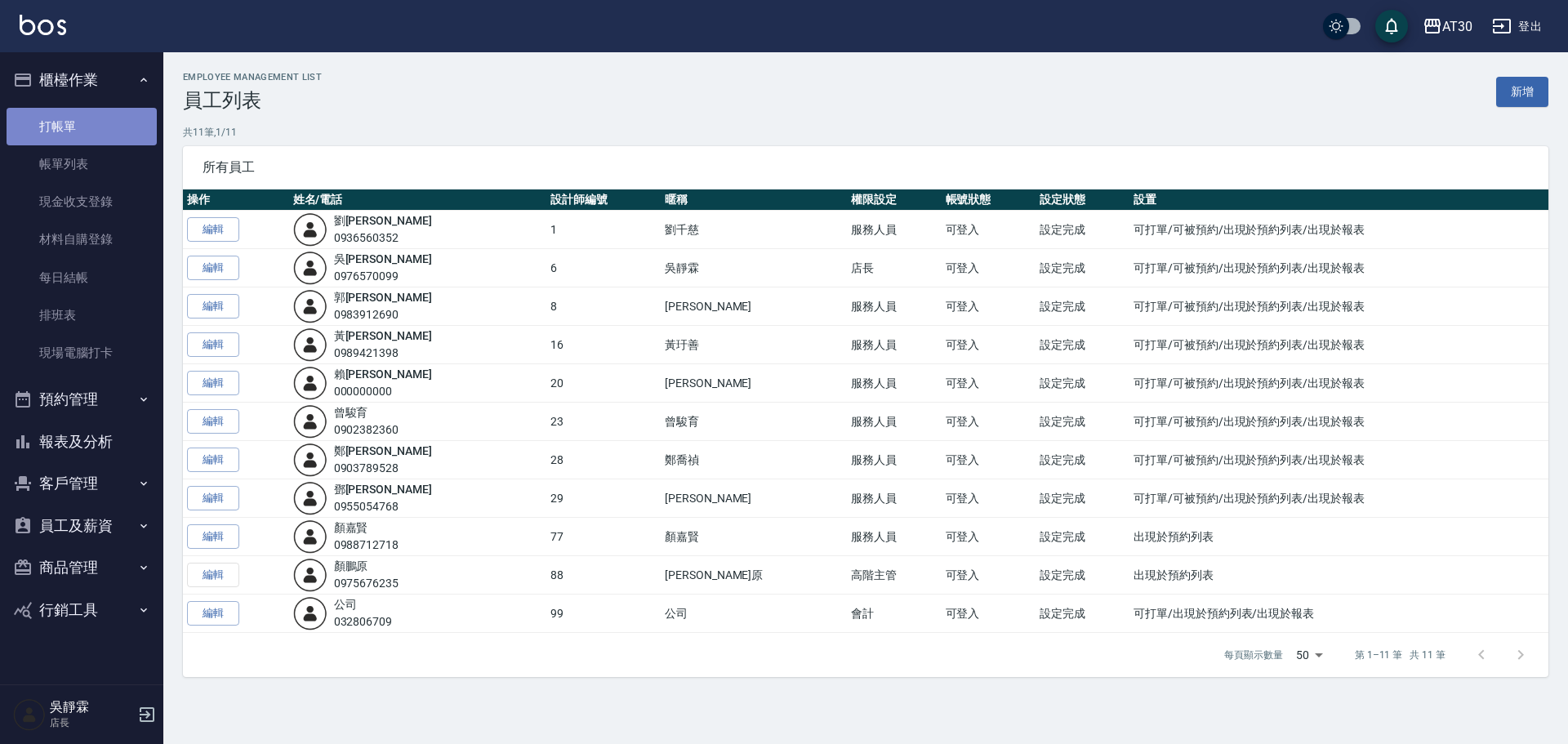
click at [45, 123] on link "打帳單" at bounding box center [82, 126] width 151 height 38
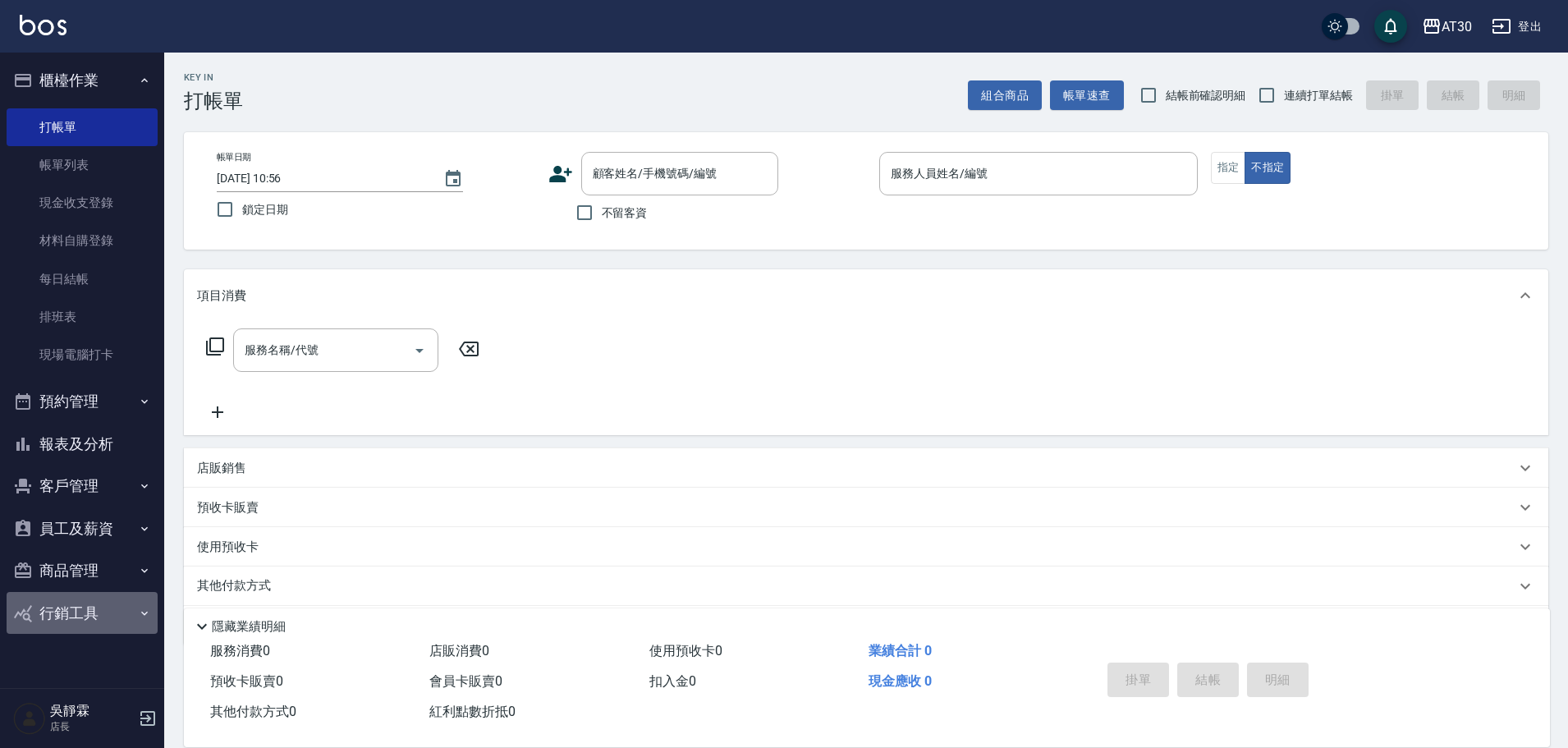
click at [94, 614] on button "行銷工具" at bounding box center [82, 613] width 151 height 43
click at [92, 608] on button "行銷工具" at bounding box center [82, 613] width 151 height 43
click at [1458, 24] on div "AT30" at bounding box center [1457, 27] width 30 height 20
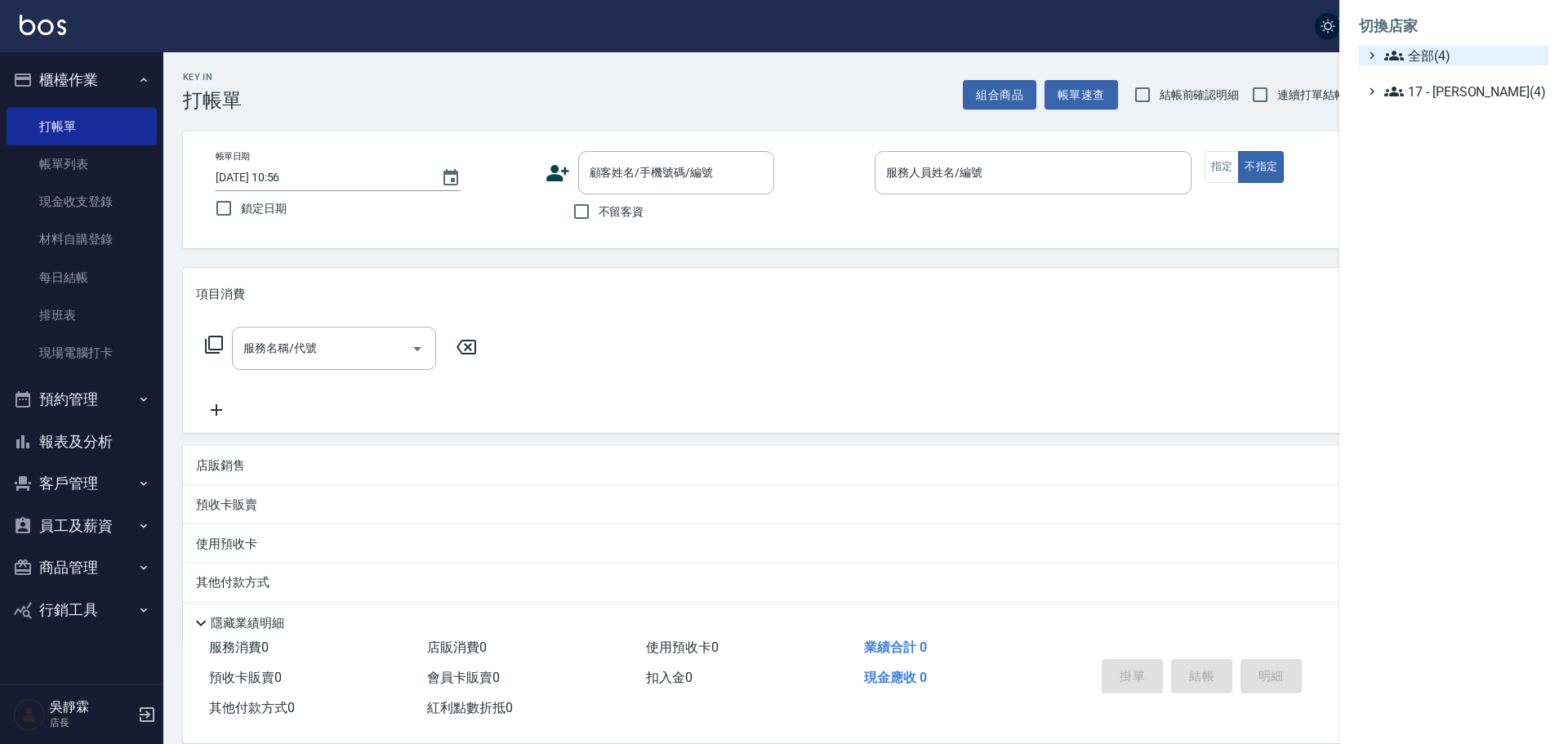
click at [1418, 48] on span "全部(4)" at bounding box center [1463, 55] width 157 height 19
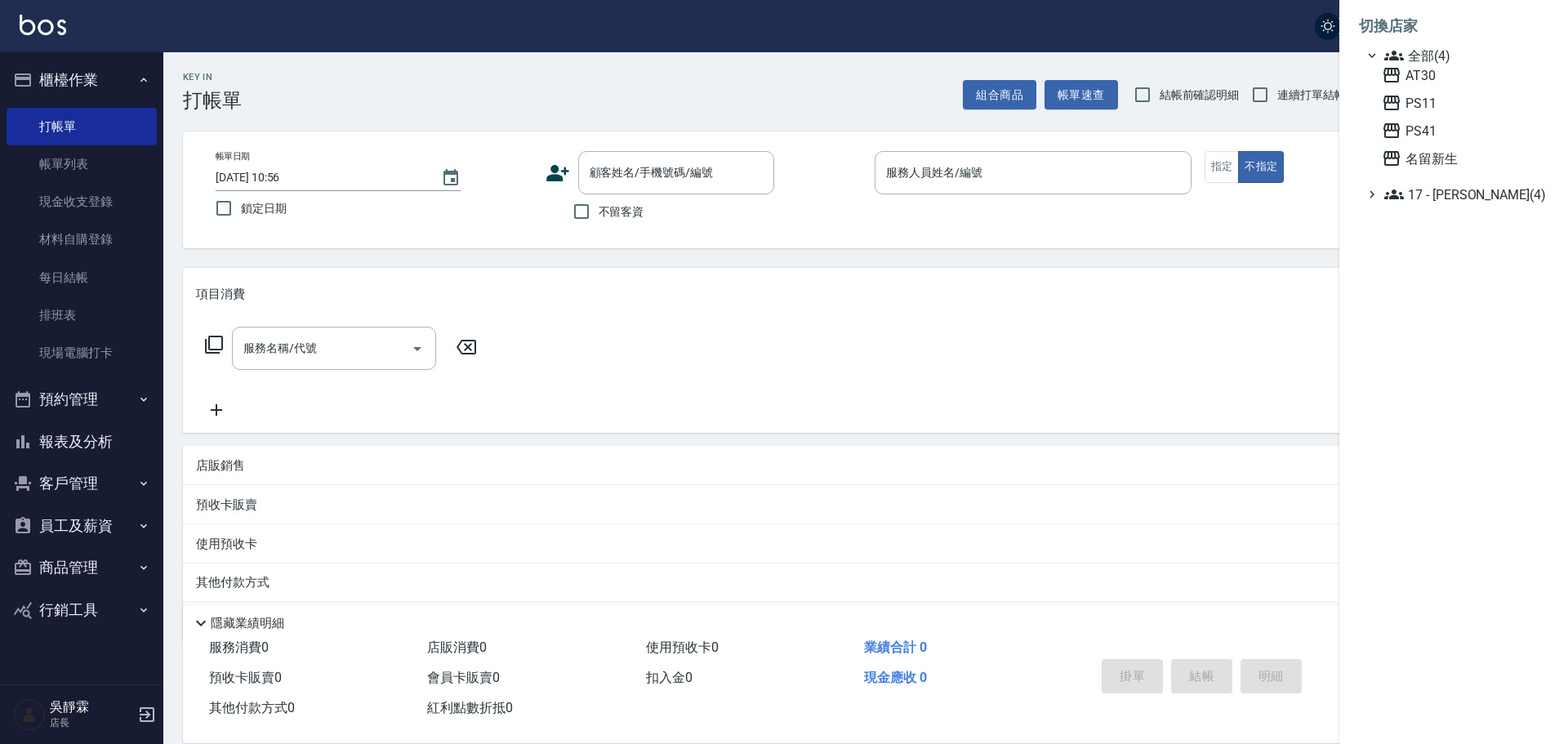
click at [1239, 15] on div at bounding box center [784, 372] width 1568 height 744
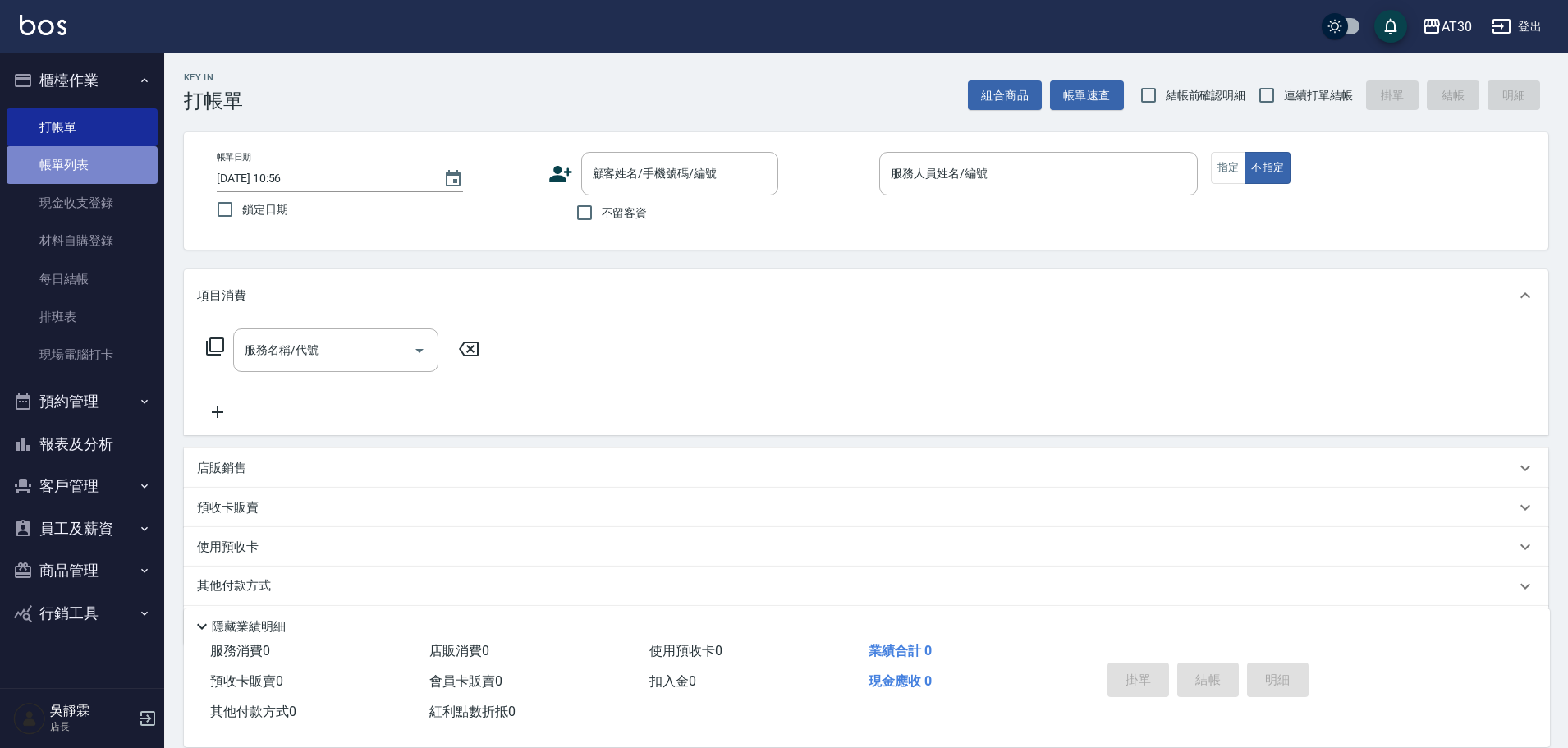
click at [92, 164] on link "帳單列表" at bounding box center [82, 165] width 151 height 38
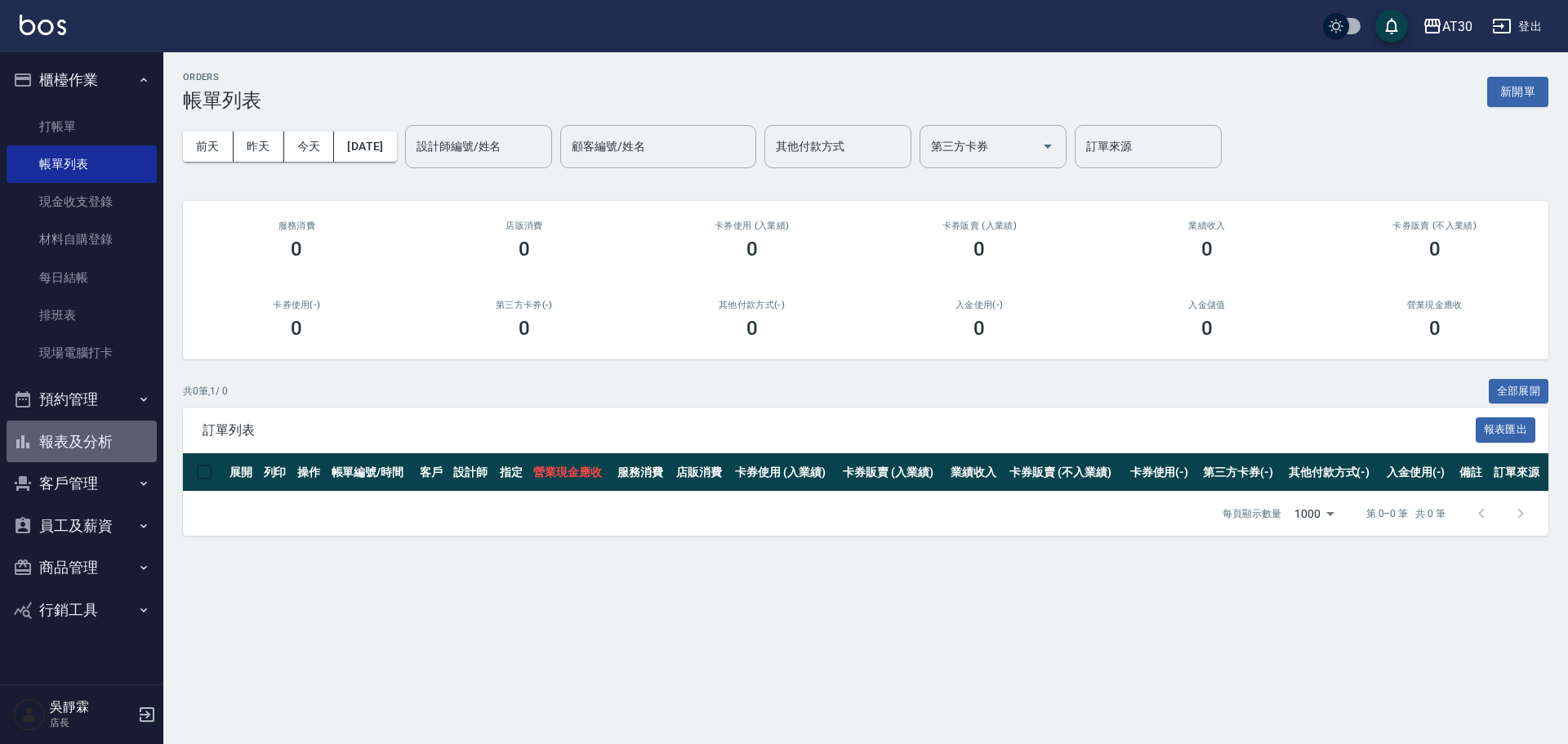
click at [125, 443] on button "報表及分析" at bounding box center [82, 441] width 151 height 43
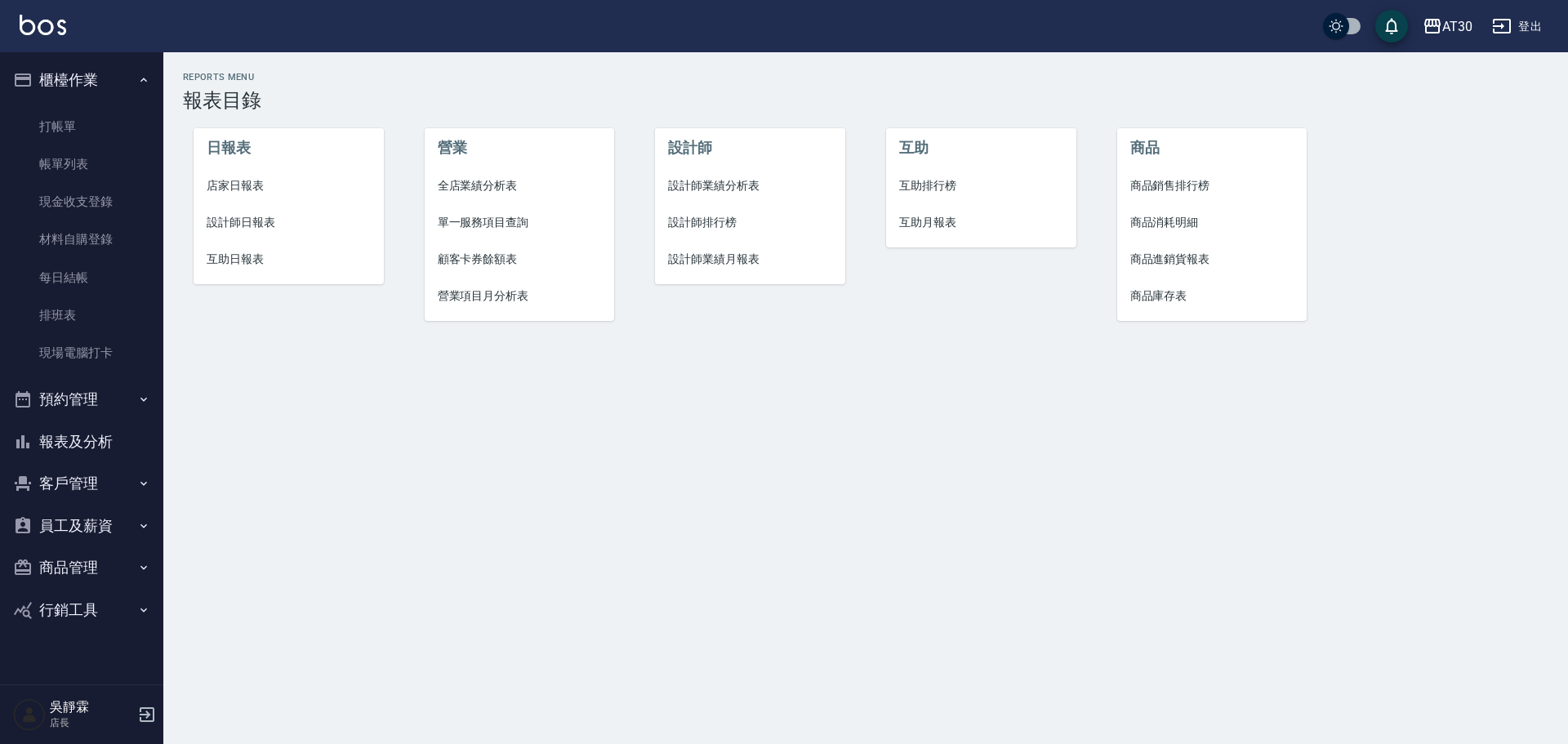
click at [730, 220] on span "設計師排行榜" at bounding box center [750, 222] width 164 height 18
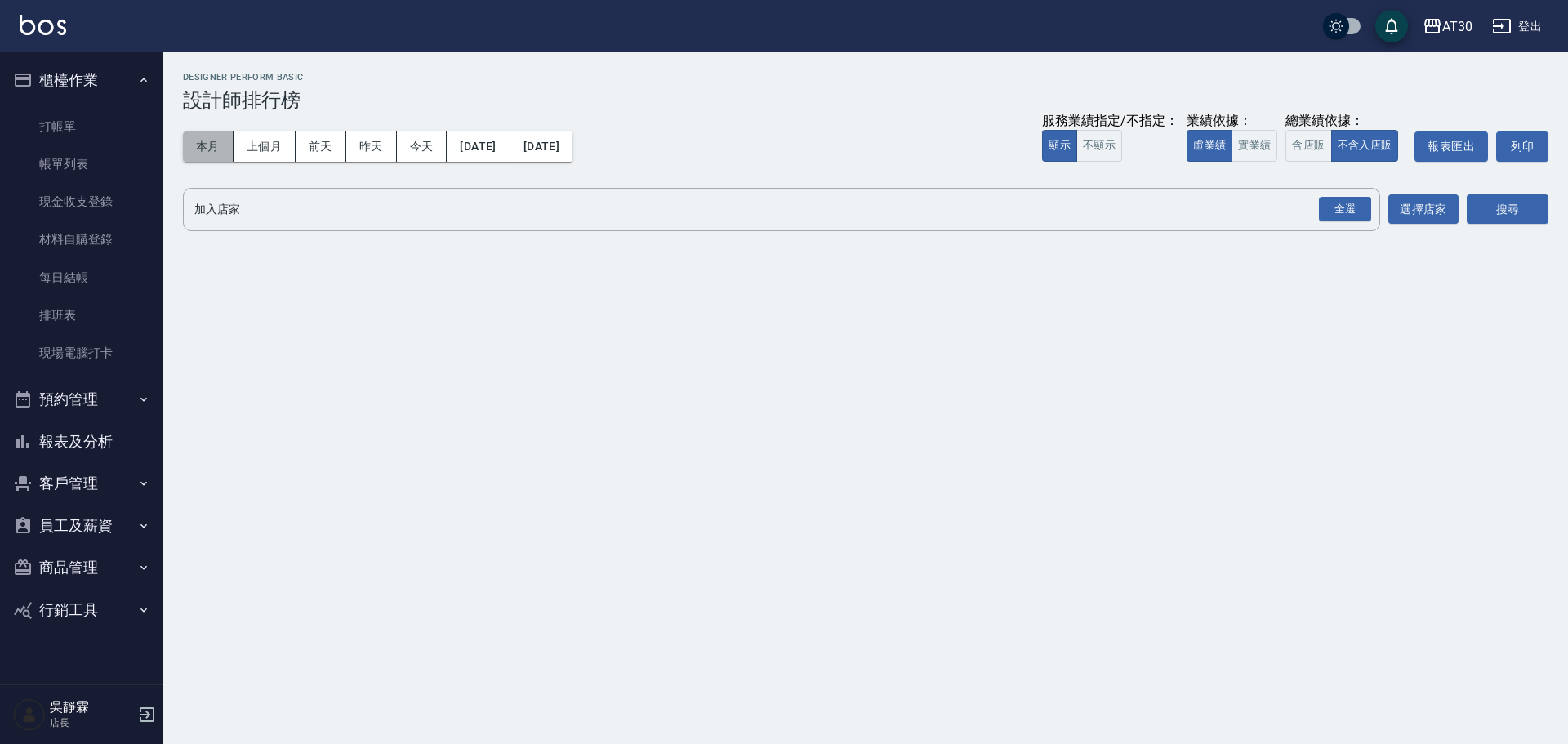
click at [204, 145] on button "本月" at bounding box center [208, 146] width 51 height 30
click at [1349, 210] on div "全選" at bounding box center [1345, 209] width 53 height 25
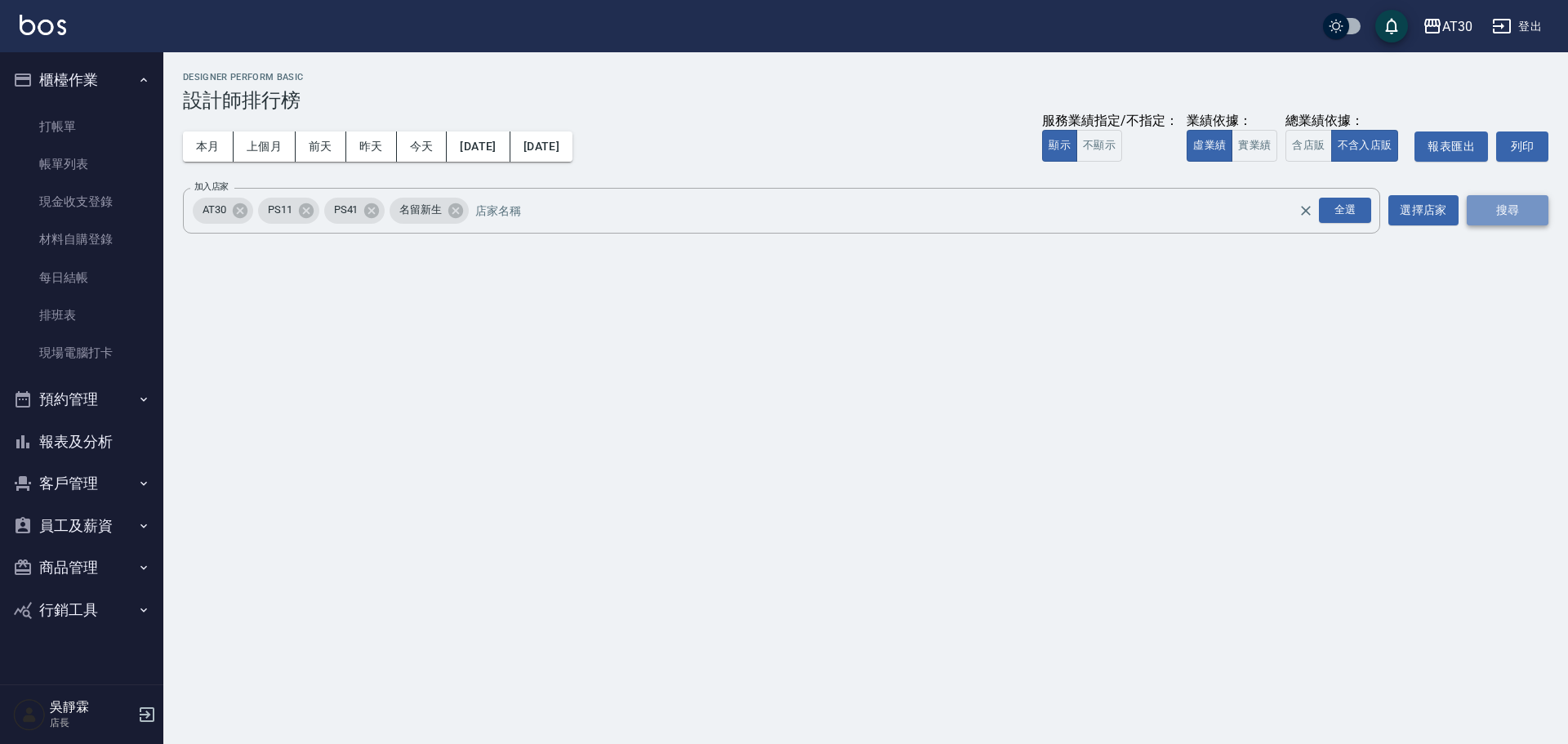
click at [1479, 217] on button "搜尋" at bounding box center [1508, 210] width 82 height 30
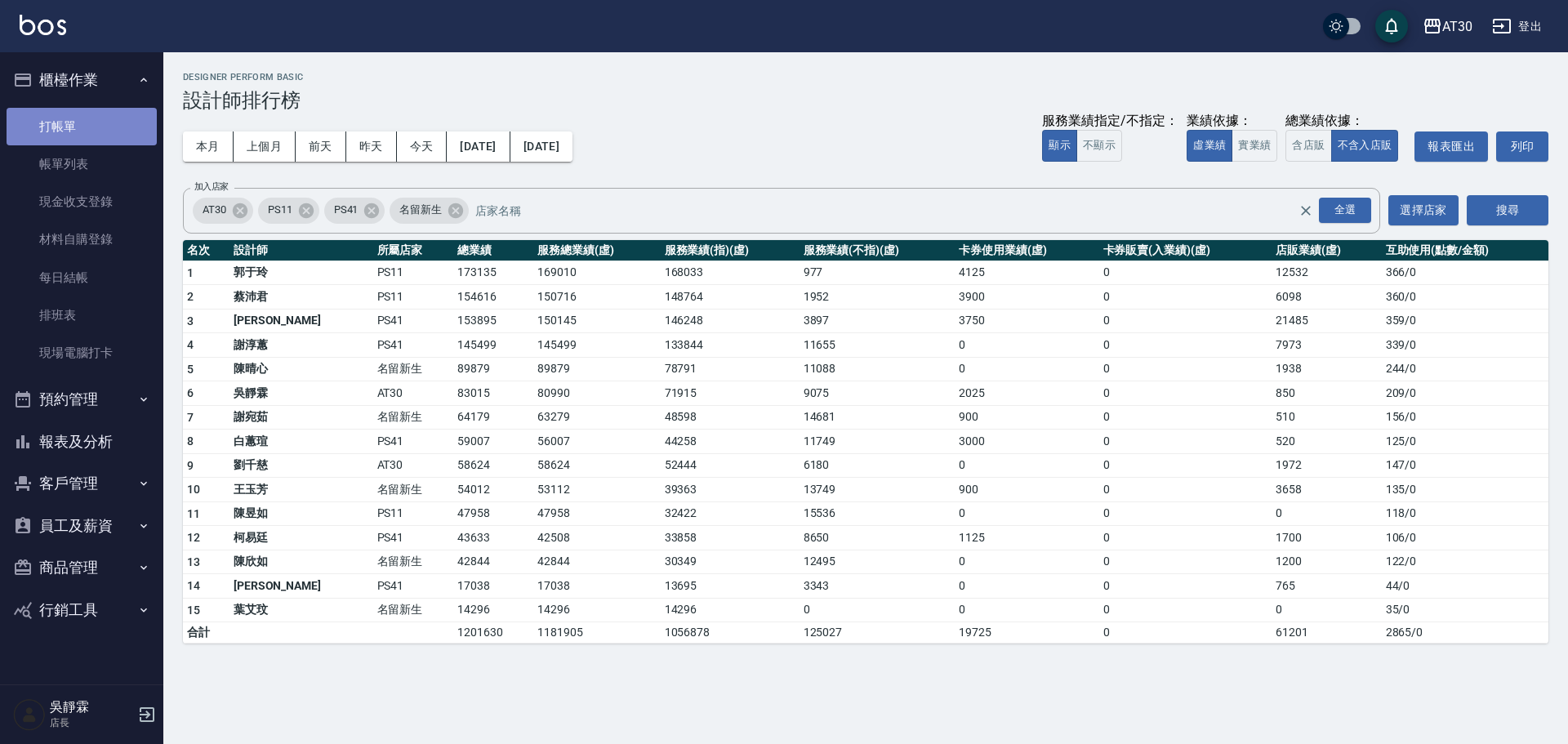
click at [84, 110] on link "打帳單" at bounding box center [82, 126] width 151 height 38
